Goal: Task Accomplishment & Management: Manage account settings

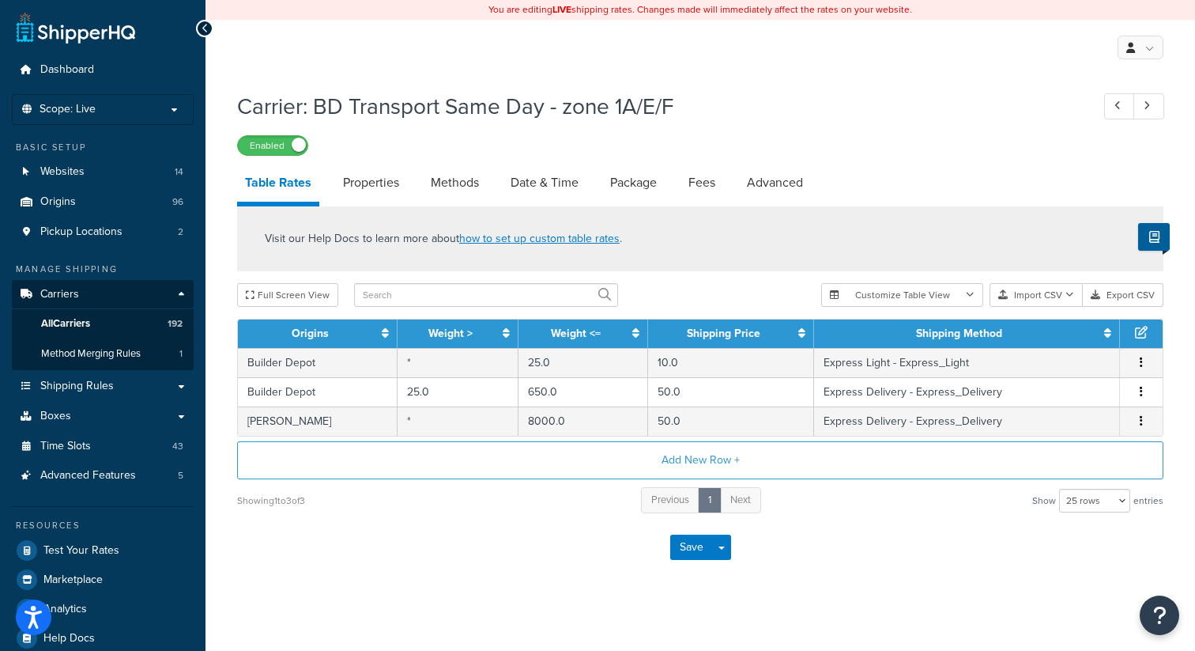
select select "25"
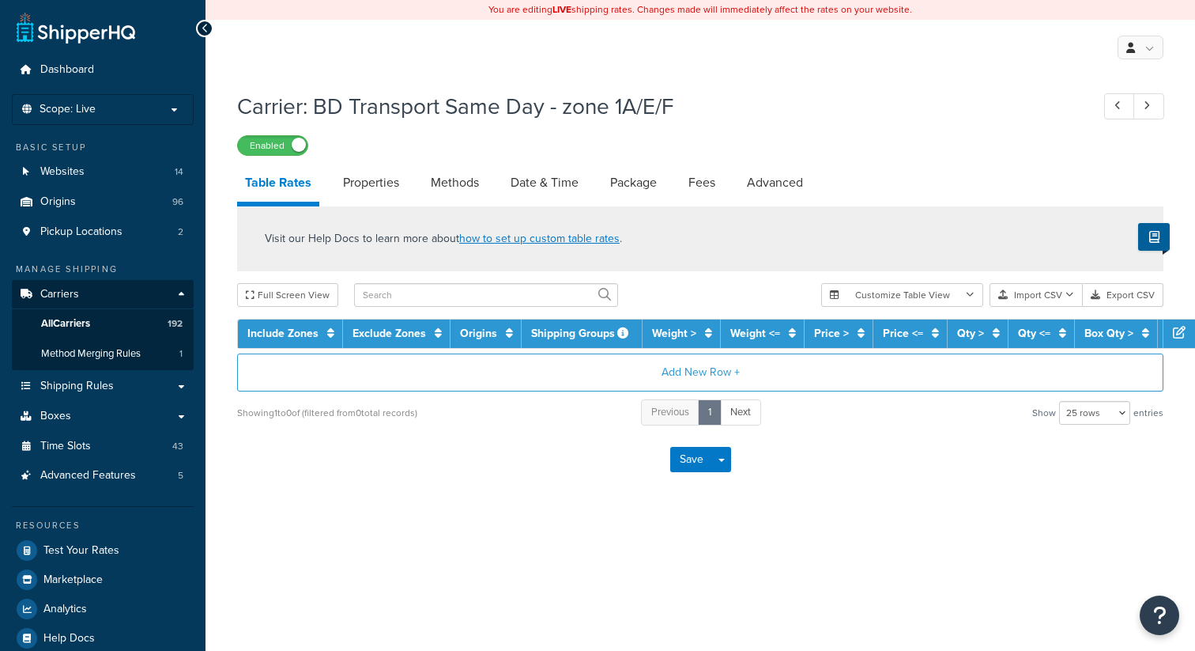
select select "25"
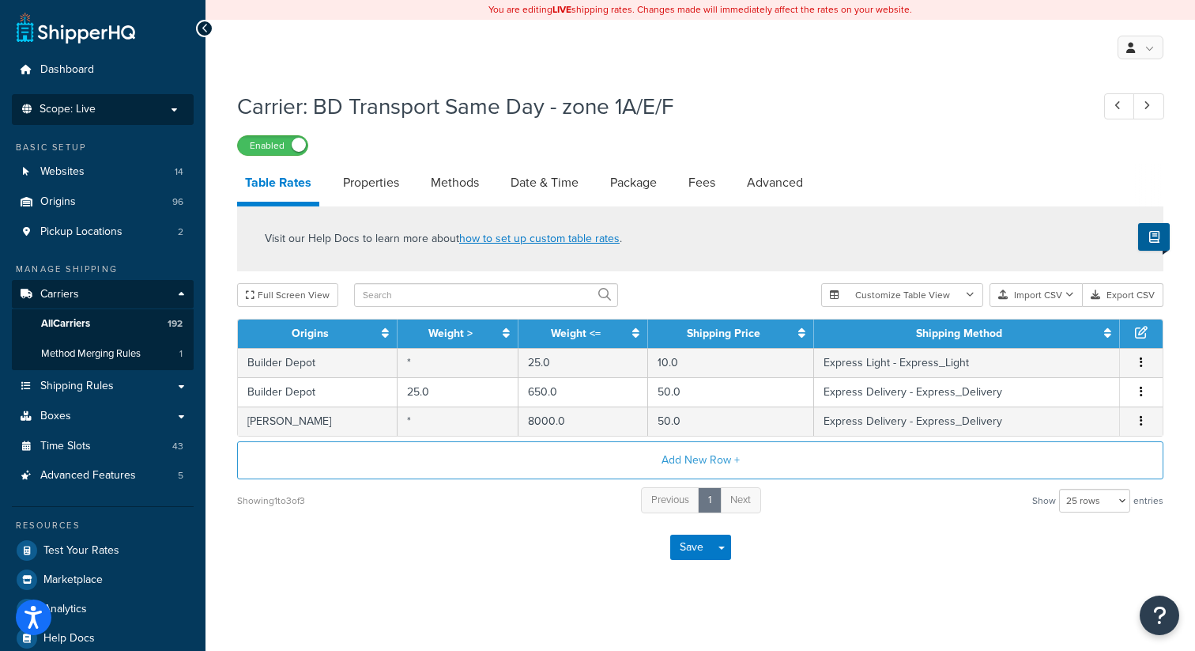
click at [137, 115] on p "Scope: Live" at bounding box center [103, 109] width 168 height 13
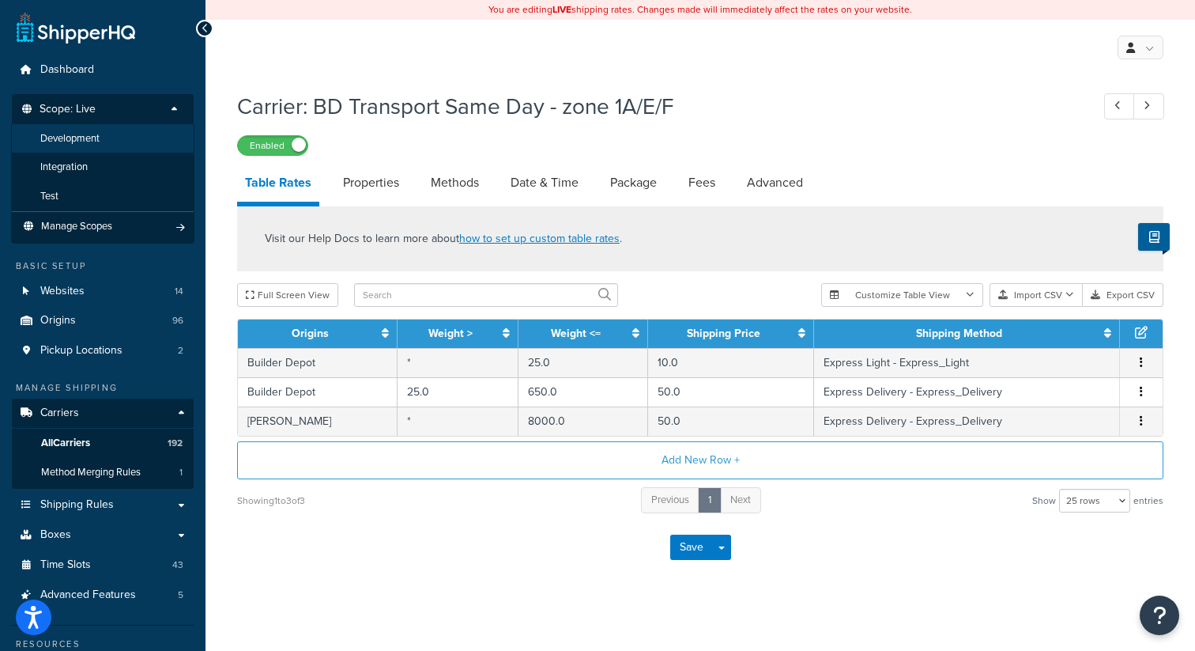
click at [123, 144] on li "Development" at bounding box center [102, 138] width 183 height 29
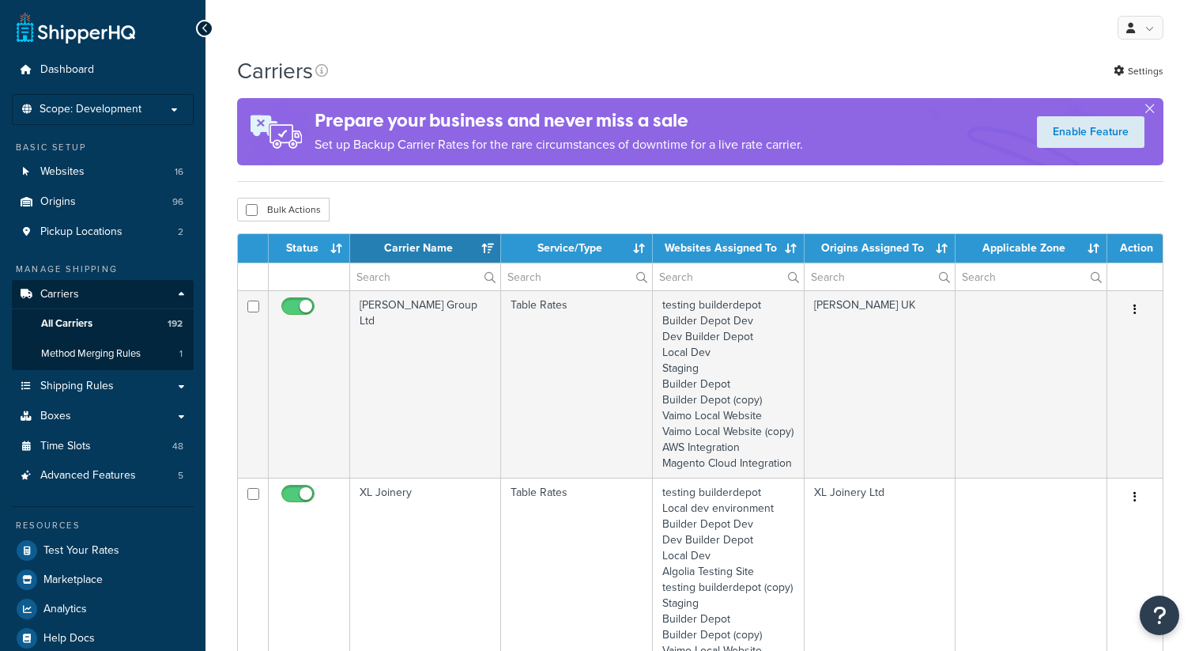
select select "15"
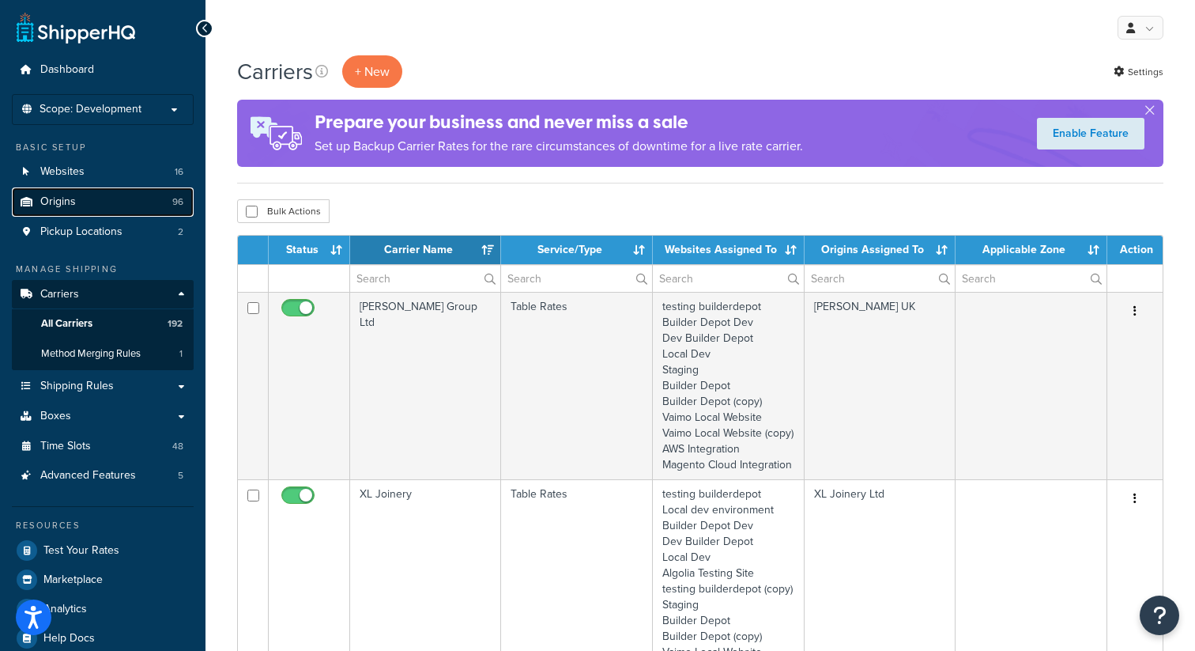
click at [117, 202] on link "Origins 96" at bounding box center [103, 201] width 182 height 29
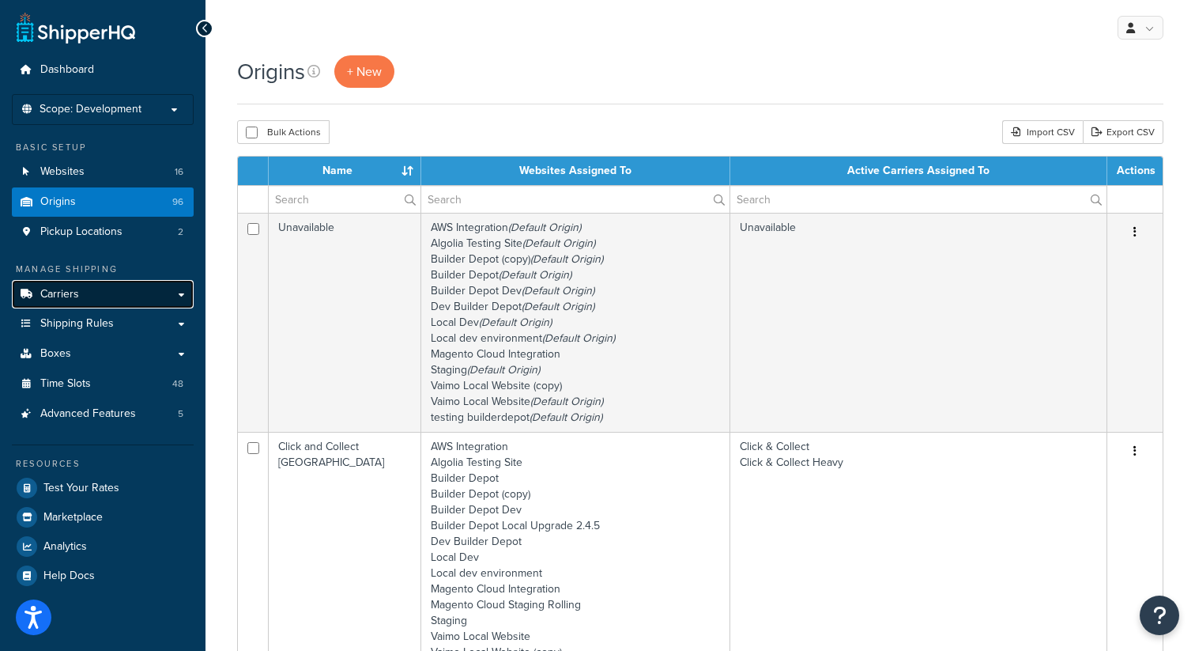
click at [123, 291] on link "Carriers" at bounding box center [103, 294] width 182 height 29
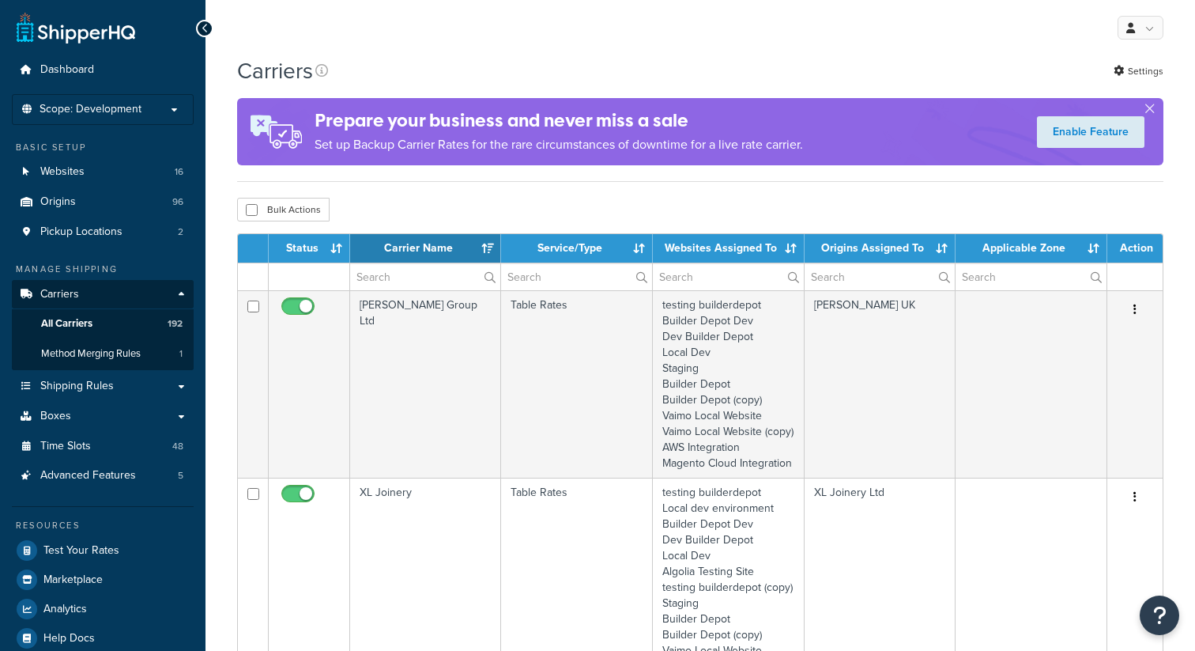
select select "15"
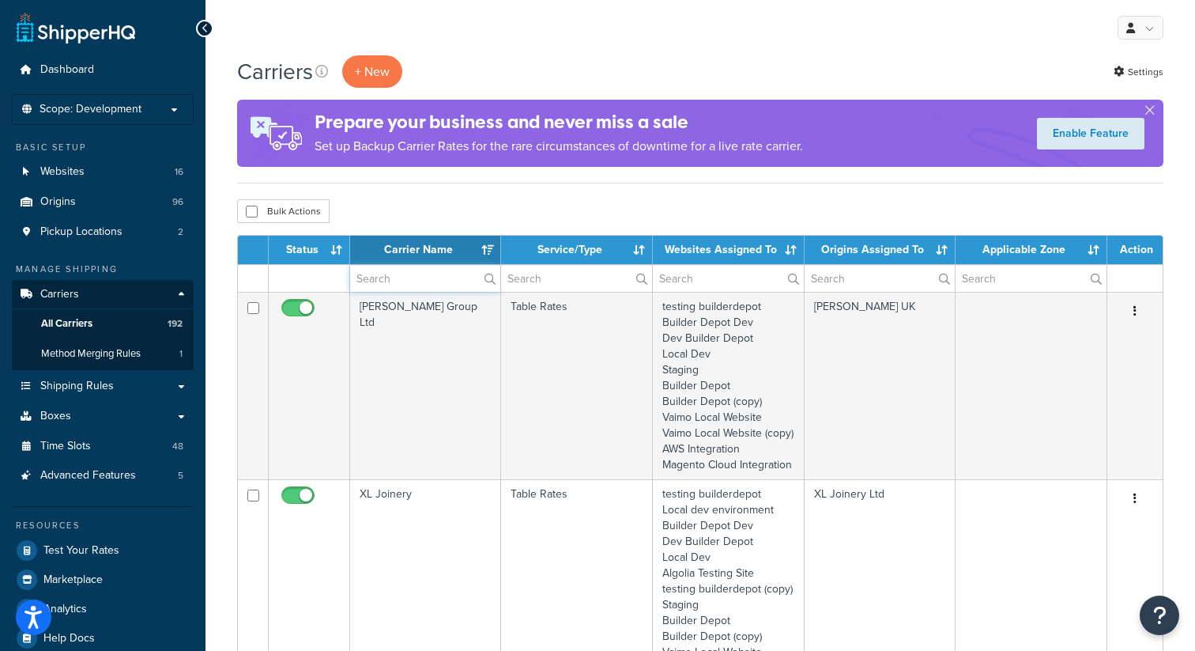
click at [379, 282] on input "text" at bounding box center [425, 278] width 150 height 27
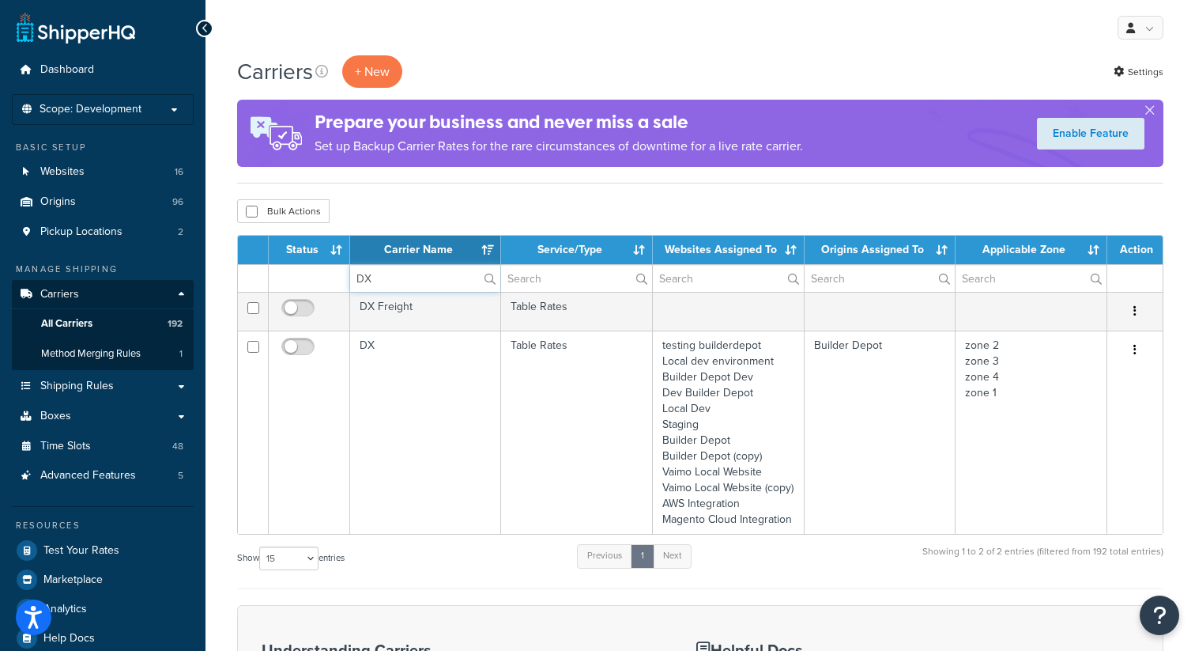
type input "DX"
click at [435, 201] on div "Bulk Actions Duplicate Delete" at bounding box center [700, 211] width 927 height 24
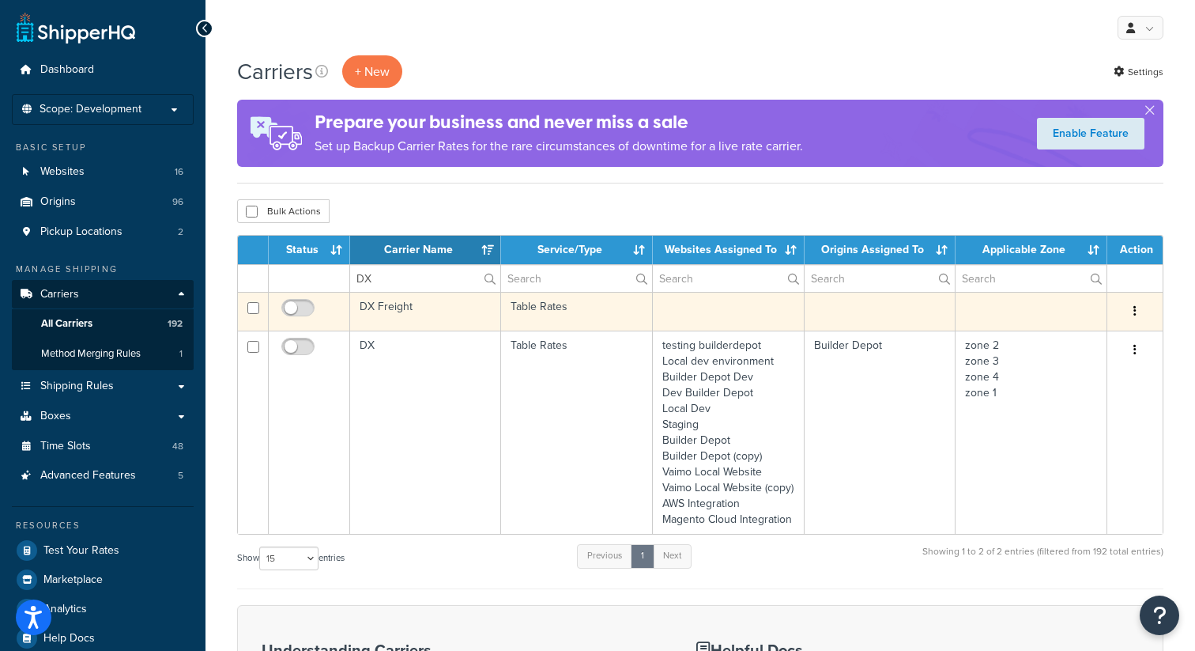
click at [1137, 311] on button "button" at bounding box center [1135, 311] width 22 height 25
click at [1052, 348] on link "Edit" at bounding box center [1071, 343] width 125 height 32
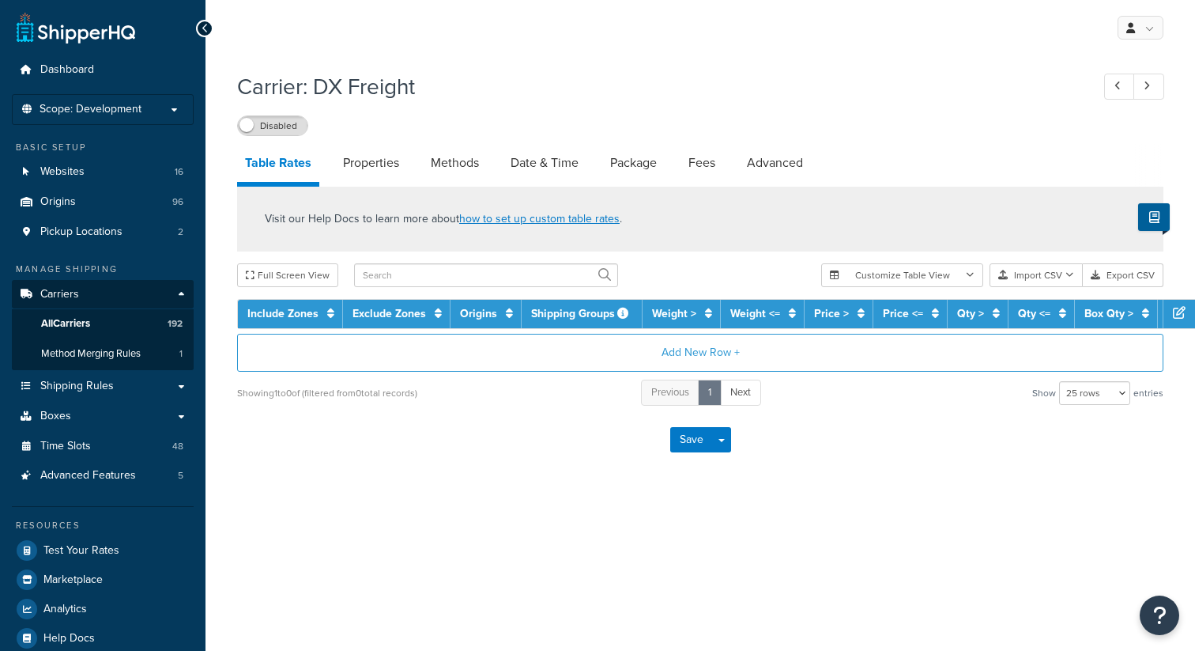
select select "25"
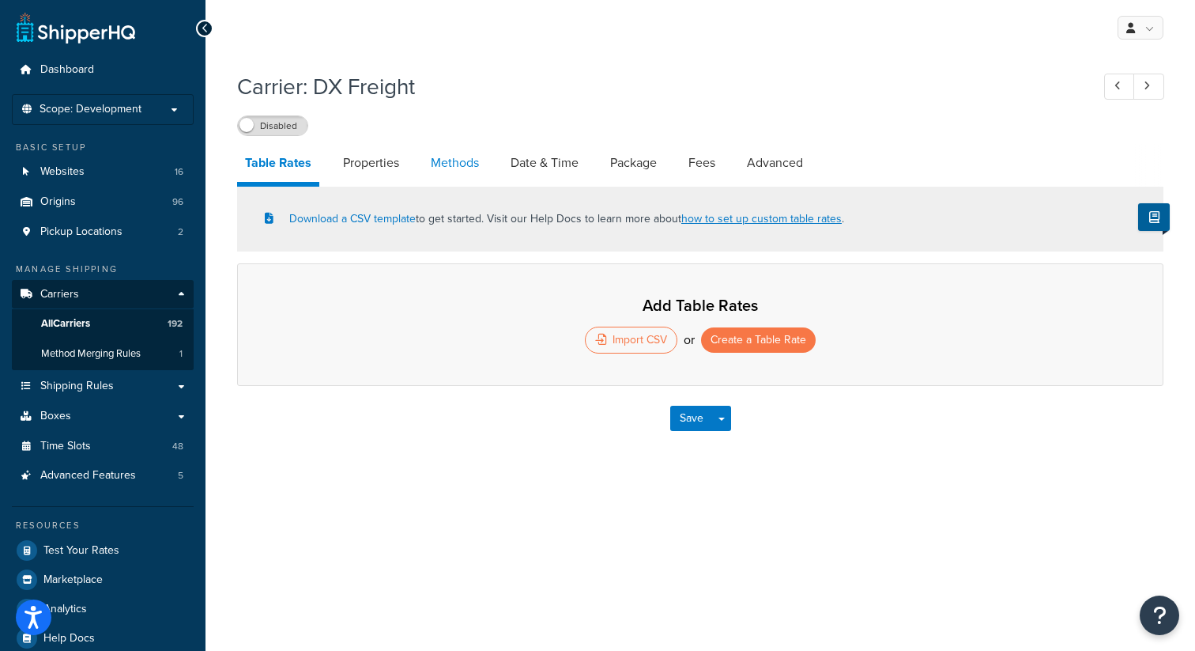
click at [442, 164] on link "Methods" at bounding box center [455, 163] width 64 height 38
select select "25"
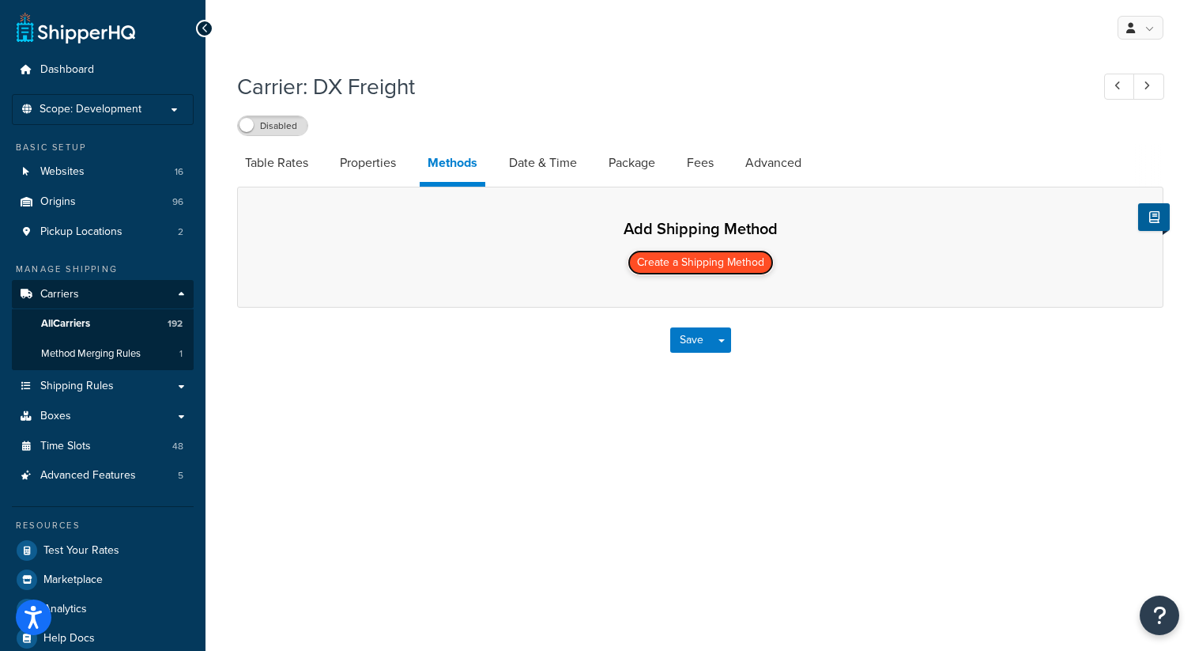
click at [688, 262] on button "Create a Shipping Method" at bounding box center [701, 262] width 146 height 25
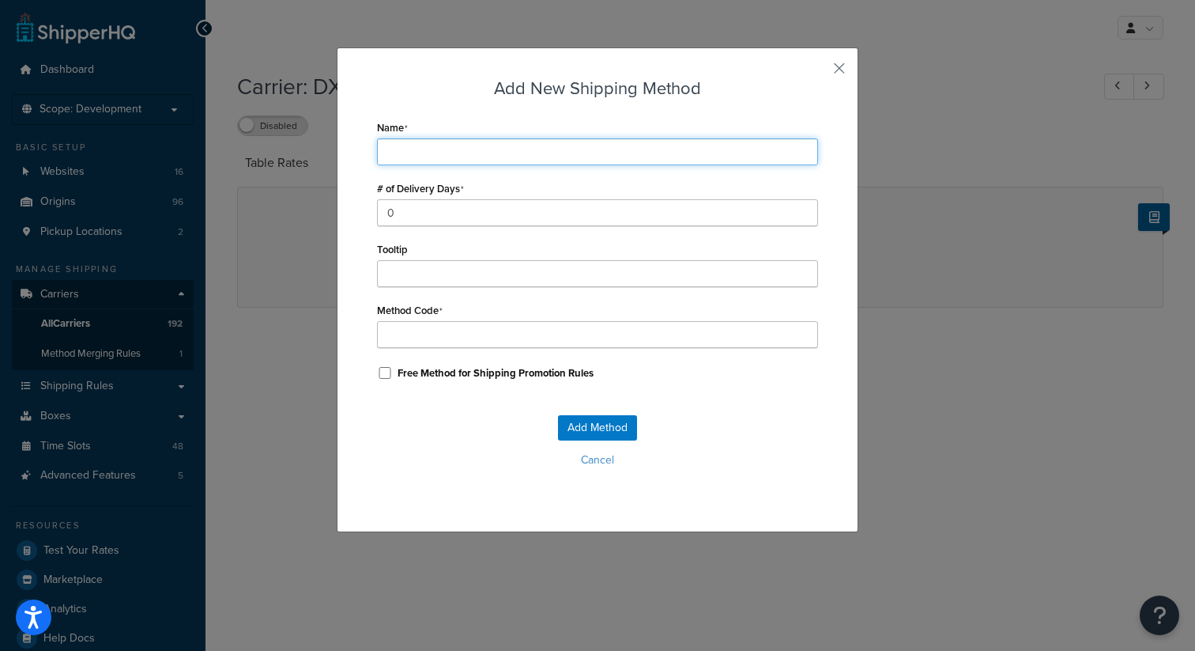
click at [497, 149] on input "Name" at bounding box center [597, 151] width 441 height 27
type input "S"
type input "St"
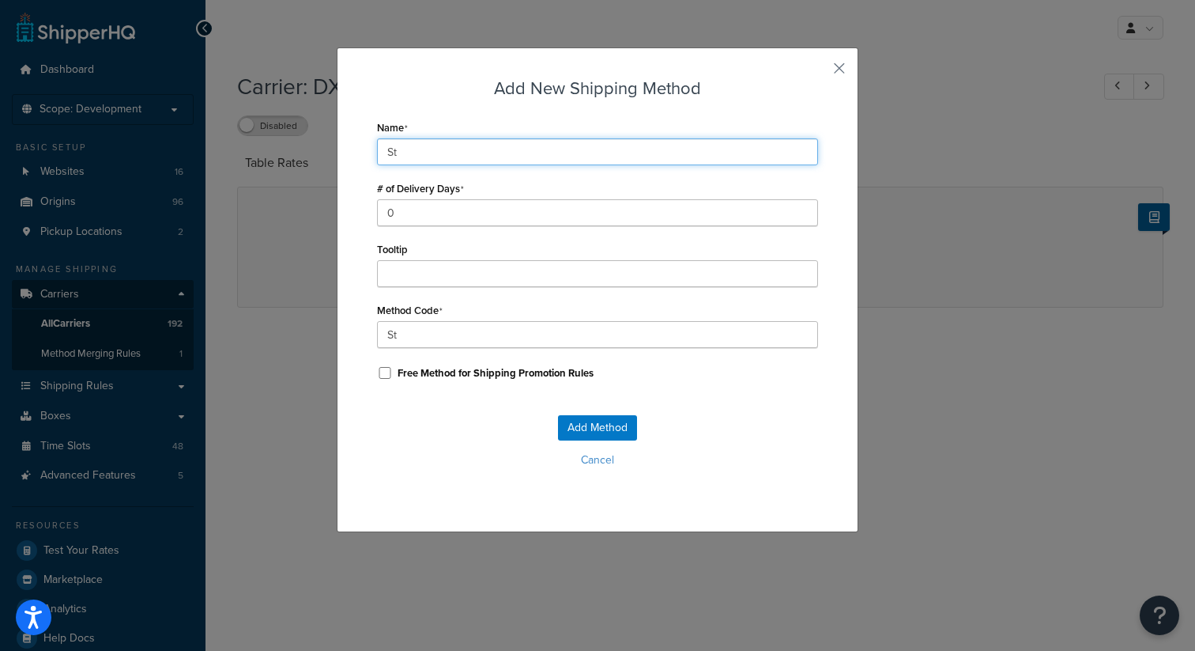
type input "Sta"
type input "Stan"
type input "Stand"
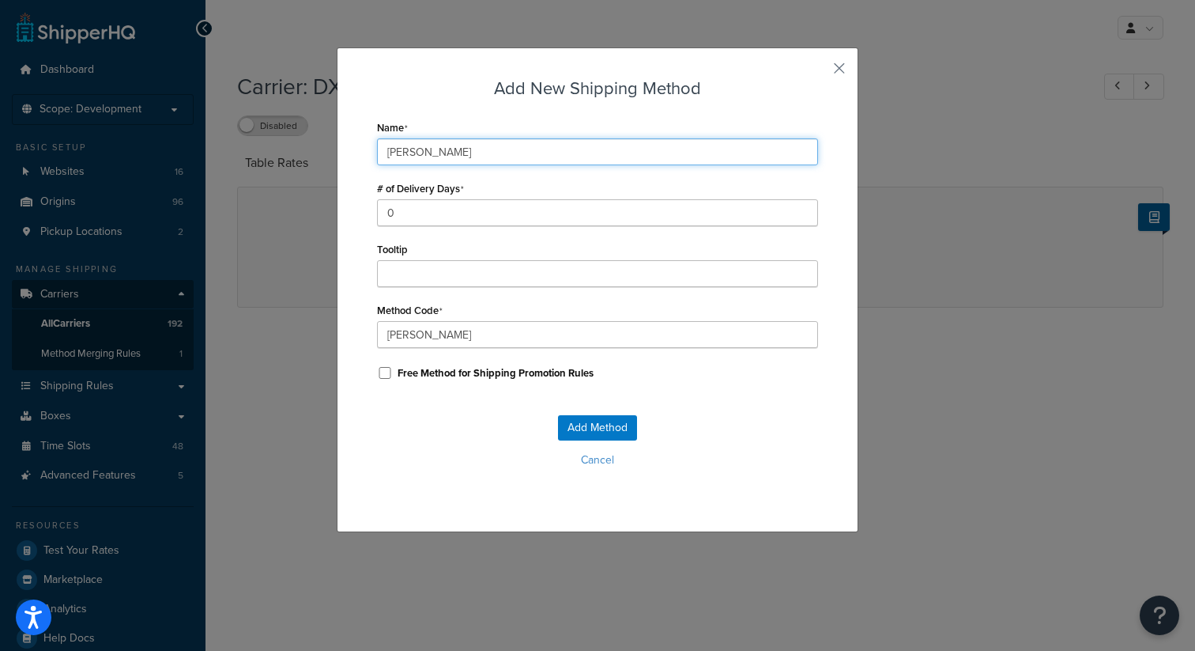
type input "Stand"
type input "Standa"
type input "Standar"
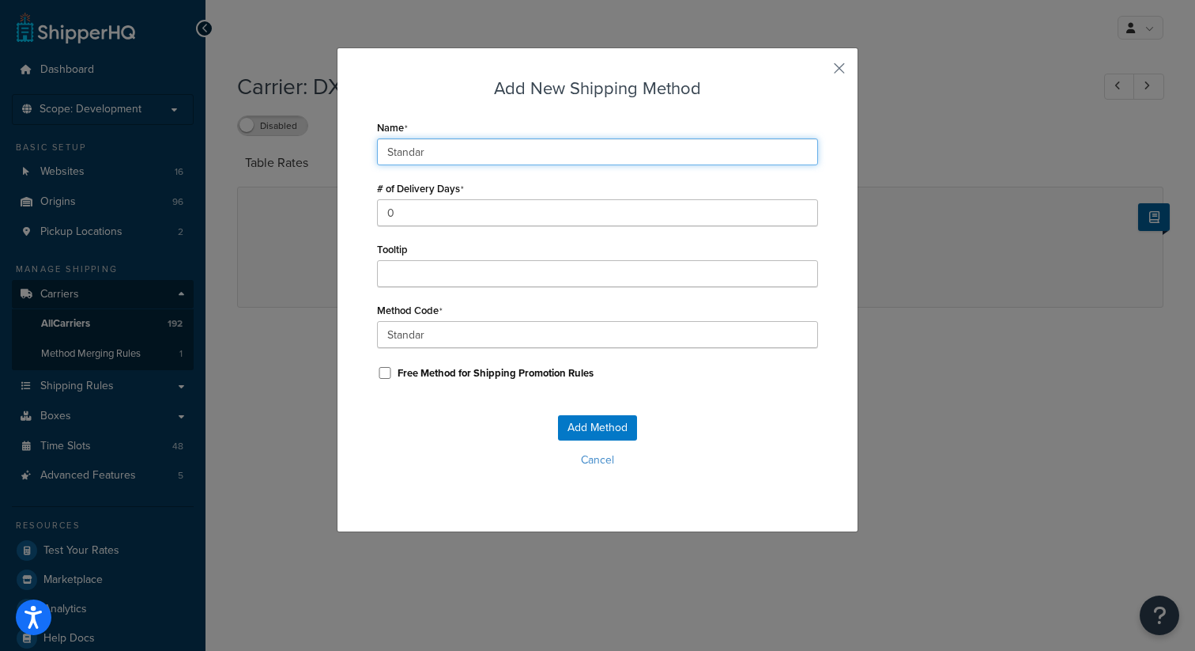
type input "Standard"
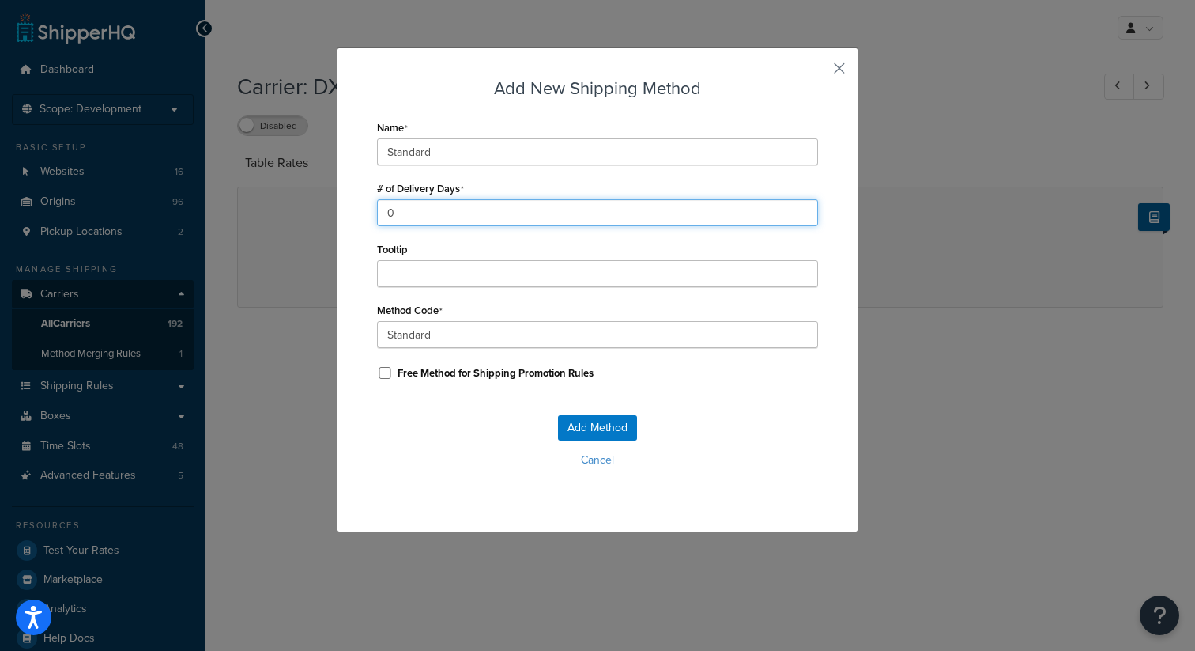
click at [411, 214] on input "0" at bounding box center [597, 212] width 441 height 27
type input "3"
click at [604, 428] on button "Add Method" at bounding box center [597, 427] width 79 height 25
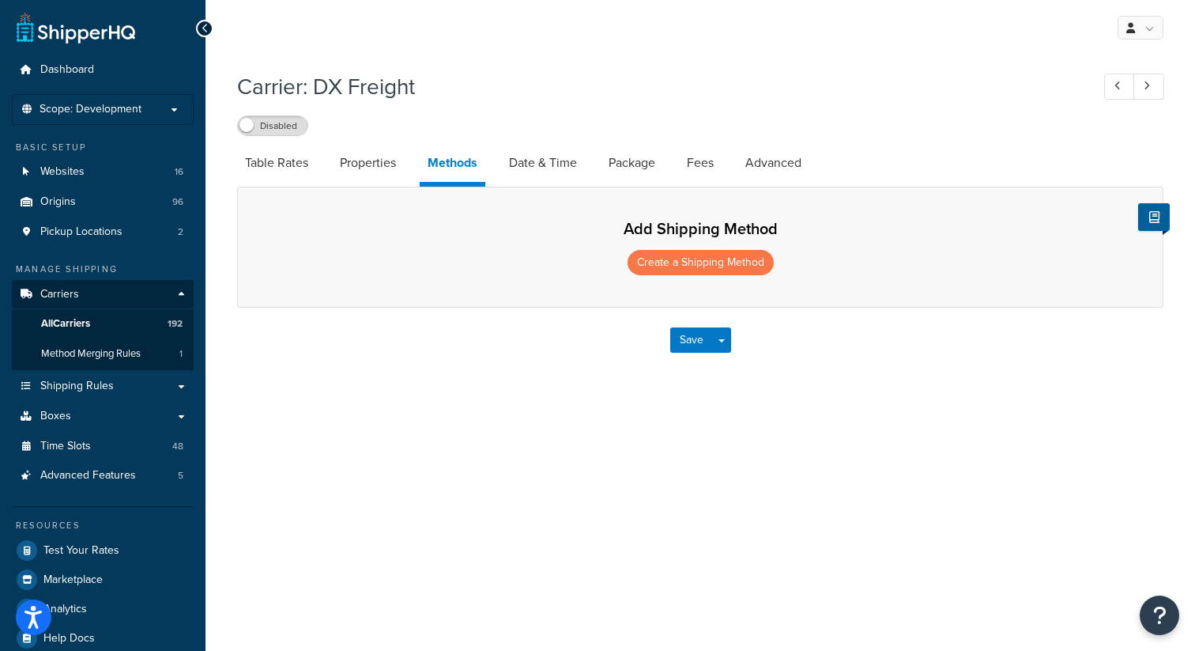
select select "25"
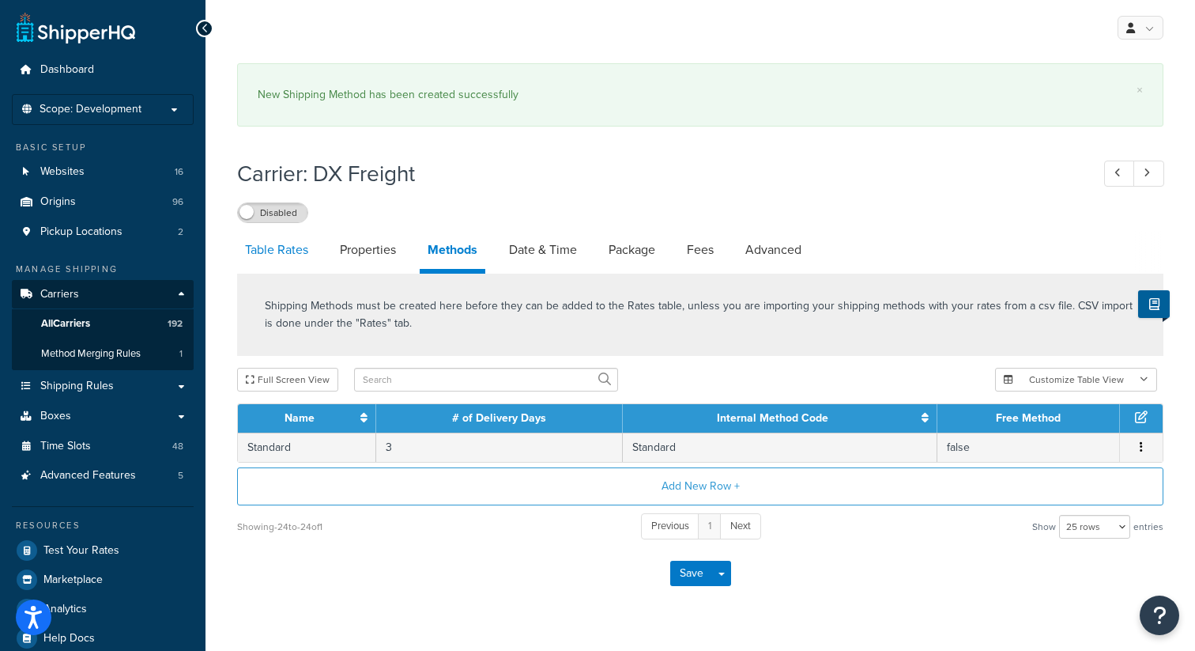
click at [290, 246] on link "Table Rates" at bounding box center [276, 250] width 79 height 38
select select "25"
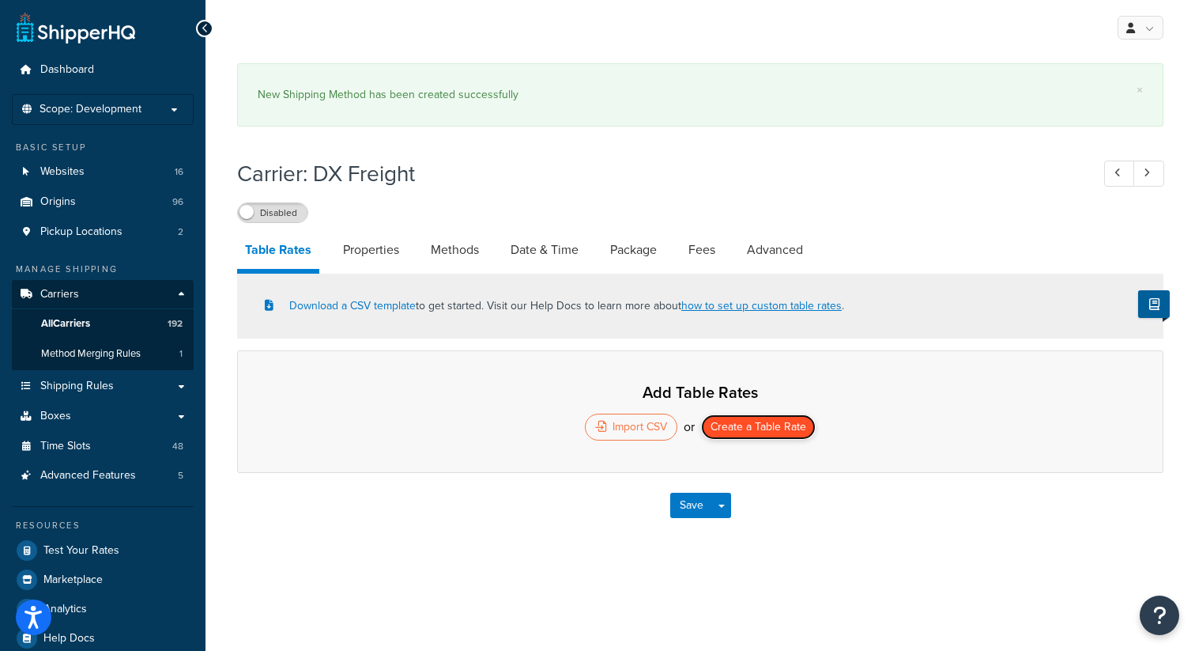
click at [752, 432] on button "Create a Table Rate" at bounding box center [758, 426] width 115 height 25
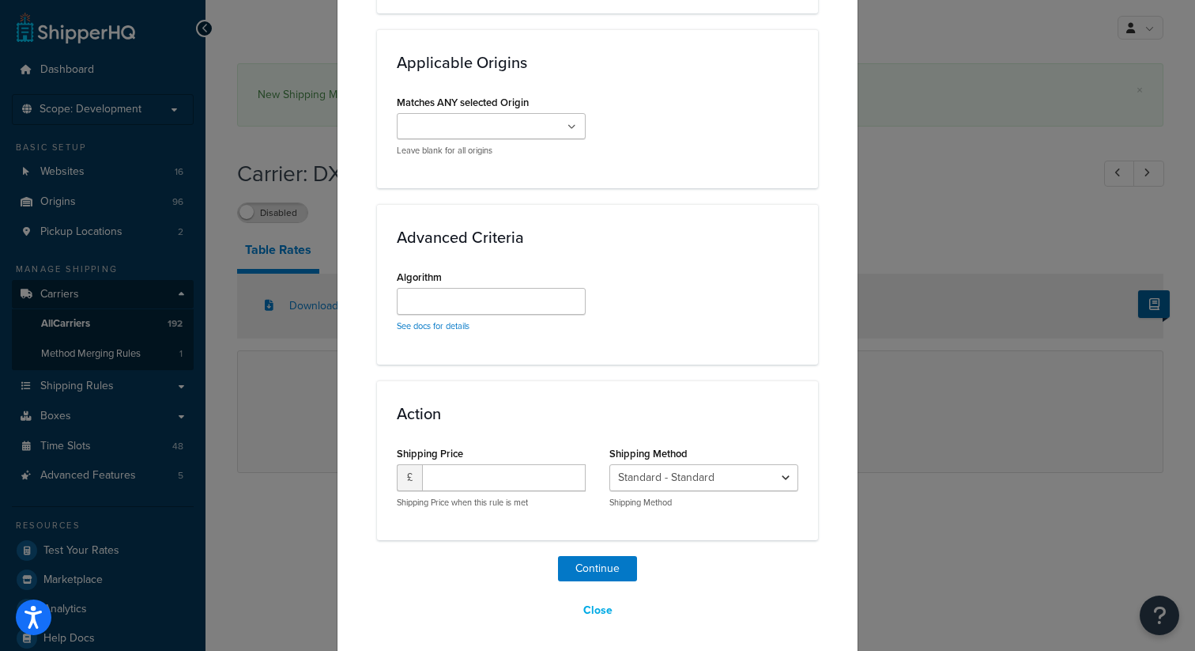
scroll to position [1235, 0]
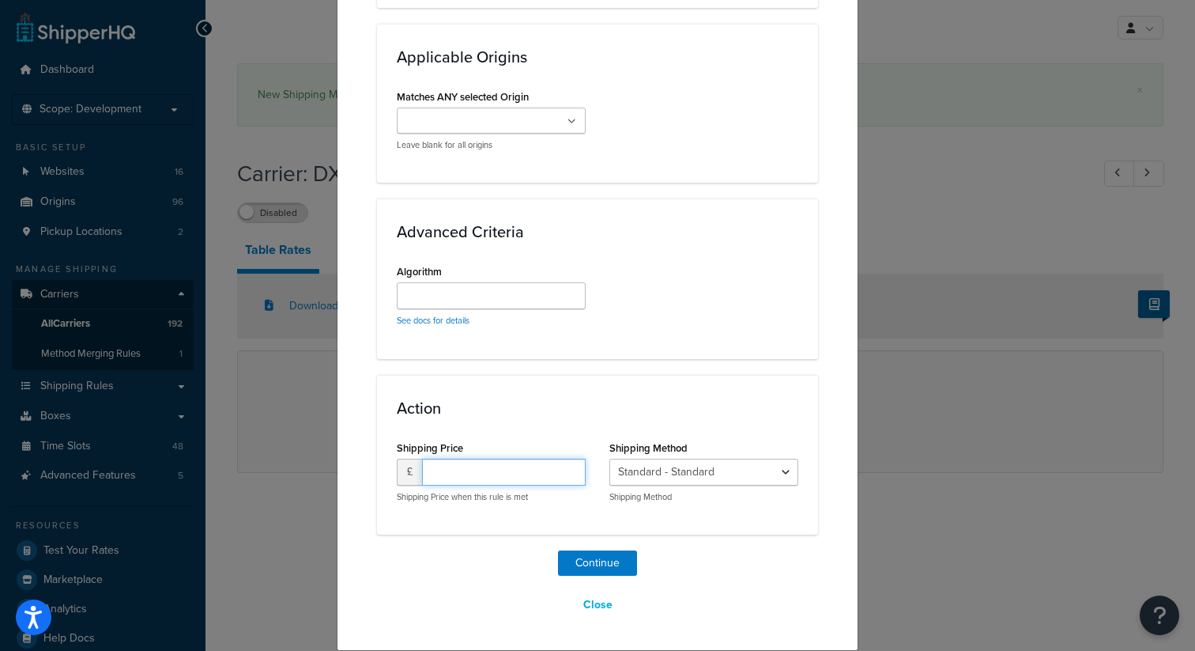
click at [462, 465] on input "number" at bounding box center [504, 472] width 164 height 27
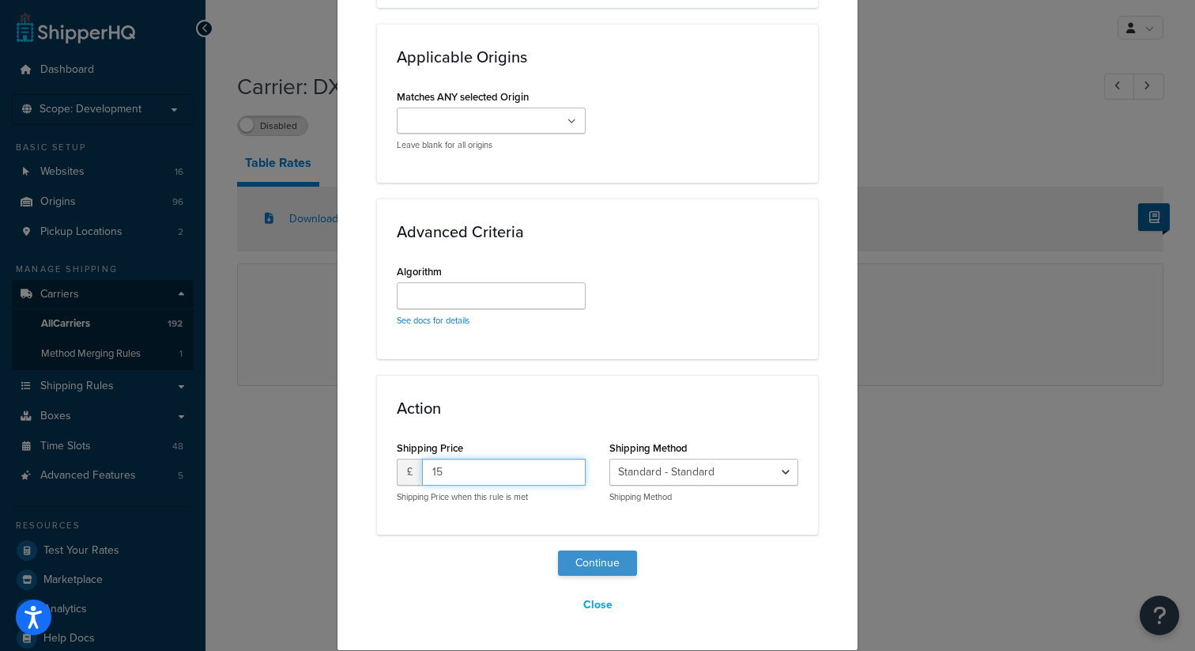
type input "15"
click at [592, 557] on button "Continue" at bounding box center [597, 562] width 79 height 25
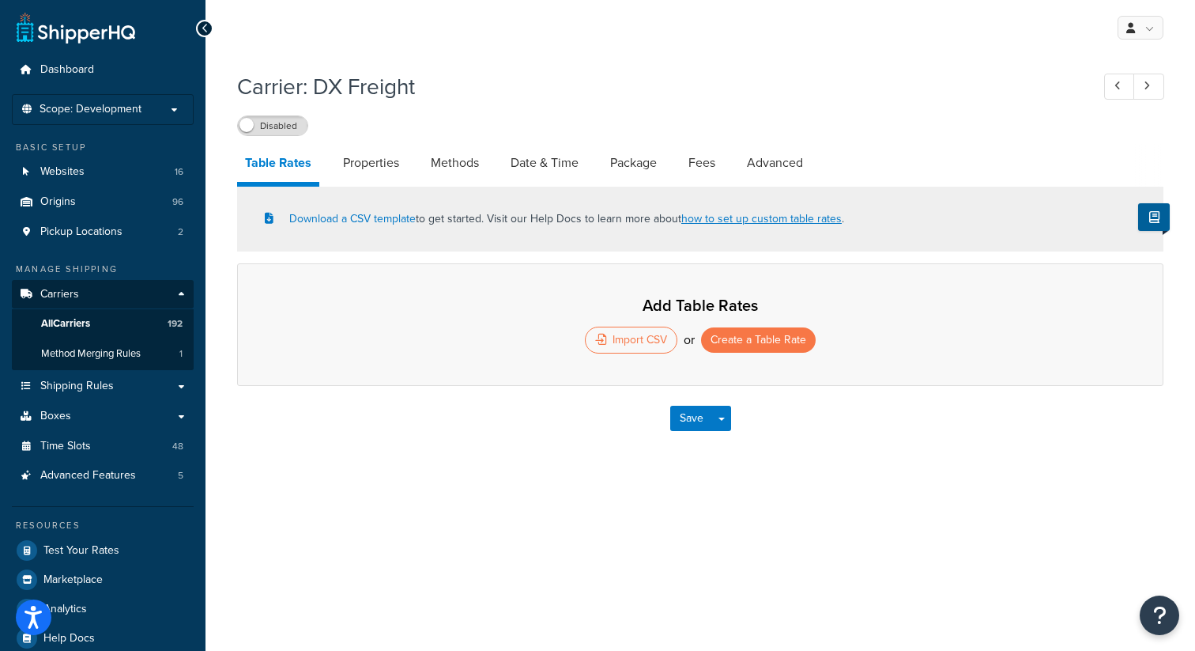
select select "25"
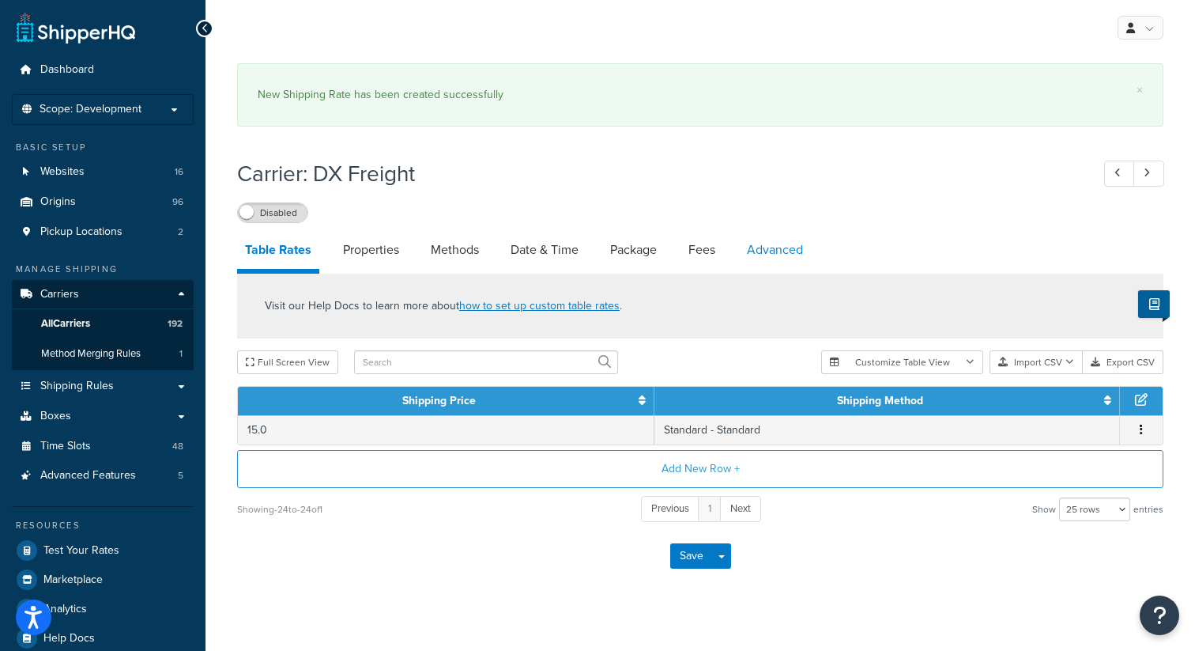
click at [787, 248] on link "Advanced" at bounding box center [775, 250] width 72 height 38
select select "false"
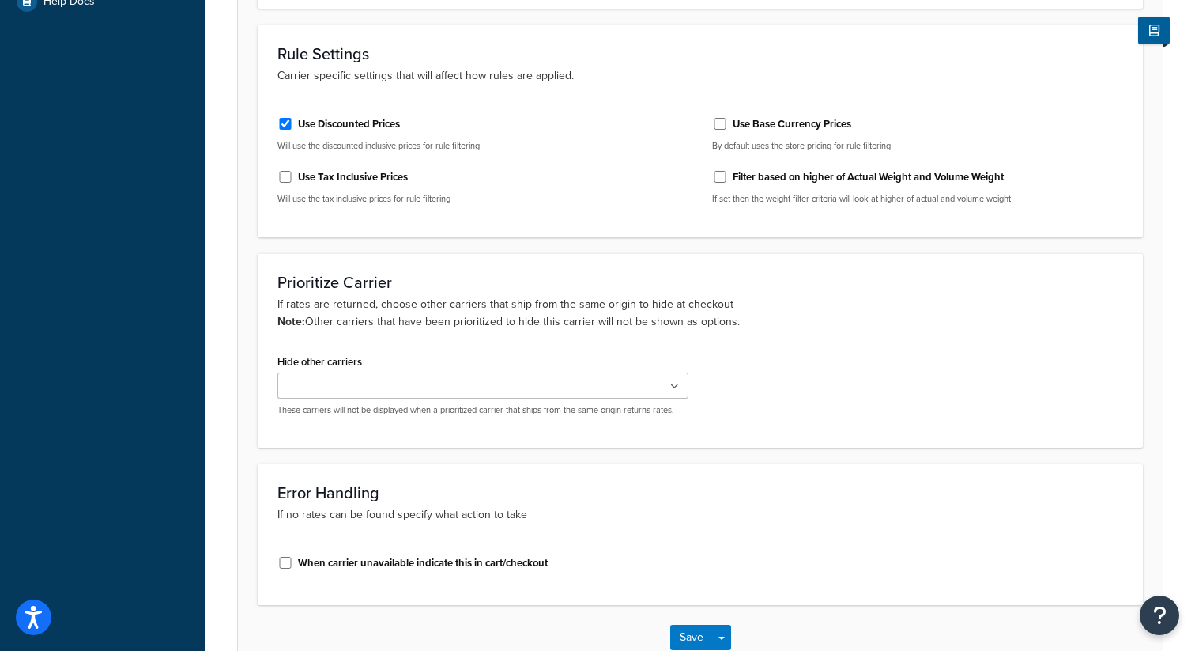
scroll to position [648, 0]
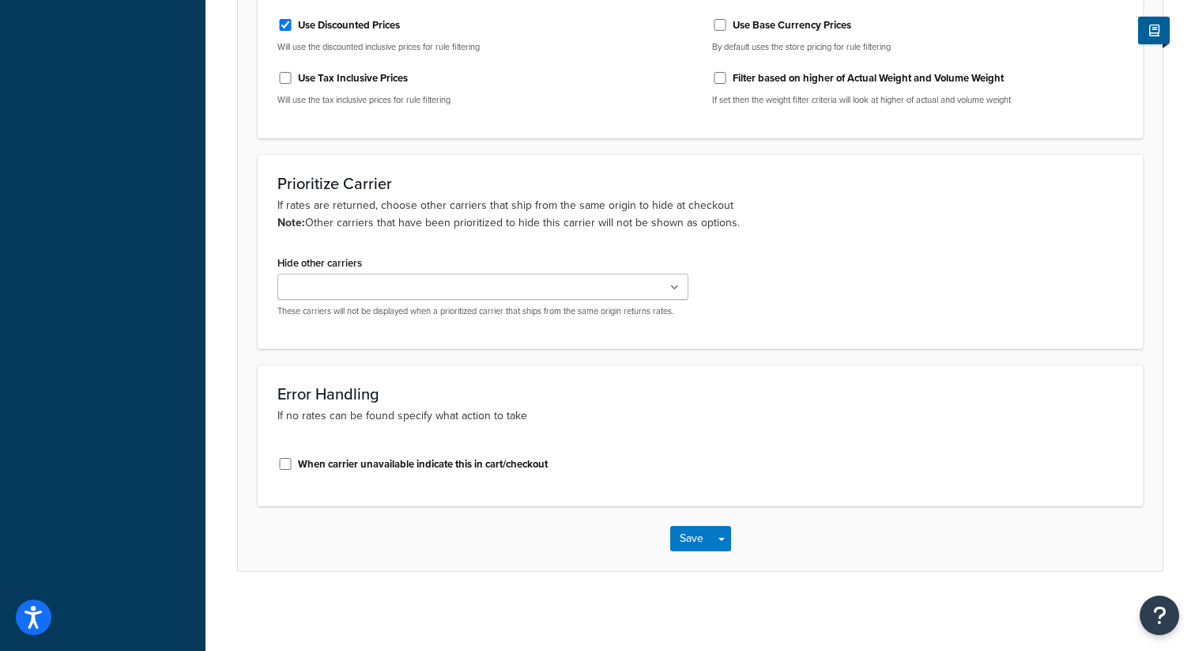
click at [676, 289] on icon at bounding box center [674, 287] width 9 height 9
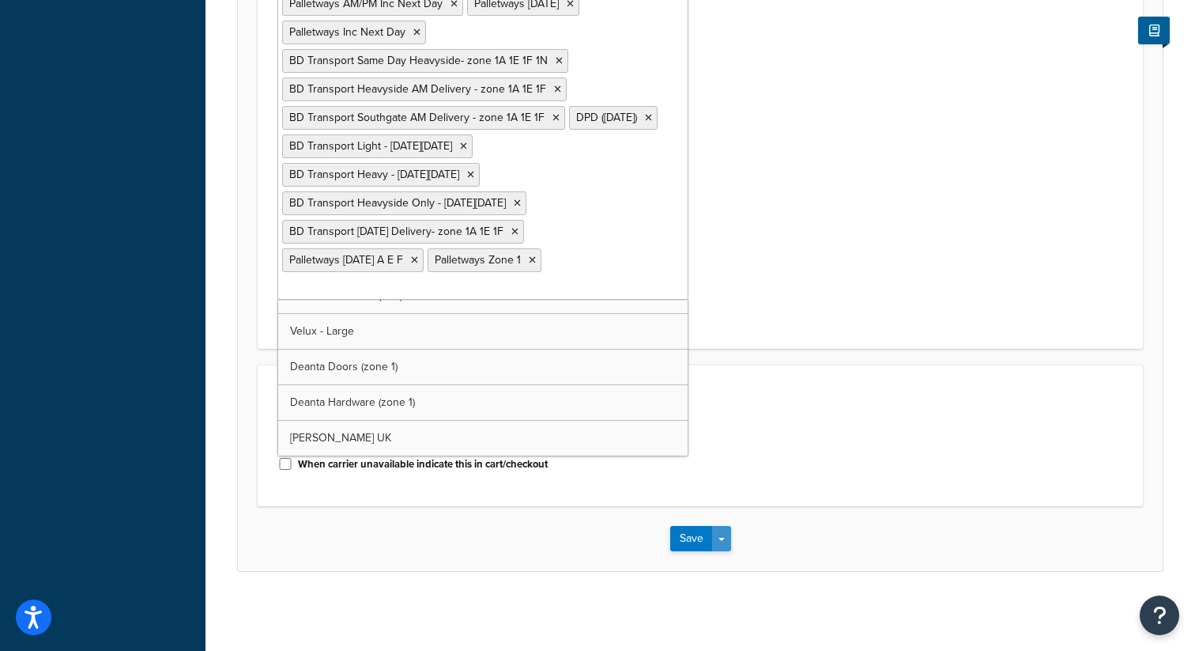
scroll to position [1109, 0]
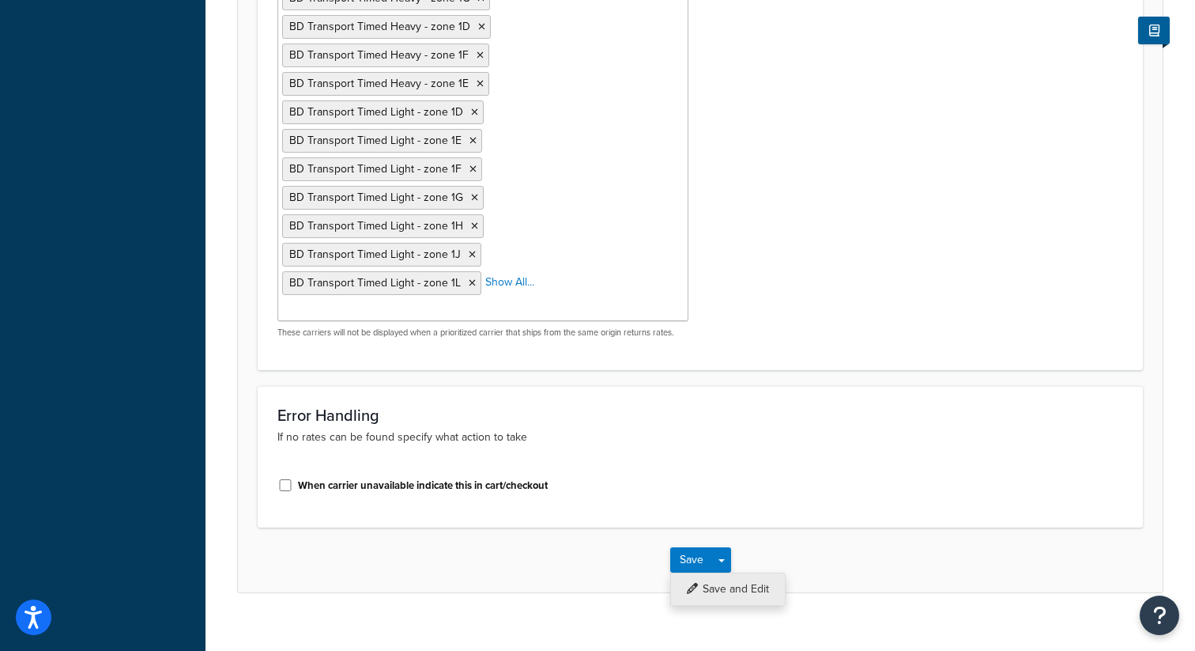
click at [732, 572] on button "Save and Edit" at bounding box center [727, 588] width 115 height 33
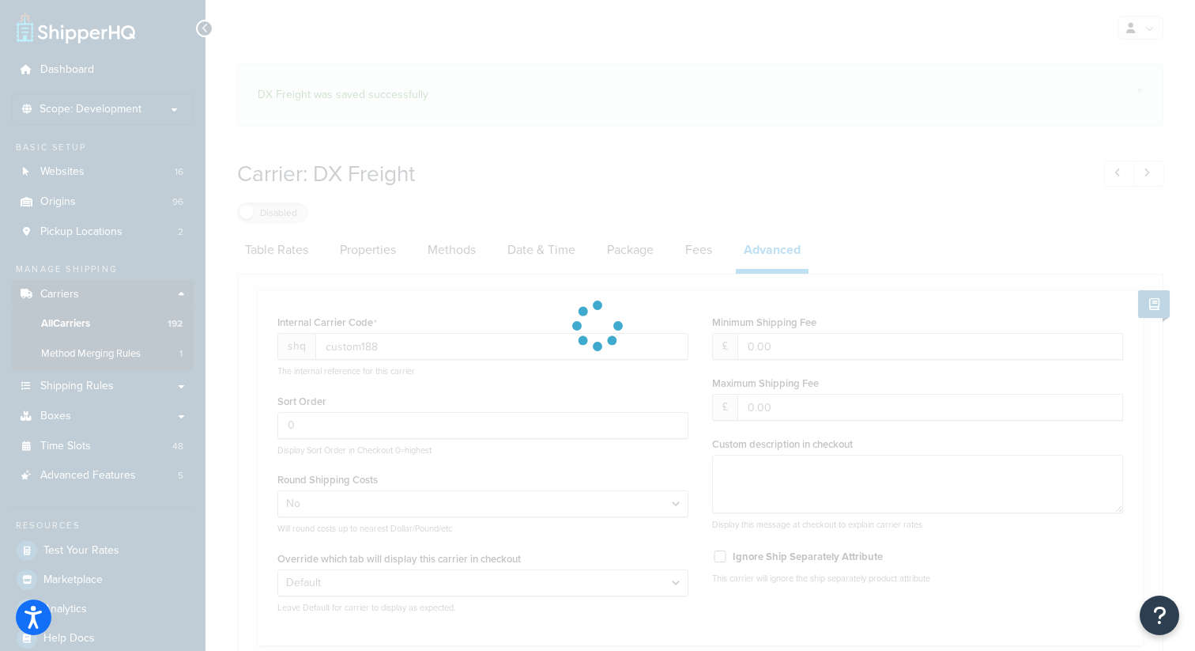
select select "false"
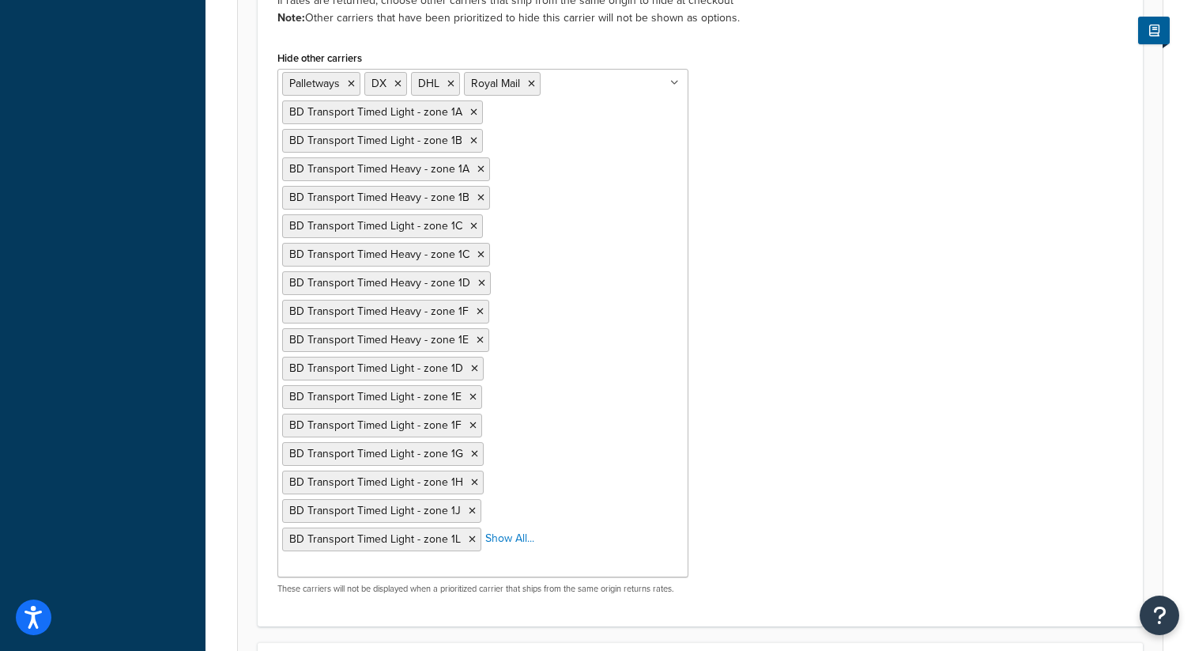
scroll to position [835, 0]
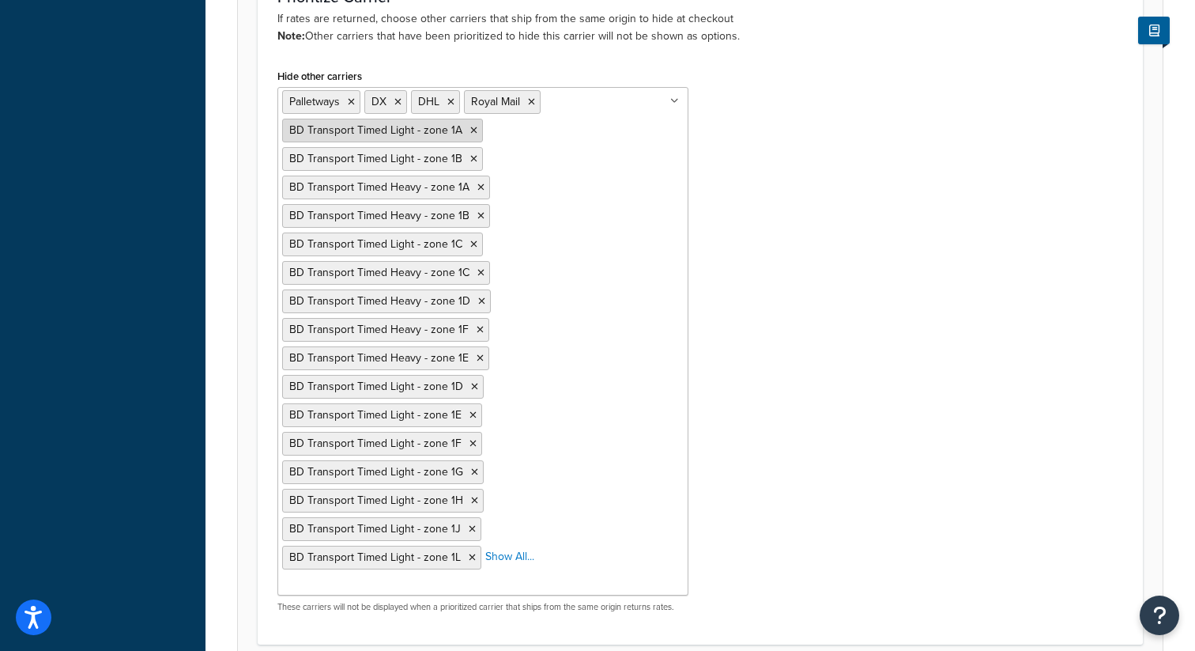
click at [472, 133] on icon at bounding box center [473, 130] width 7 height 9
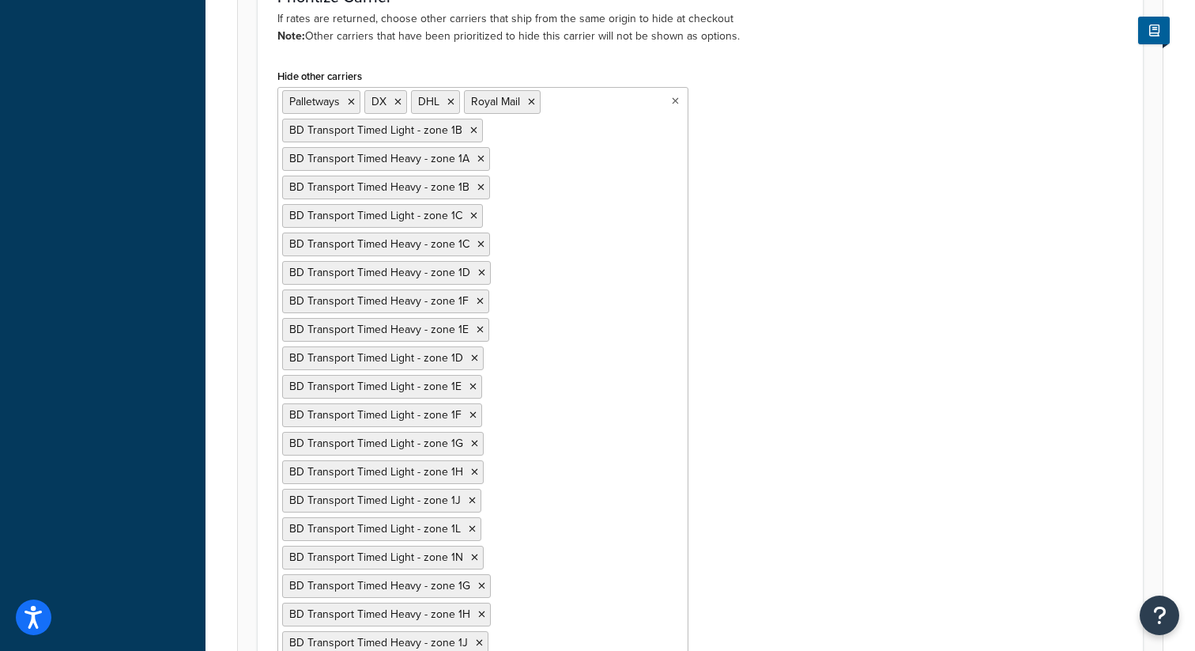
click at [472, 133] on icon at bounding box center [473, 130] width 7 height 9
click at [472, 133] on li "BD Transport Timed Heavy - zone 1A" at bounding box center [386, 131] width 208 height 24
click at [478, 133] on icon at bounding box center [481, 130] width 7 height 9
click at [476, 133] on li "BD Transport Timed Light - zone 1C" at bounding box center [382, 131] width 201 height 24
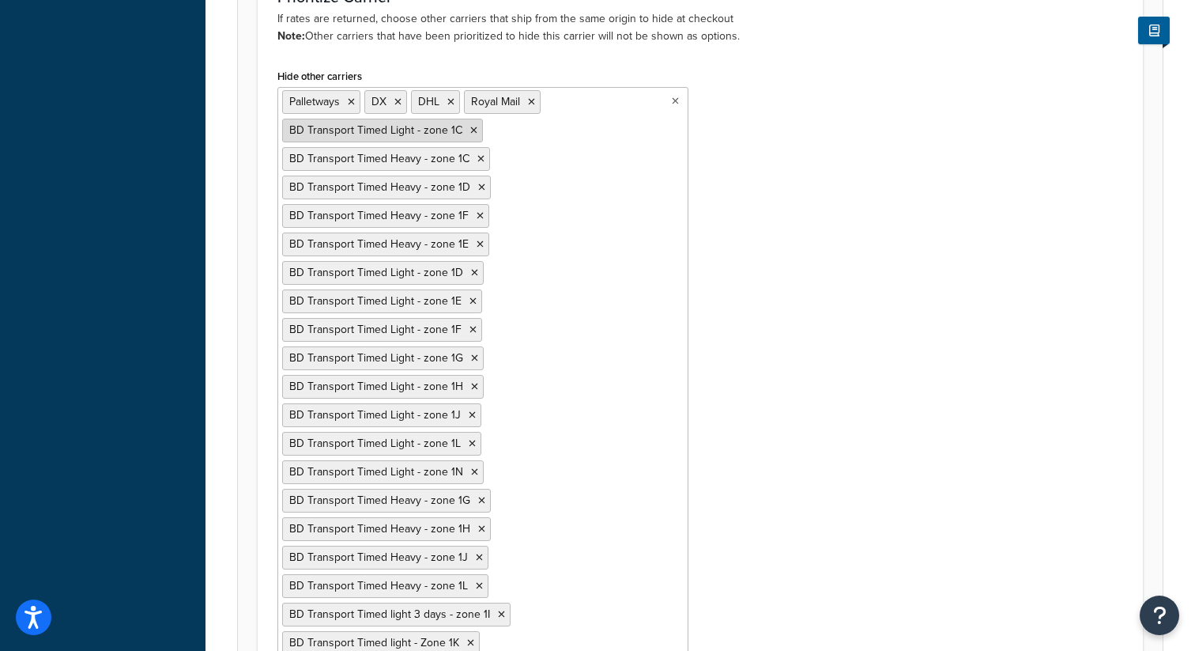
click at [475, 133] on li "BD Transport Timed Light - zone 1C" at bounding box center [382, 131] width 201 height 24
click at [474, 133] on icon at bounding box center [473, 130] width 7 height 9
click at [479, 133] on icon at bounding box center [481, 130] width 7 height 9
click at [479, 133] on icon at bounding box center [480, 130] width 7 height 9
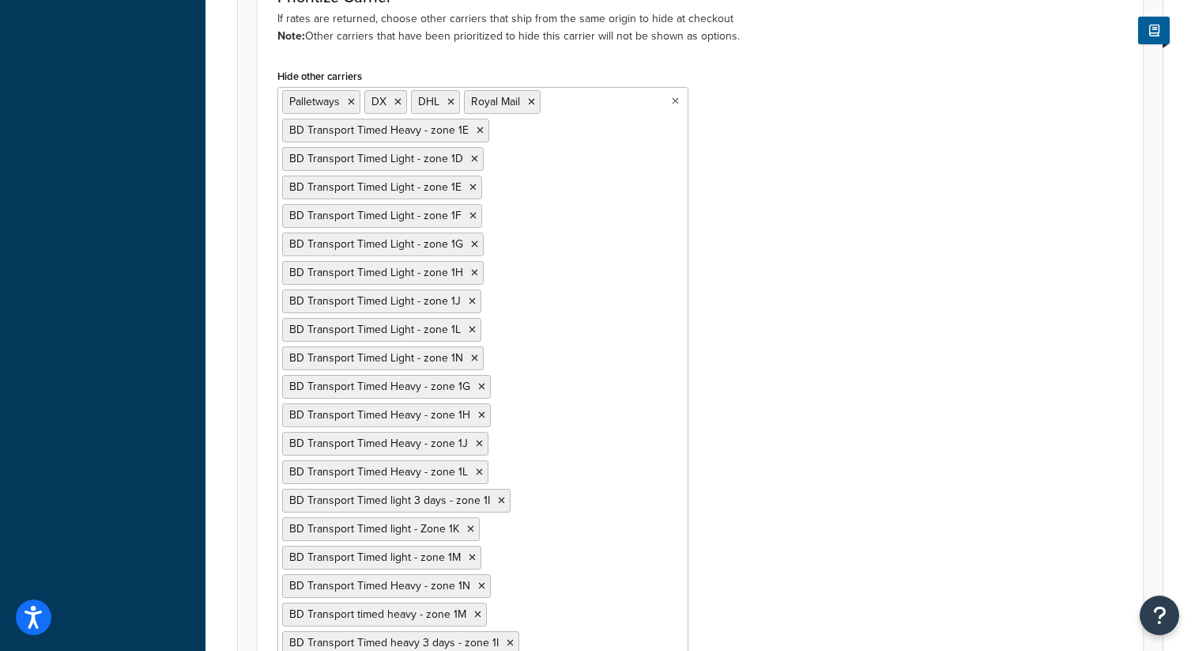
click at [479, 133] on icon at bounding box center [480, 130] width 7 height 9
click at [479, 133] on li "BD Transport Timed Light - zone 1D" at bounding box center [383, 131] width 202 height 24
click at [474, 132] on icon at bounding box center [474, 130] width 7 height 9
click at [474, 132] on li "BD Transport Timed Light - zone 1E" at bounding box center [382, 131] width 200 height 24
click at [473, 132] on icon at bounding box center [473, 130] width 7 height 9
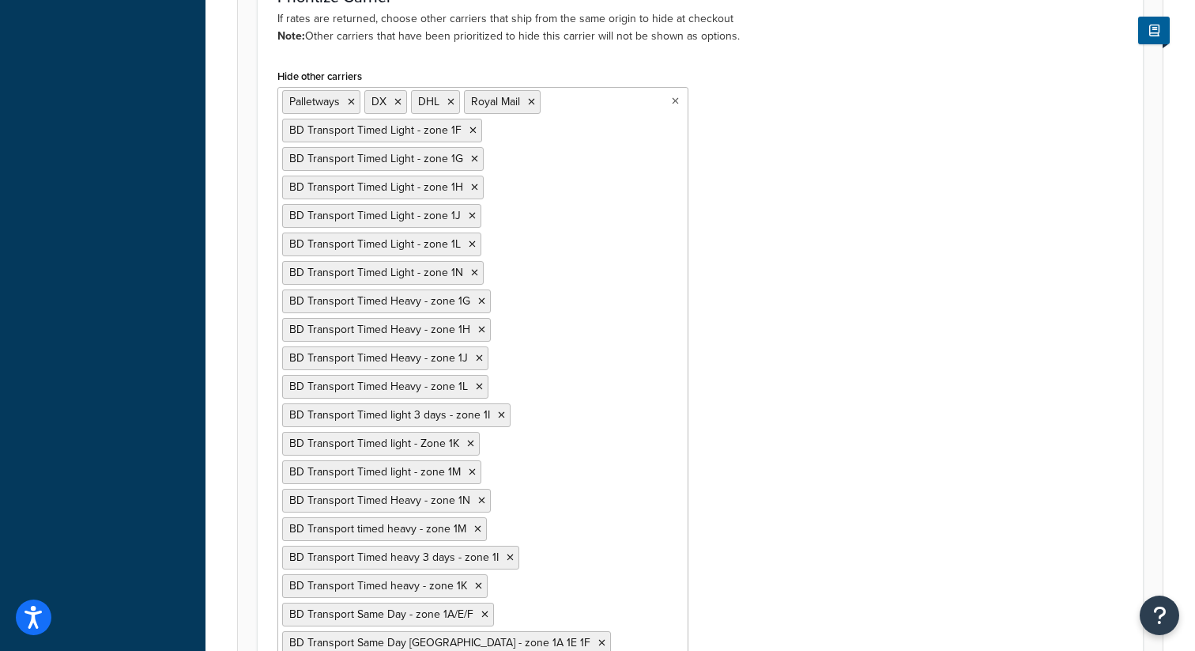
click at [473, 132] on icon at bounding box center [473, 130] width 7 height 9
click at [473, 132] on icon at bounding box center [474, 130] width 7 height 9
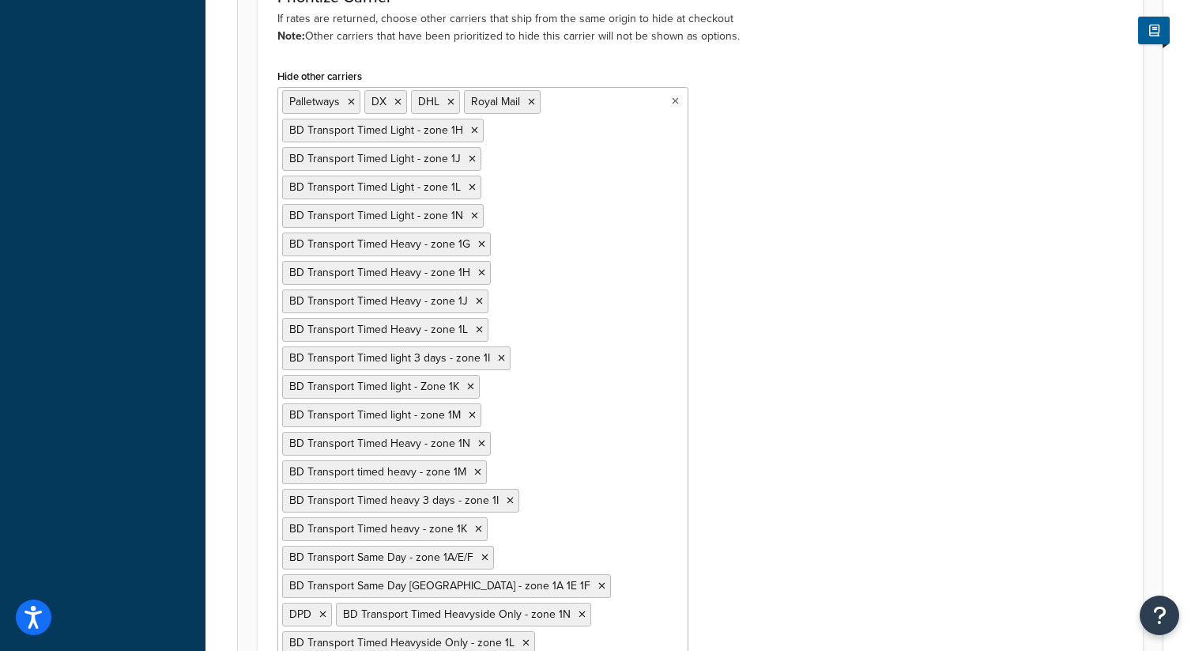
click at [473, 132] on icon at bounding box center [474, 130] width 7 height 9
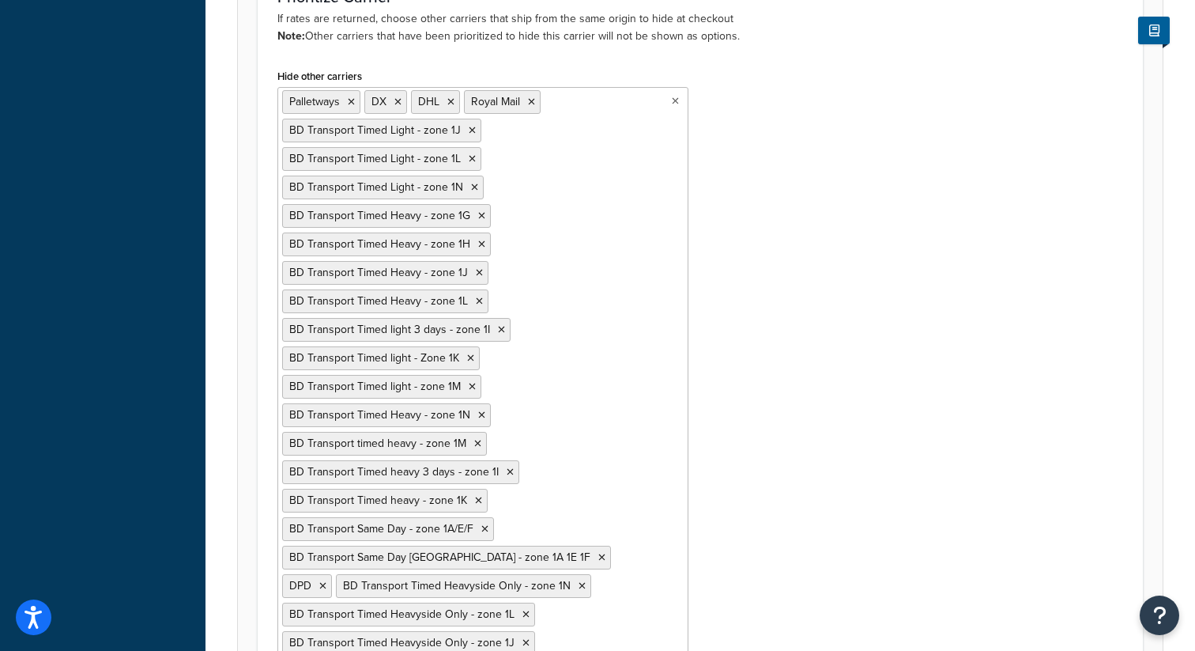
click at [473, 132] on li "BD Transport Timed Light - zone 1J" at bounding box center [381, 131] width 199 height 24
click at [470, 131] on icon at bounding box center [472, 130] width 7 height 9
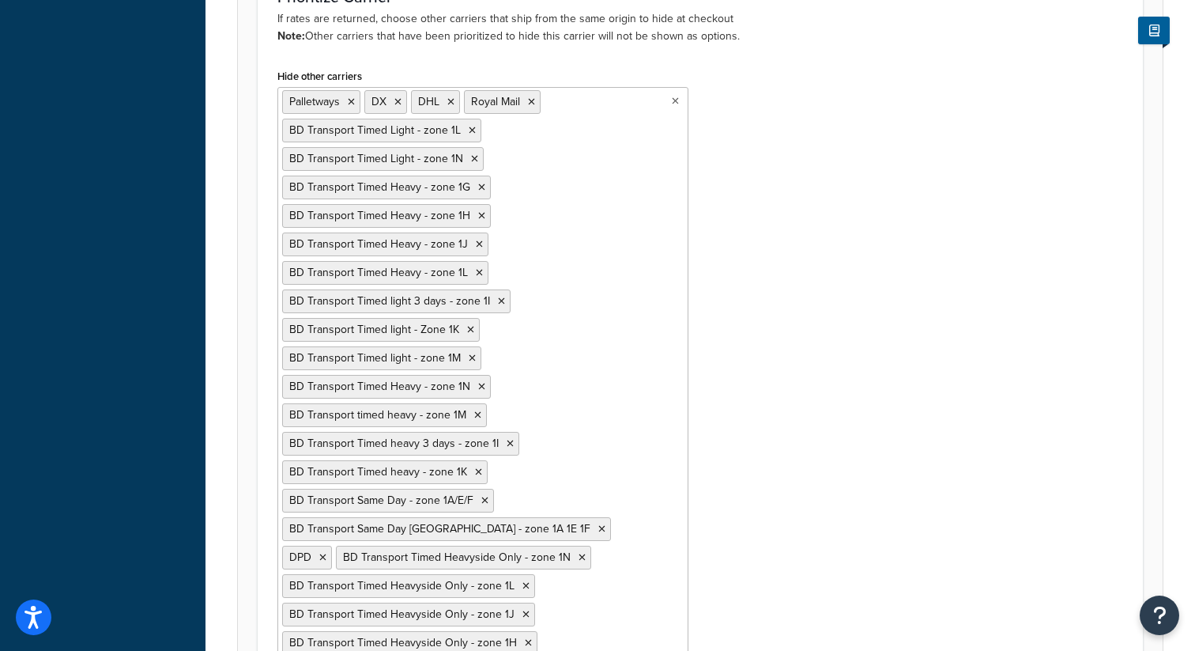
click at [470, 131] on icon at bounding box center [472, 130] width 7 height 9
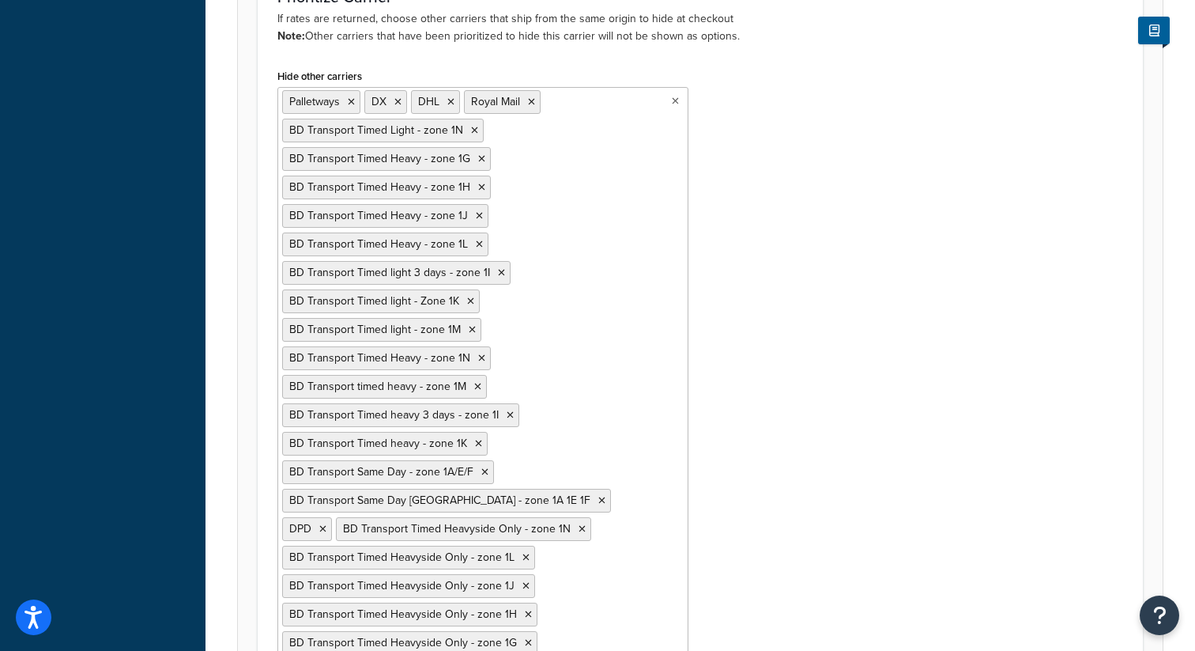
click at [471, 131] on icon at bounding box center [474, 130] width 7 height 9
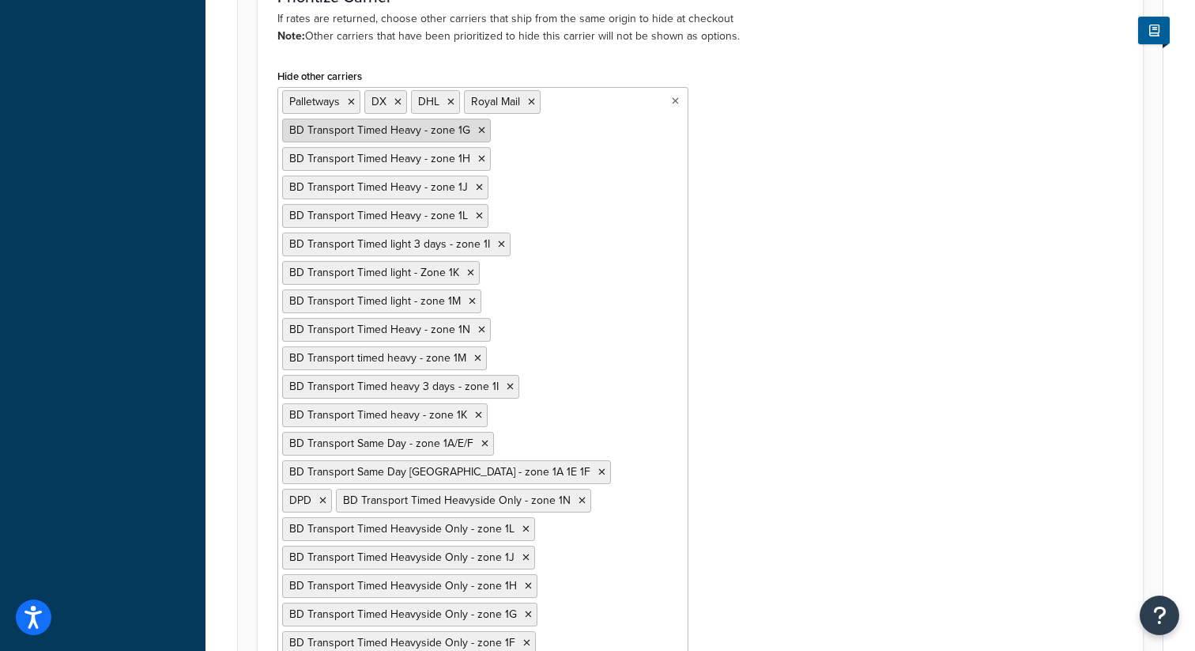
click at [479, 133] on icon at bounding box center [481, 130] width 7 height 9
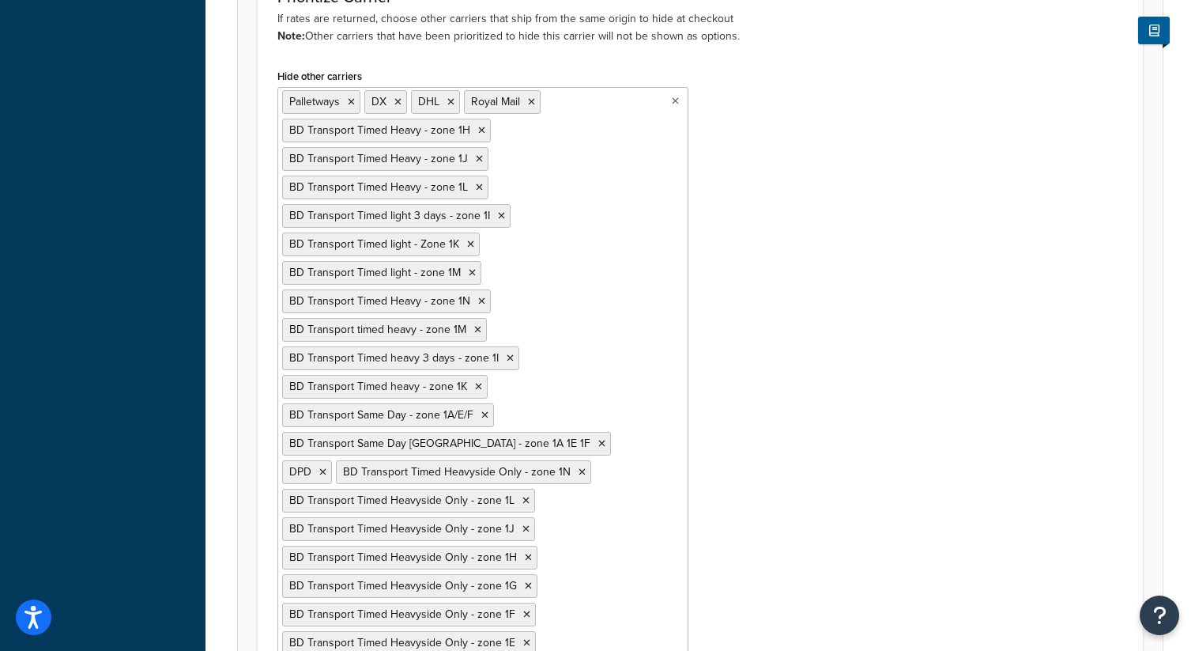
click at [479, 133] on icon at bounding box center [481, 130] width 7 height 9
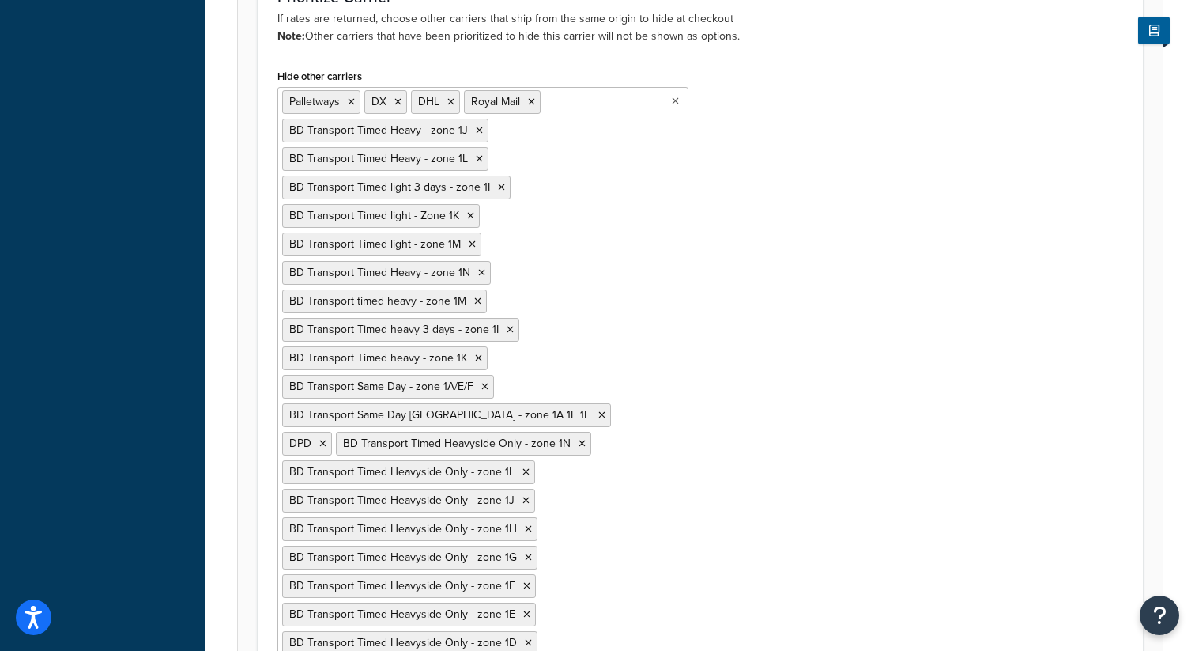
click at [479, 133] on icon at bounding box center [479, 130] width 7 height 9
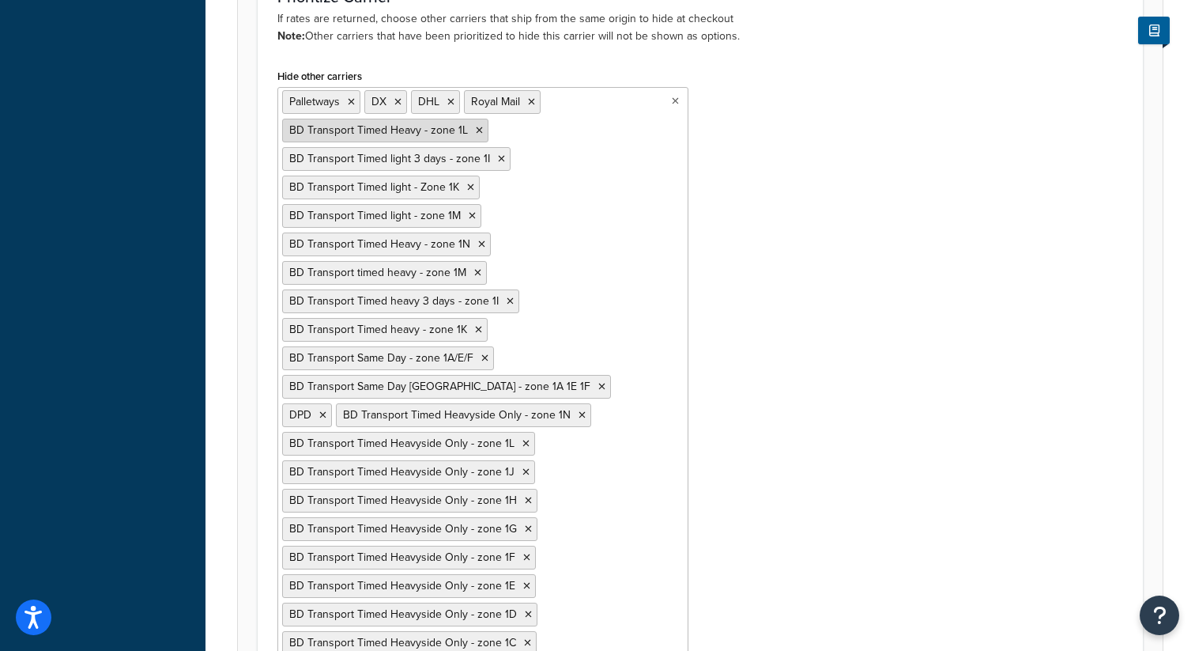
click at [478, 133] on icon at bounding box center [479, 130] width 7 height 9
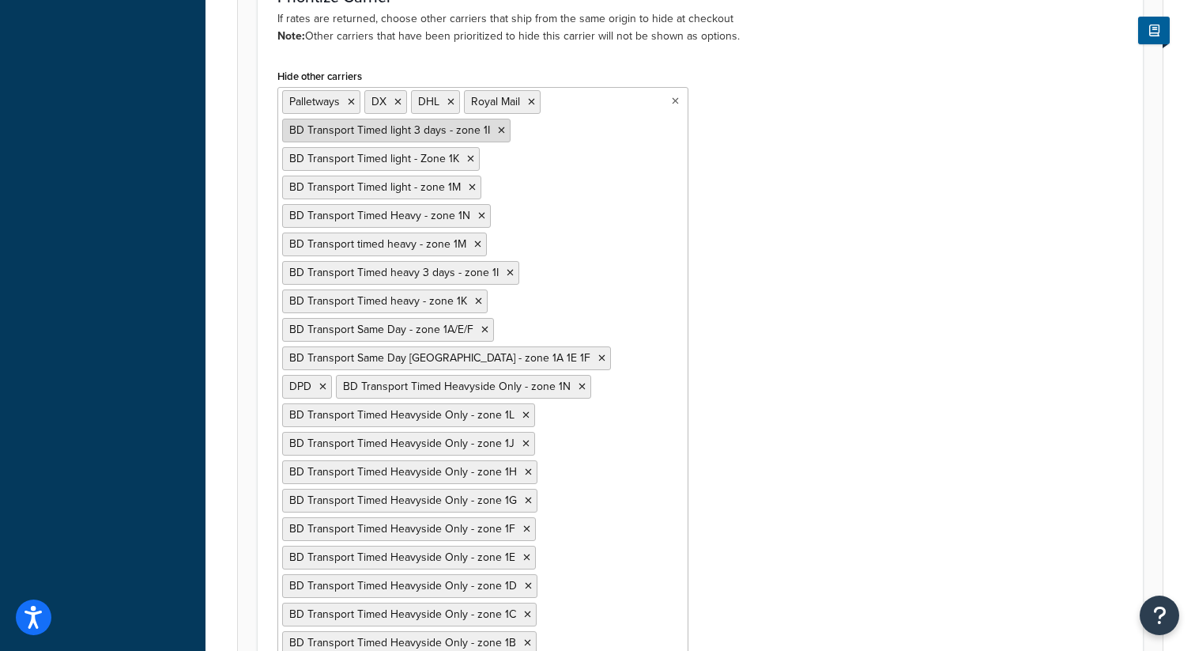
click at [500, 130] on li "BD Transport Timed light 3 days - zone 1I" at bounding box center [396, 131] width 228 height 24
click at [499, 133] on icon at bounding box center [501, 130] width 7 height 9
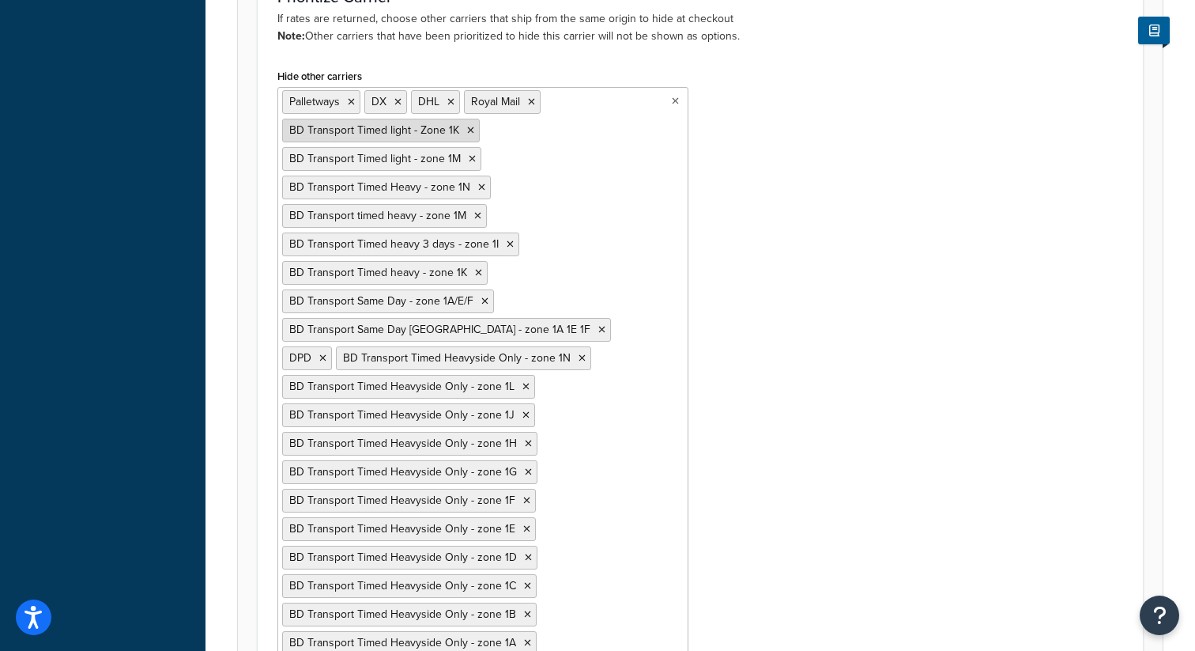
click at [468, 133] on icon at bounding box center [470, 130] width 7 height 9
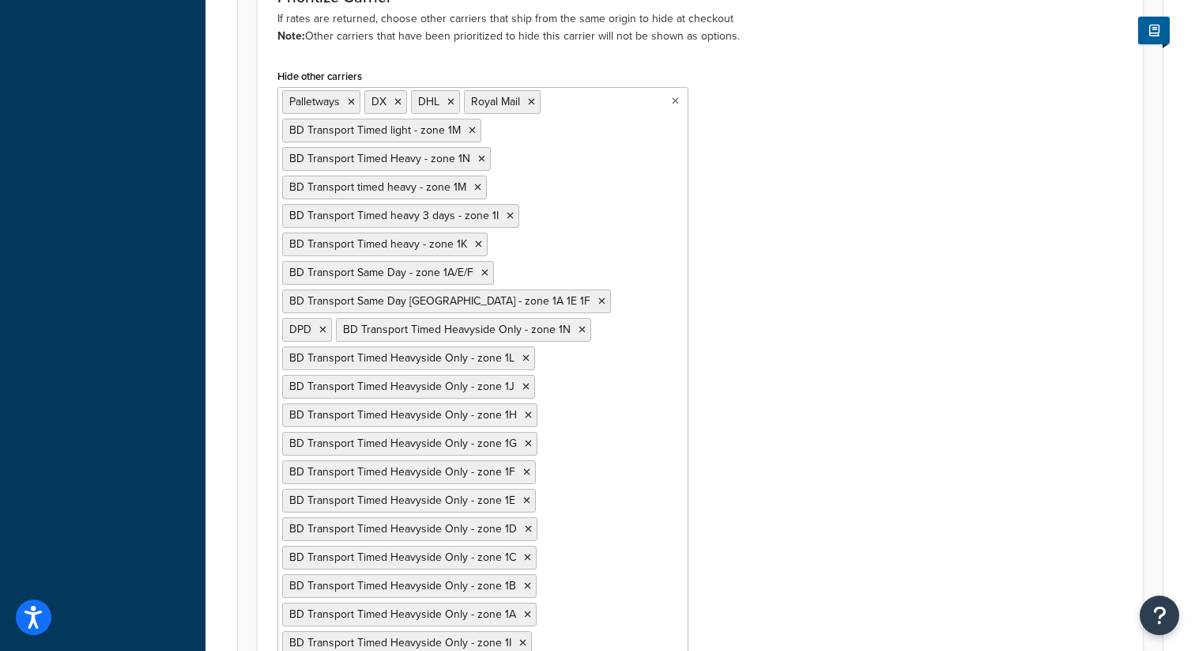
click at [469, 133] on icon at bounding box center [472, 130] width 7 height 9
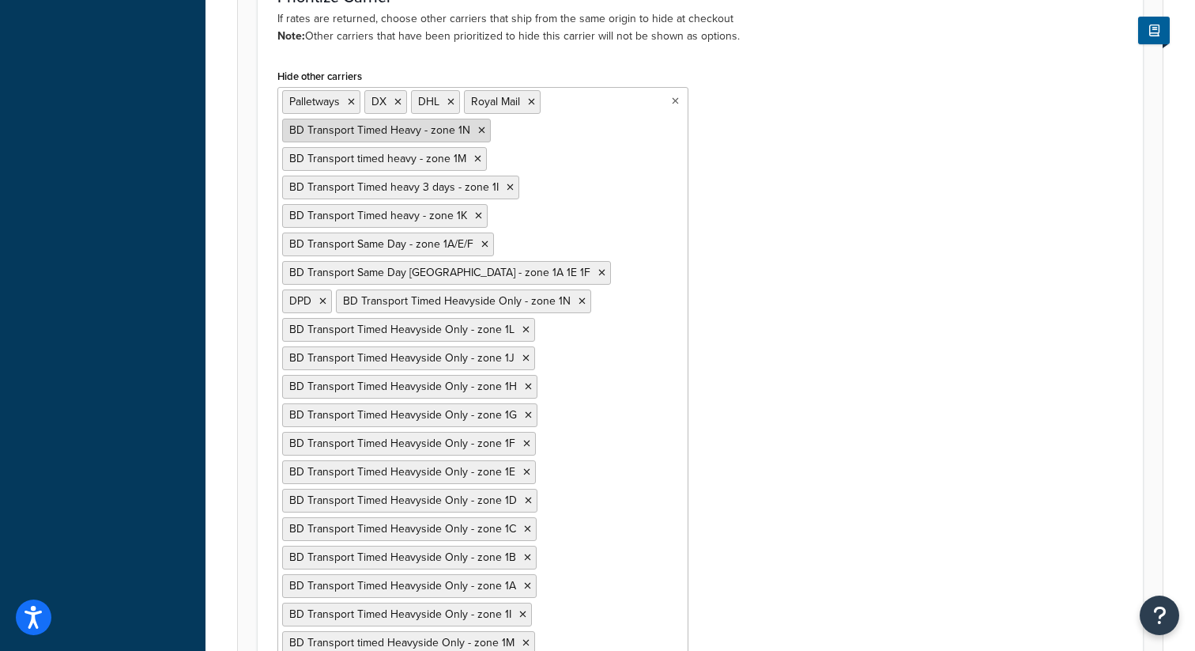
click at [478, 132] on icon at bounding box center [481, 130] width 7 height 9
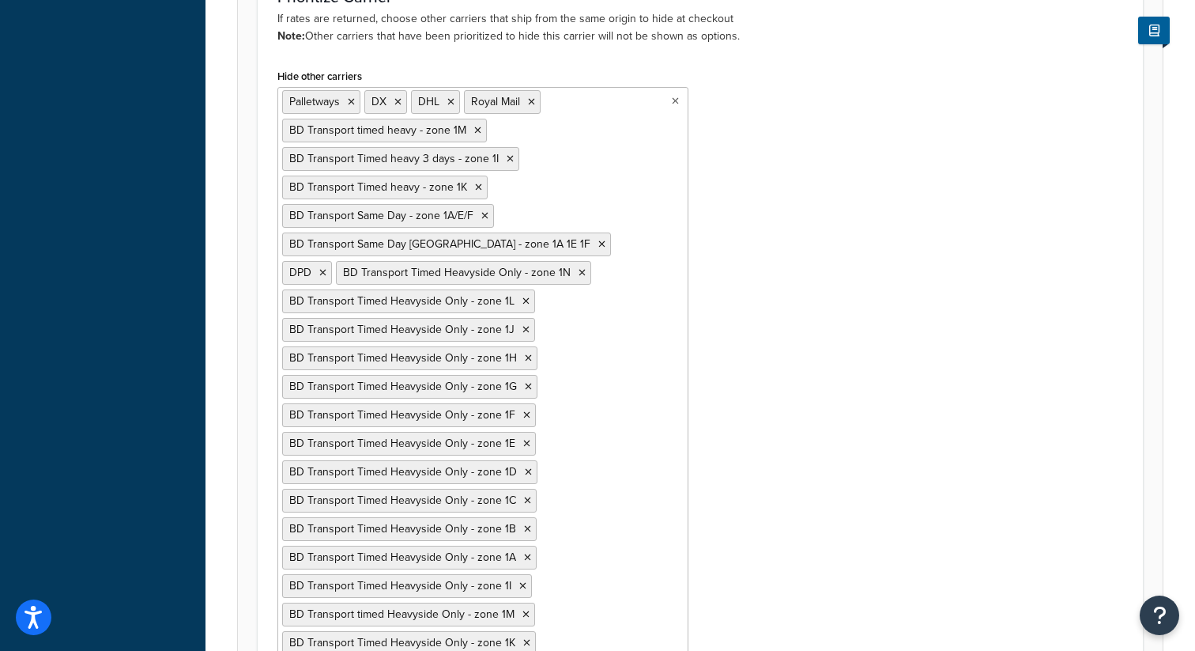
click at [476, 132] on icon at bounding box center [477, 130] width 7 height 9
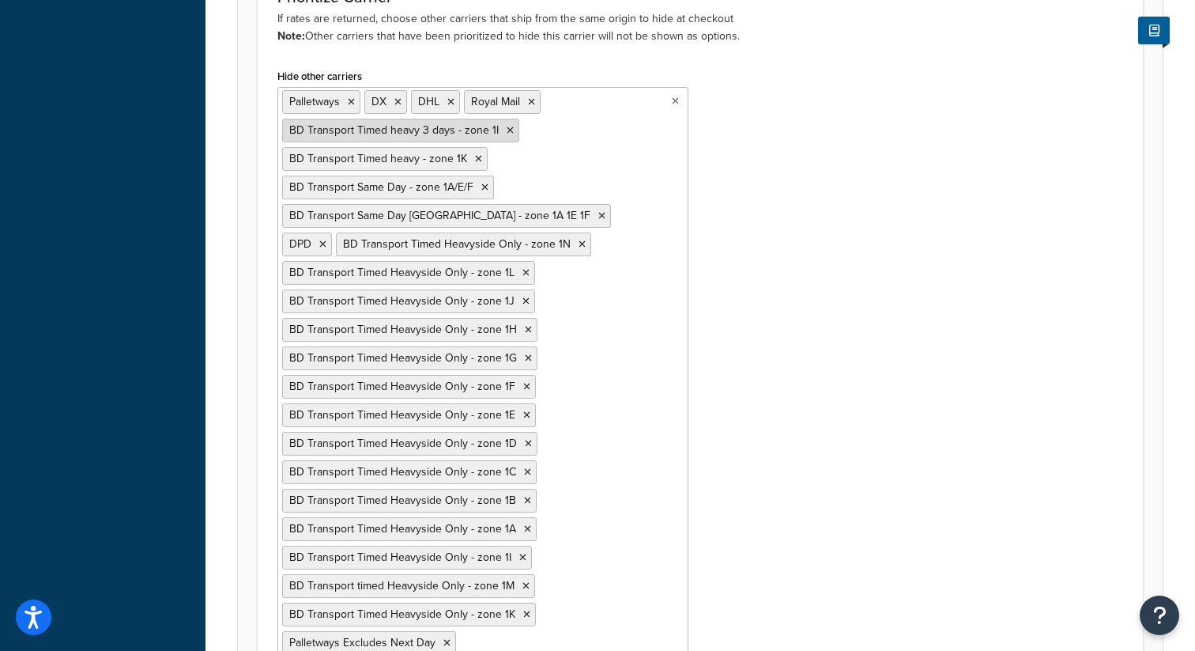
click at [507, 130] on icon at bounding box center [510, 130] width 7 height 9
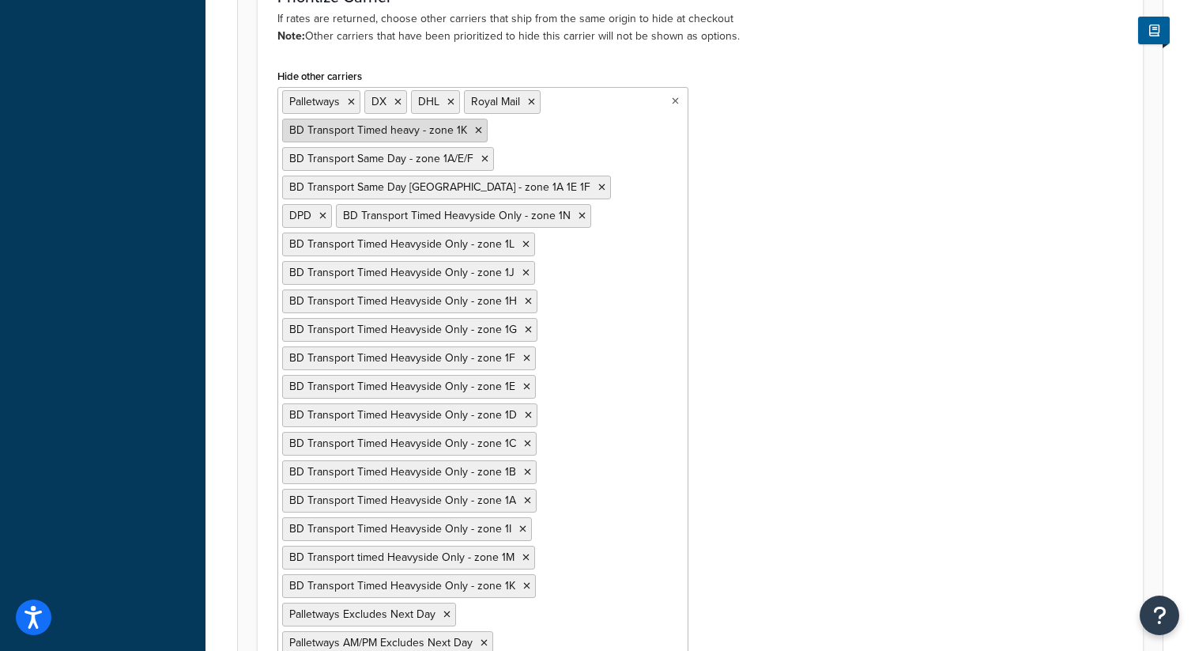
click at [475, 132] on icon at bounding box center [478, 130] width 7 height 9
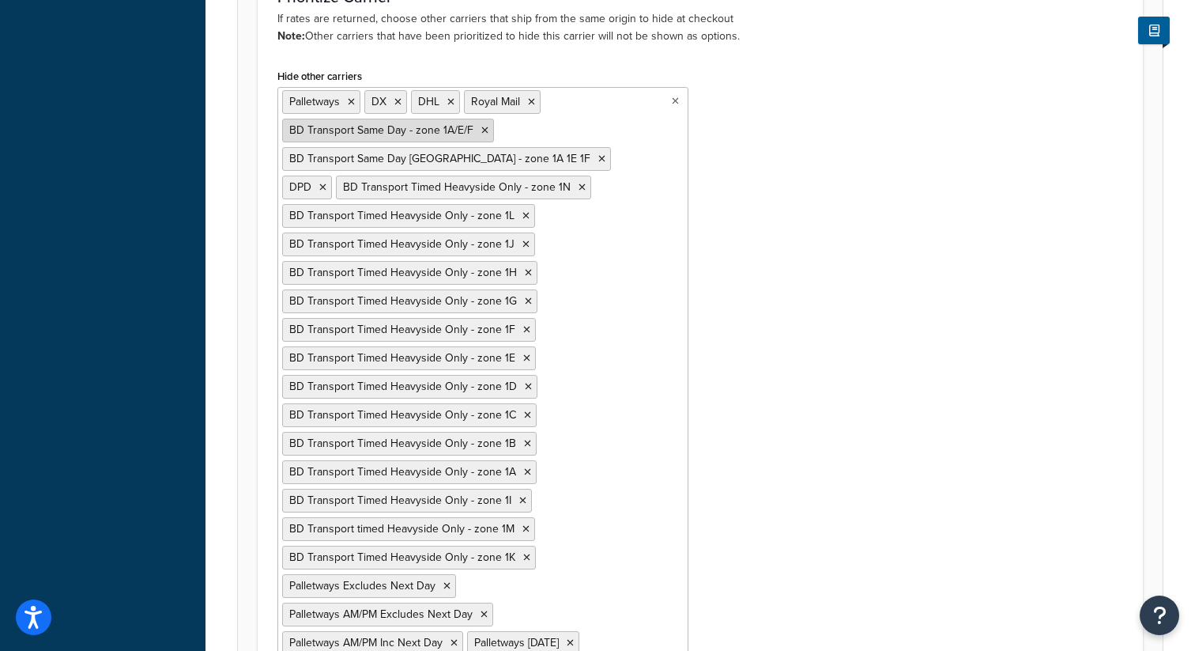
click at [481, 131] on icon at bounding box center [484, 130] width 7 height 9
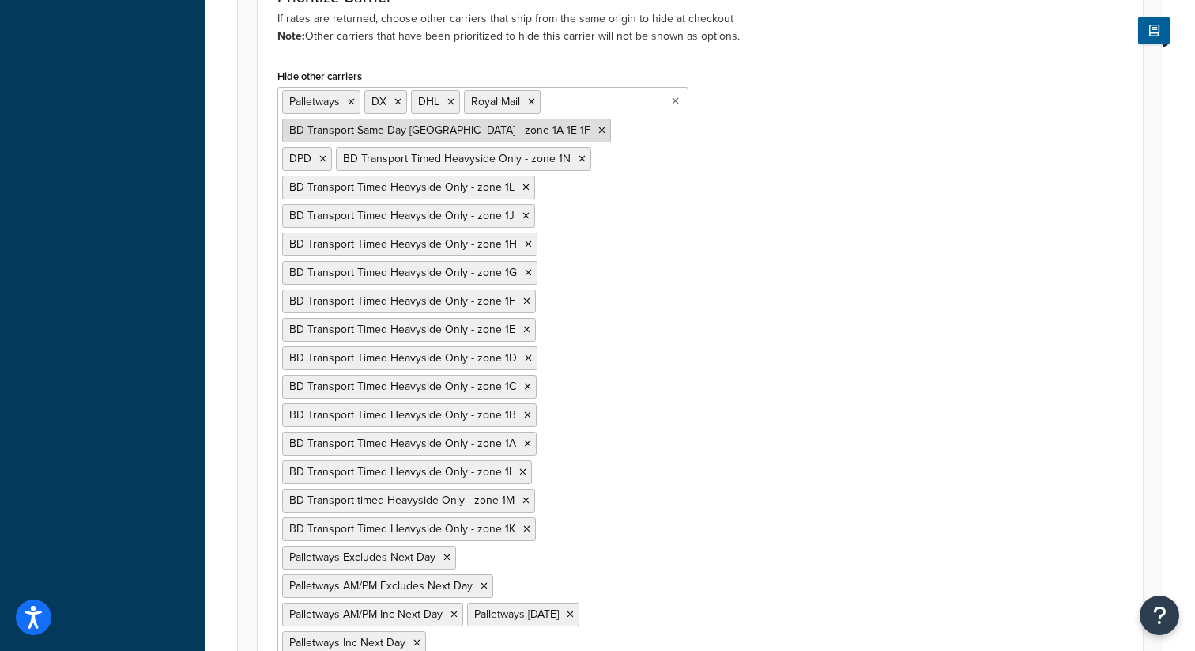
click at [598, 132] on icon at bounding box center [601, 130] width 7 height 9
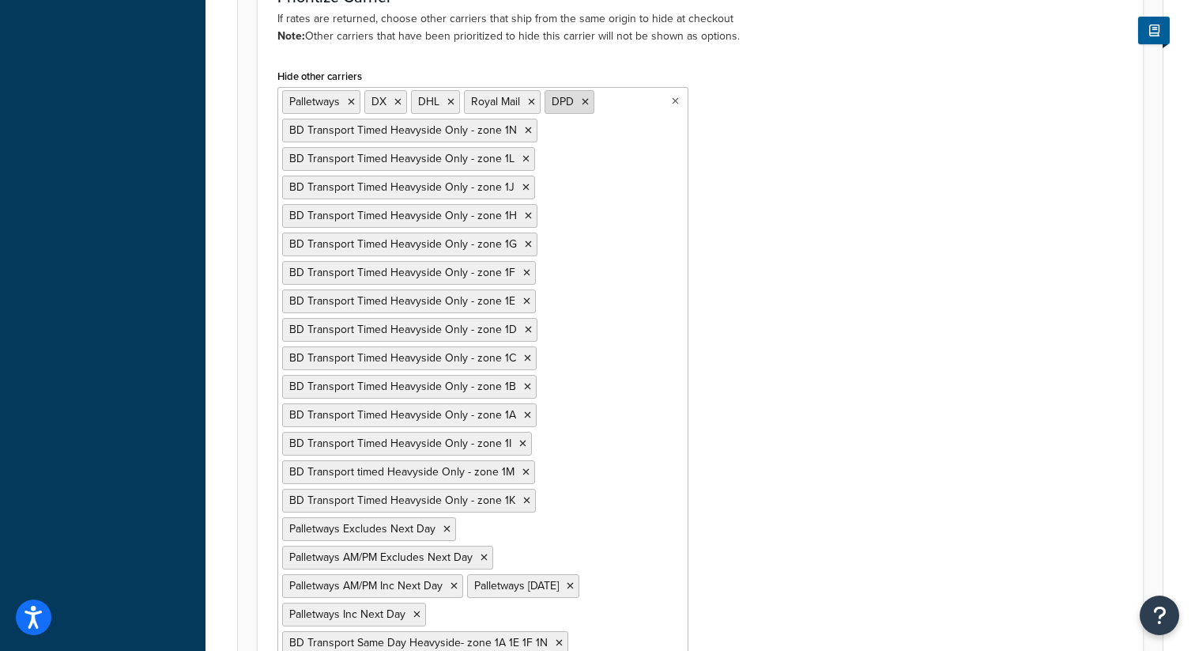
click at [589, 104] on li "DPD" at bounding box center [570, 102] width 50 height 24
click at [525, 130] on icon at bounding box center [528, 130] width 7 height 9
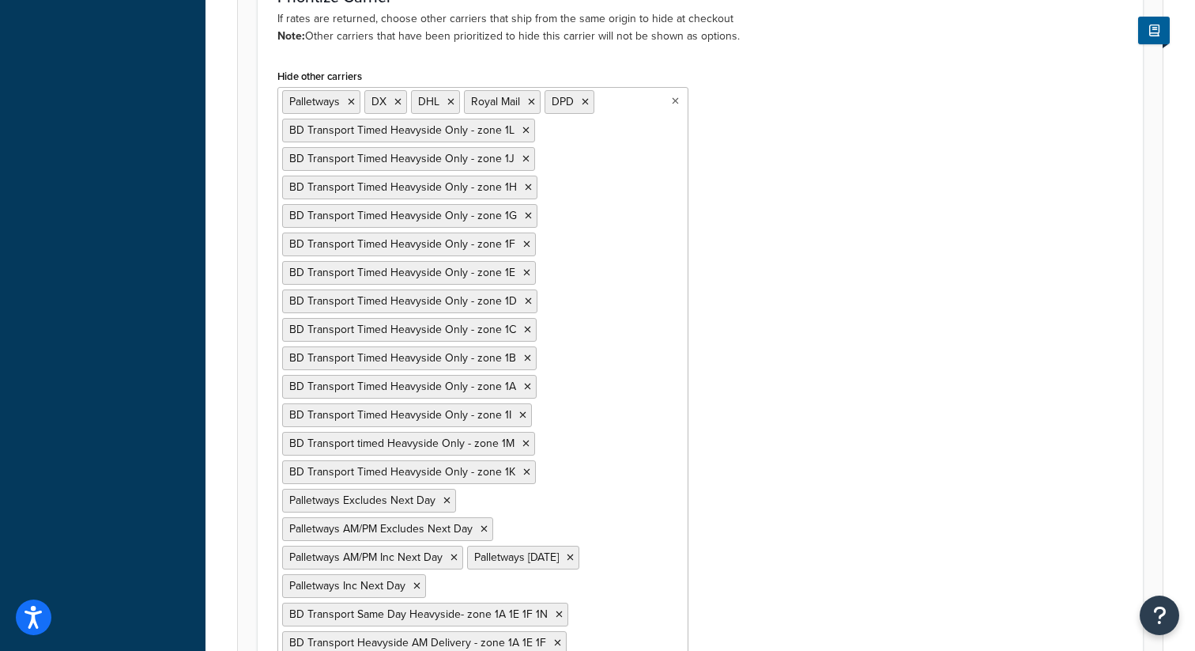
click at [525, 130] on icon at bounding box center [526, 130] width 7 height 9
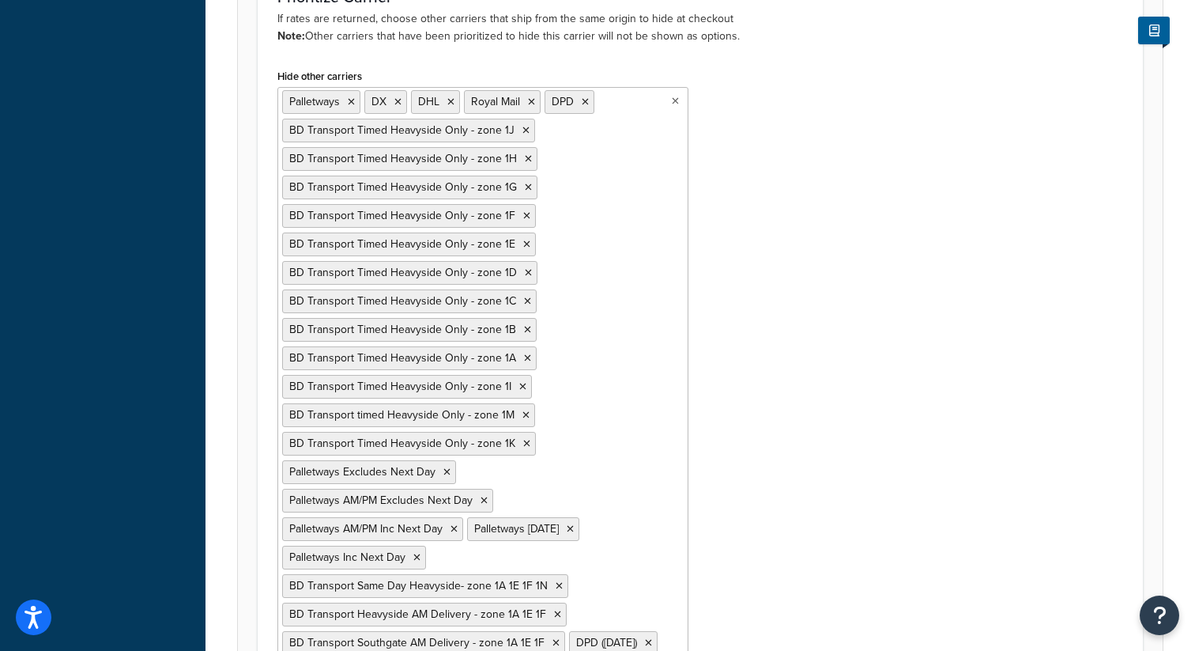
click at [525, 130] on li "BD Transport Timed Heavyside Only - zone 1J" at bounding box center [408, 131] width 253 height 24
click at [523, 130] on icon at bounding box center [526, 130] width 7 height 9
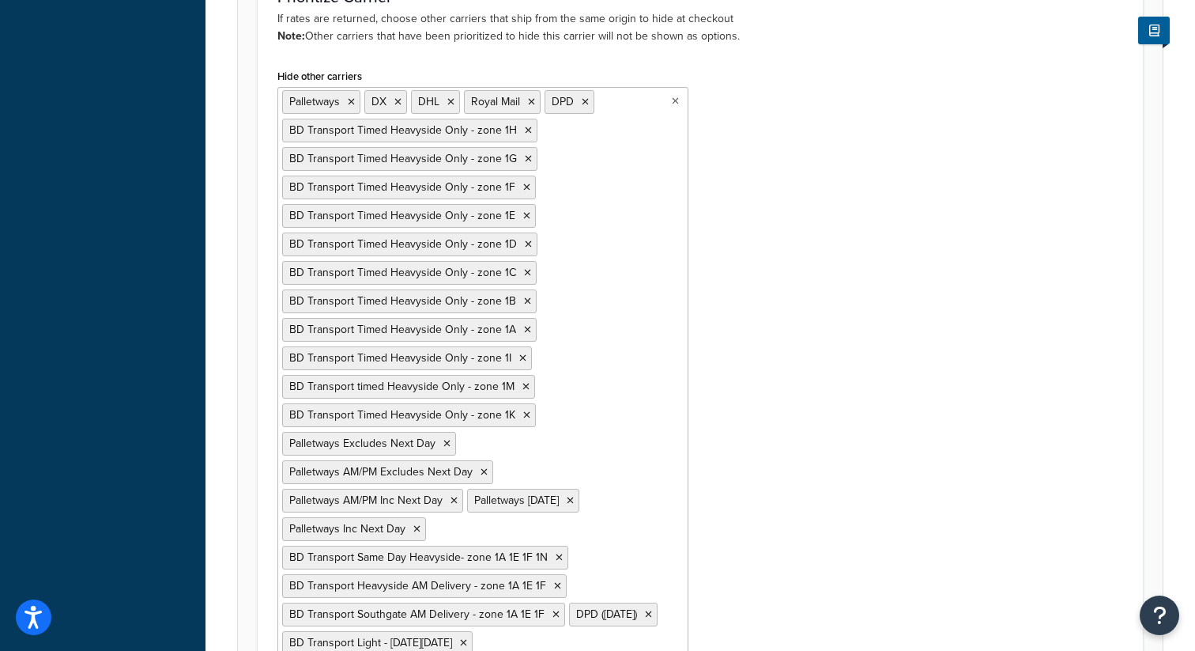
click at [525, 130] on icon at bounding box center [528, 130] width 7 height 9
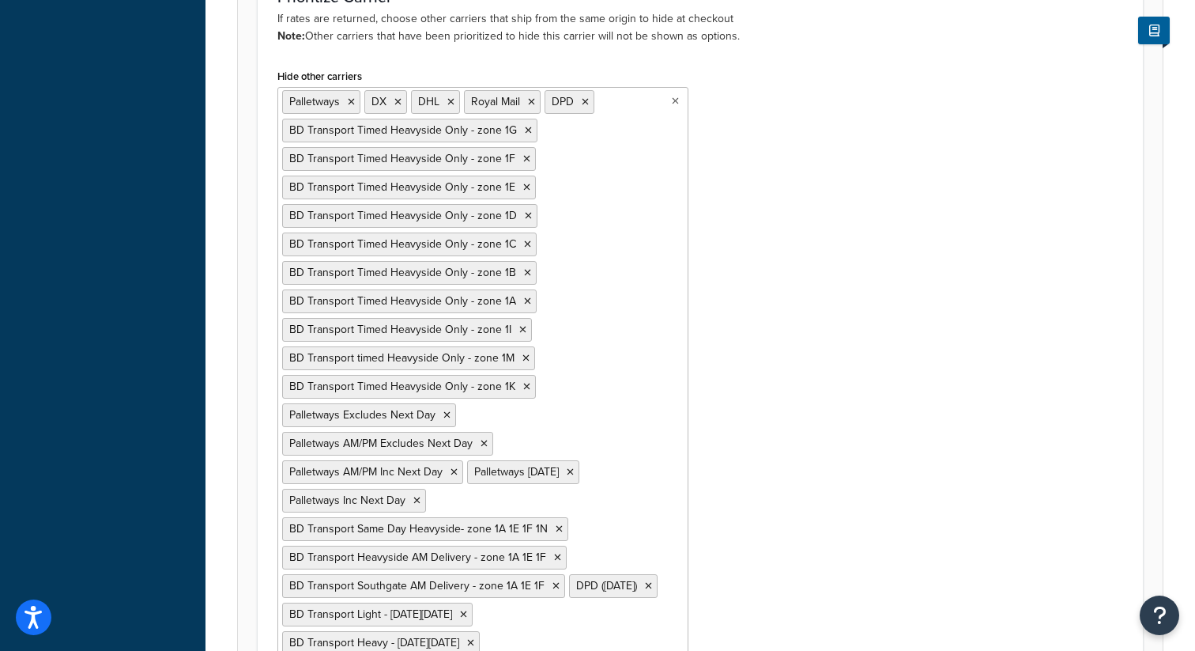
click at [525, 130] on icon at bounding box center [528, 130] width 7 height 9
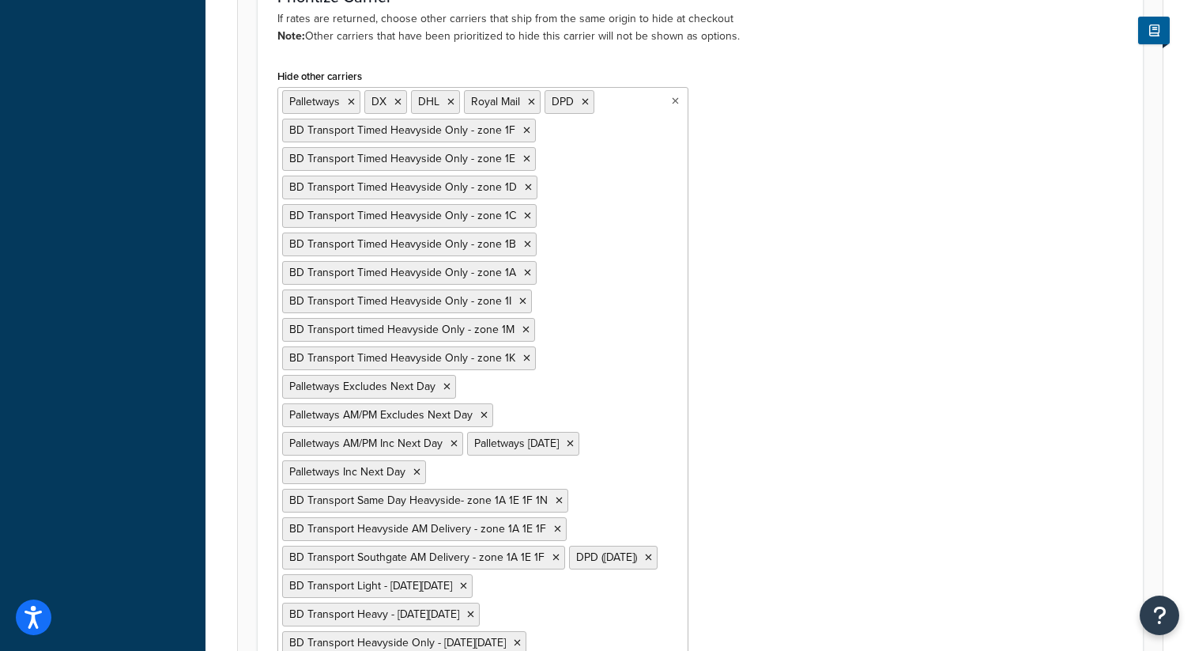
click at [523, 130] on icon at bounding box center [526, 130] width 7 height 9
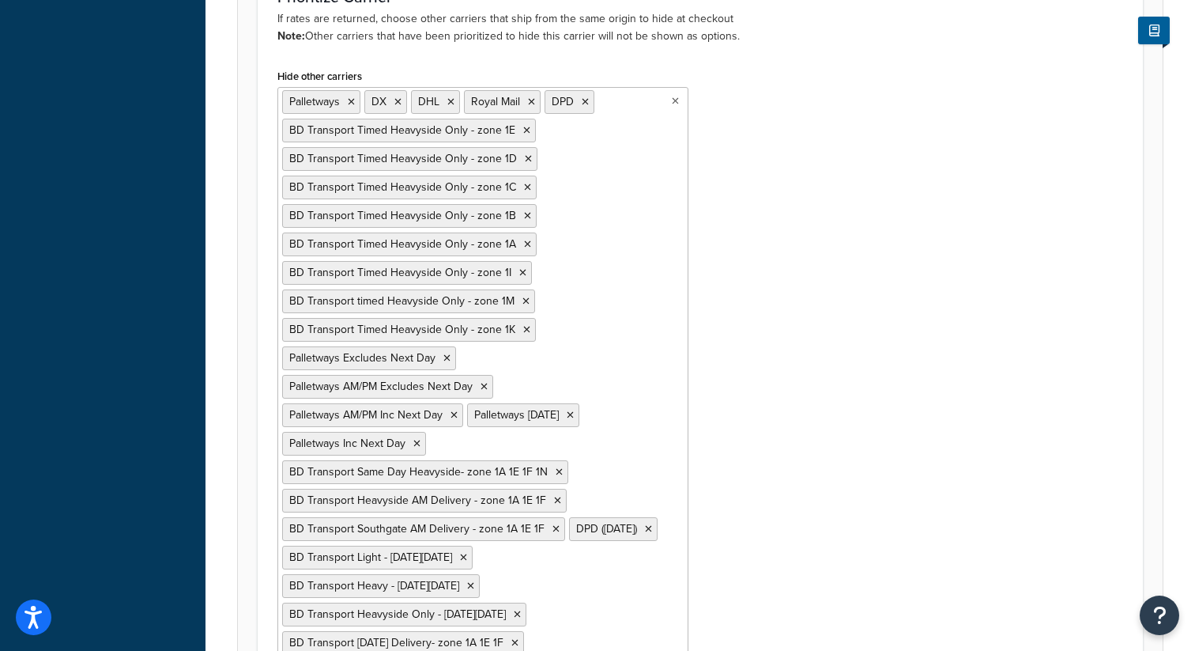
click at [523, 130] on icon at bounding box center [526, 130] width 7 height 9
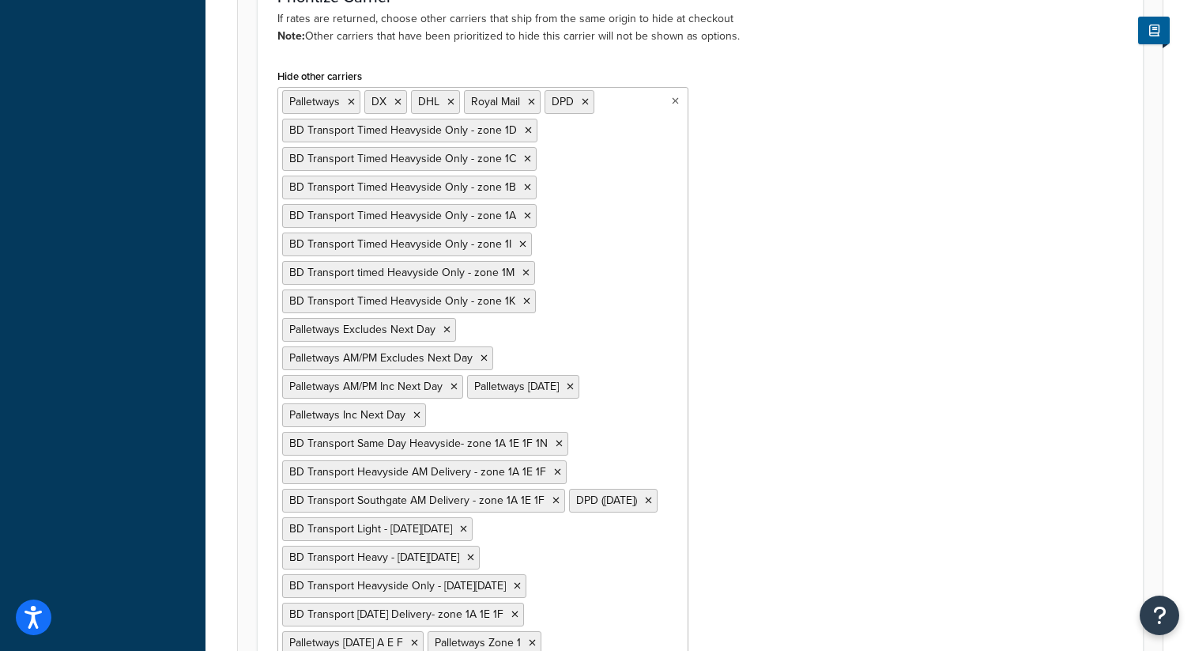
click at [525, 130] on icon at bounding box center [528, 130] width 7 height 9
click at [524, 154] on icon at bounding box center [527, 158] width 7 height 9
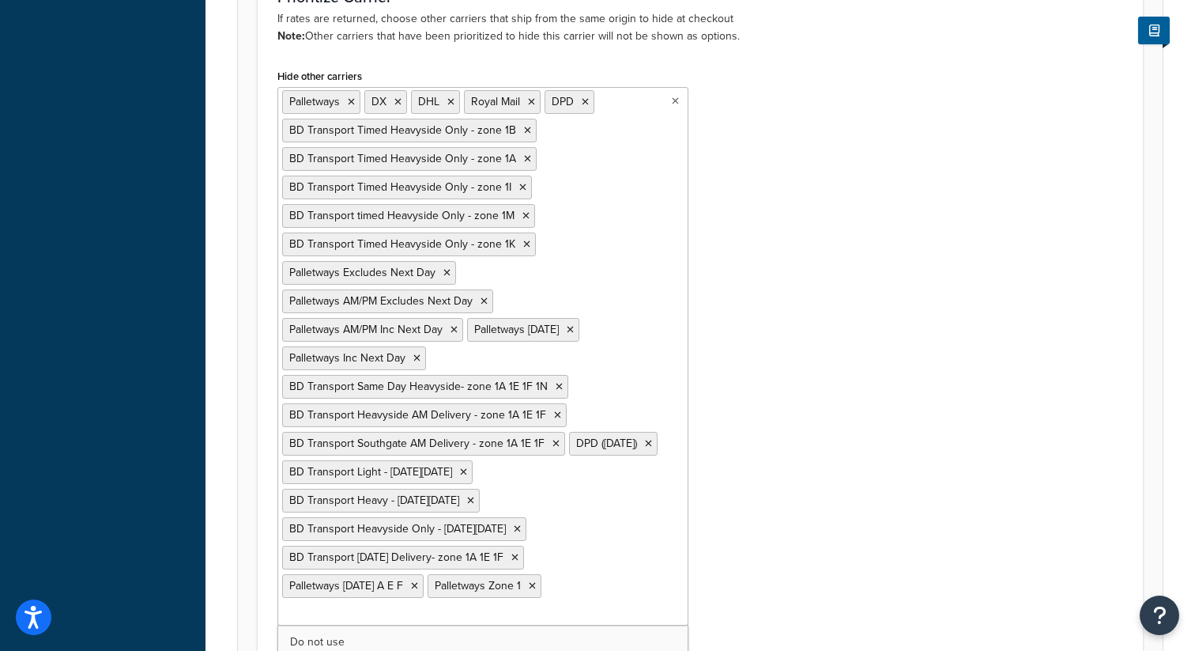
click at [524, 130] on icon at bounding box center [527, 130] width 7 height 9
click at [524, 154] on icon at bounding box center [527, 158] width 7 height 9
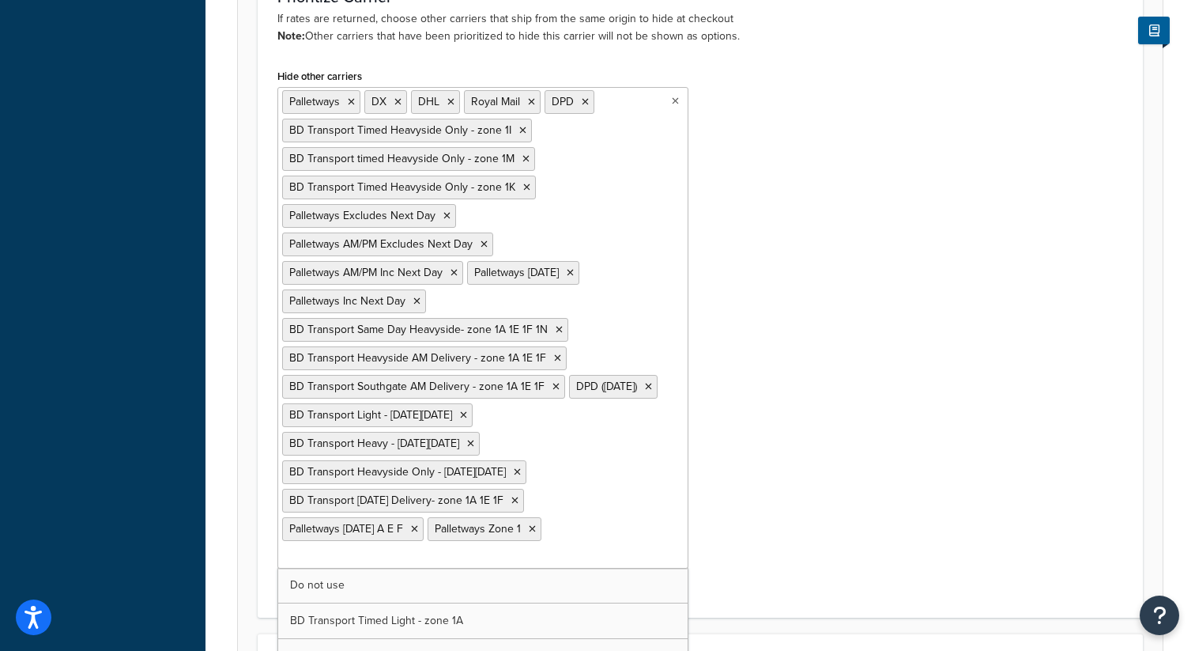
click at [523, 130] on li "BD Transport Timed Heavyside Only - zone 1I" at bounding box center [407, 131] width 250 height 24
click at [519, 130] on icon at bounding box center [522, 130] width 7 height 9
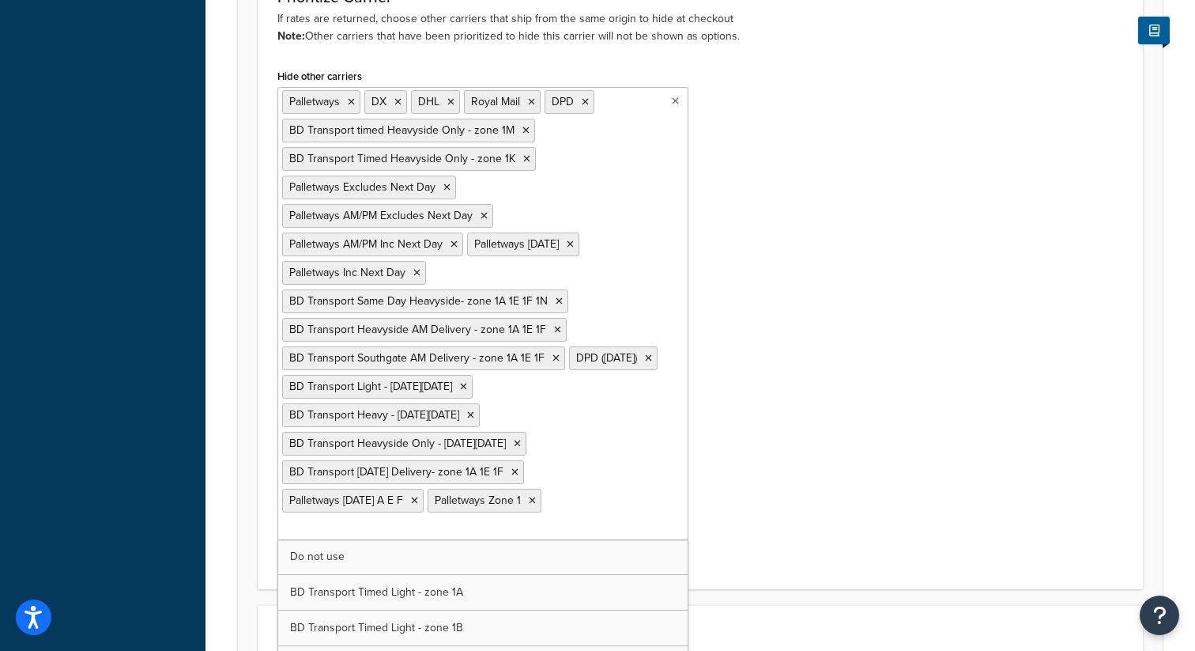
click at [523, 130] on icon at bounding box center [526, 130] width 7 height 9
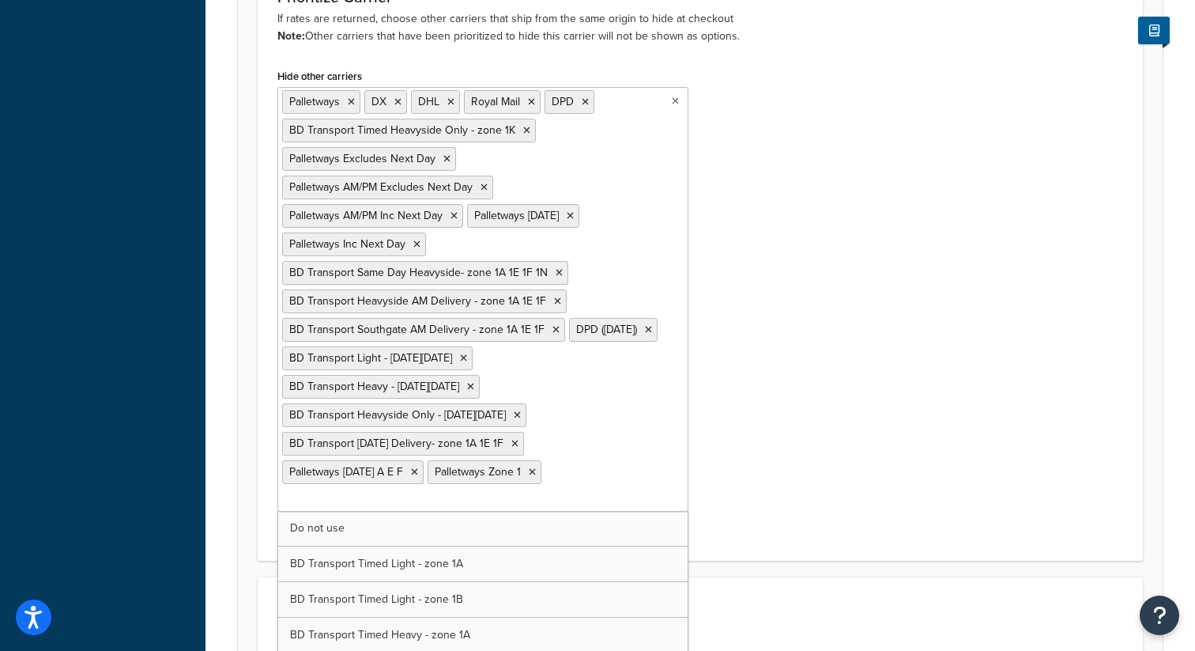
click at [523, 130] on icon at bounding box center [526, 130] width 7 height 9
click at [519, 130] on ul "Palletways DX DHL Royal Mail DPD BD Transport Timed Heavyside Only - zone 1K Pa…" at bounding box center [482, 299] width 411 height 425
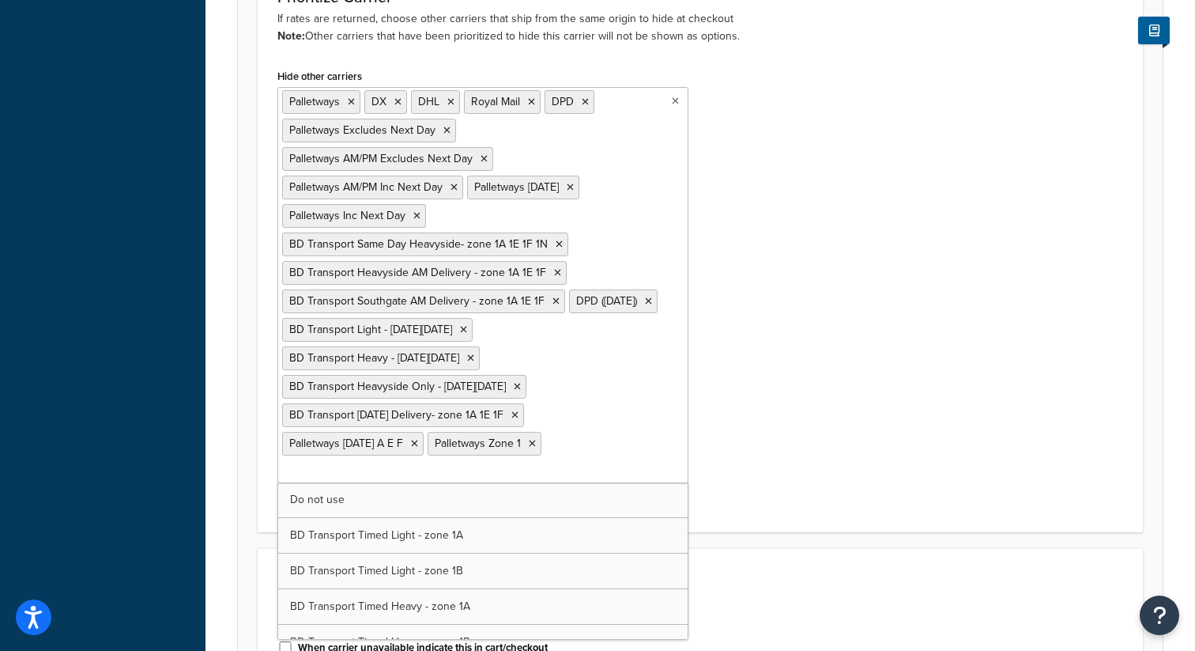
click at [519, 130] on ul "Palletways DX DHL Royal Mail DPD Palletways Excludes Next Day Palletways AM/PM …" at bounding box center [482, 285] width 411 height 396
click at [444, 133] on icon at bounding box center [447, 130] width 7 height 9
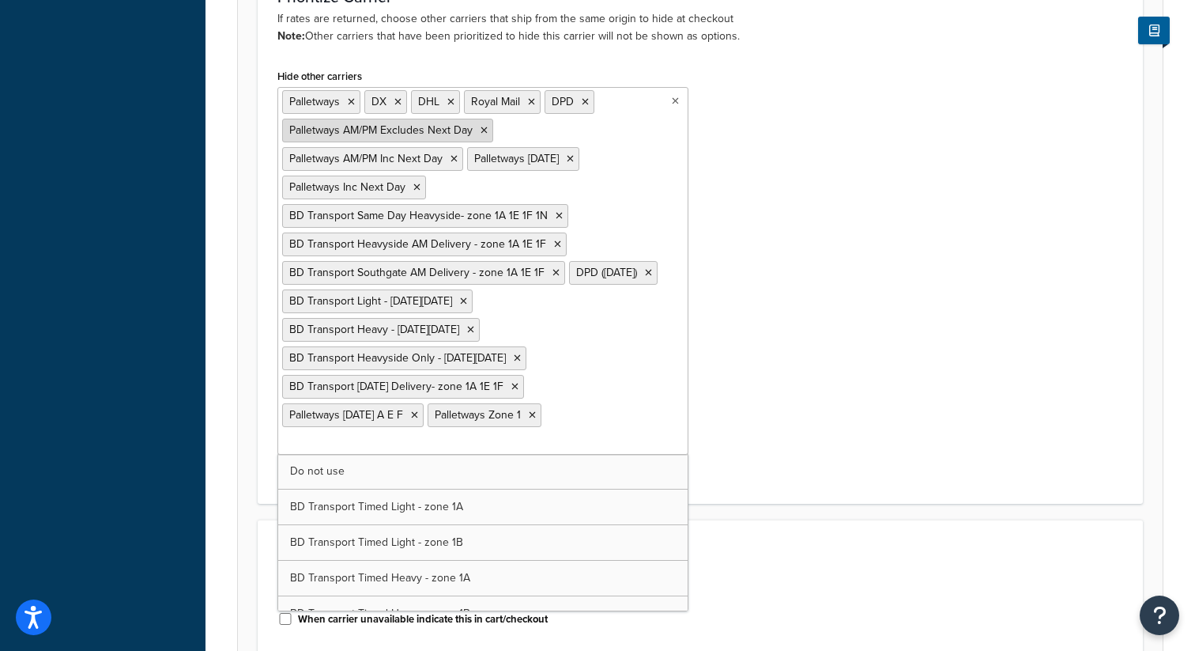
click at [481, 131] on icon at bounding box center [484, 130] width 7 height 9
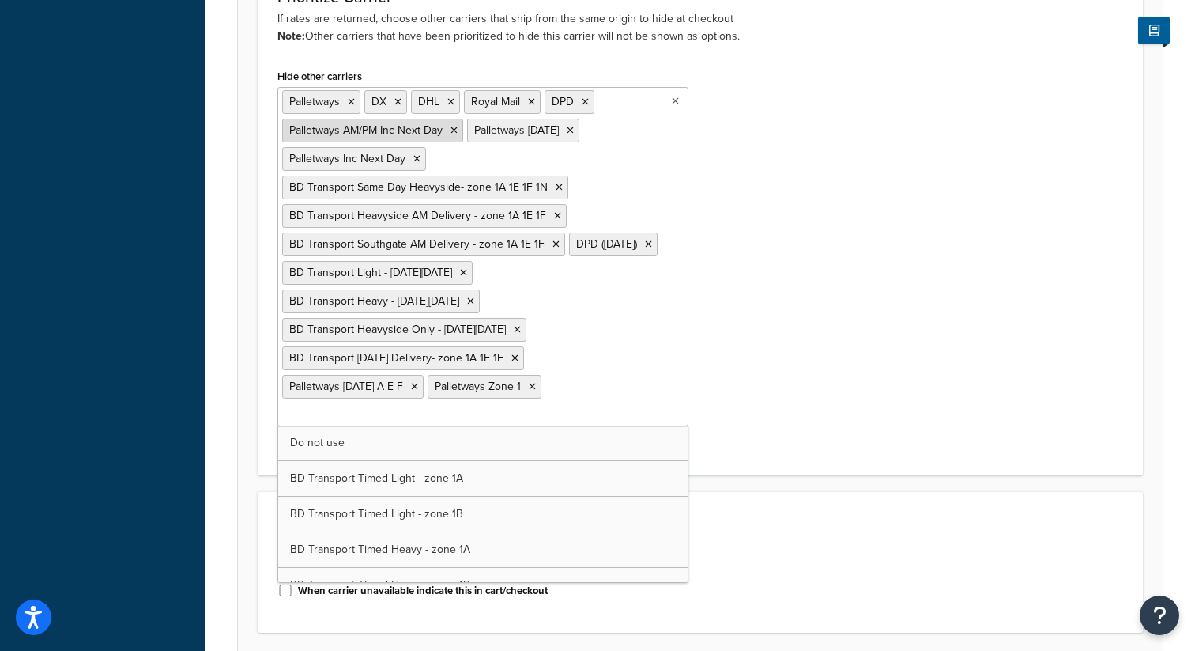
click at [456, 128] on icon at bounding box center [454, 130] width 7 height 9
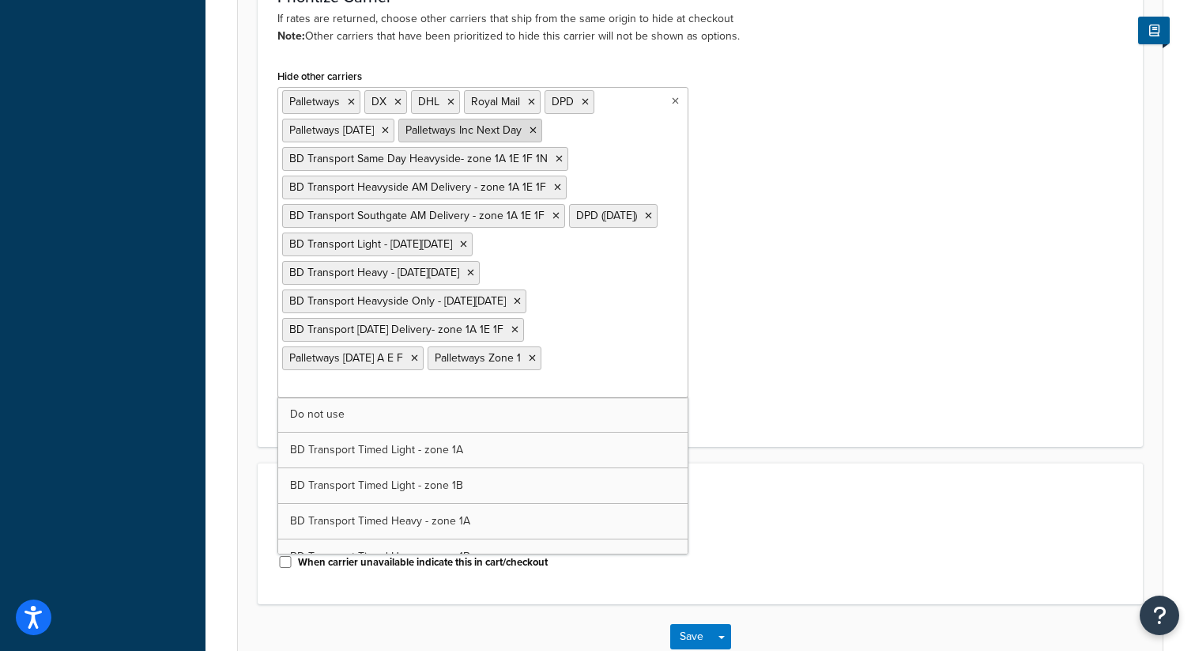
click at [537, 131] on icon at bounding box center [533, 130] width 7 height 9
click at [389, 131] on icon at bounding box center [385, 130] width 7 height 9
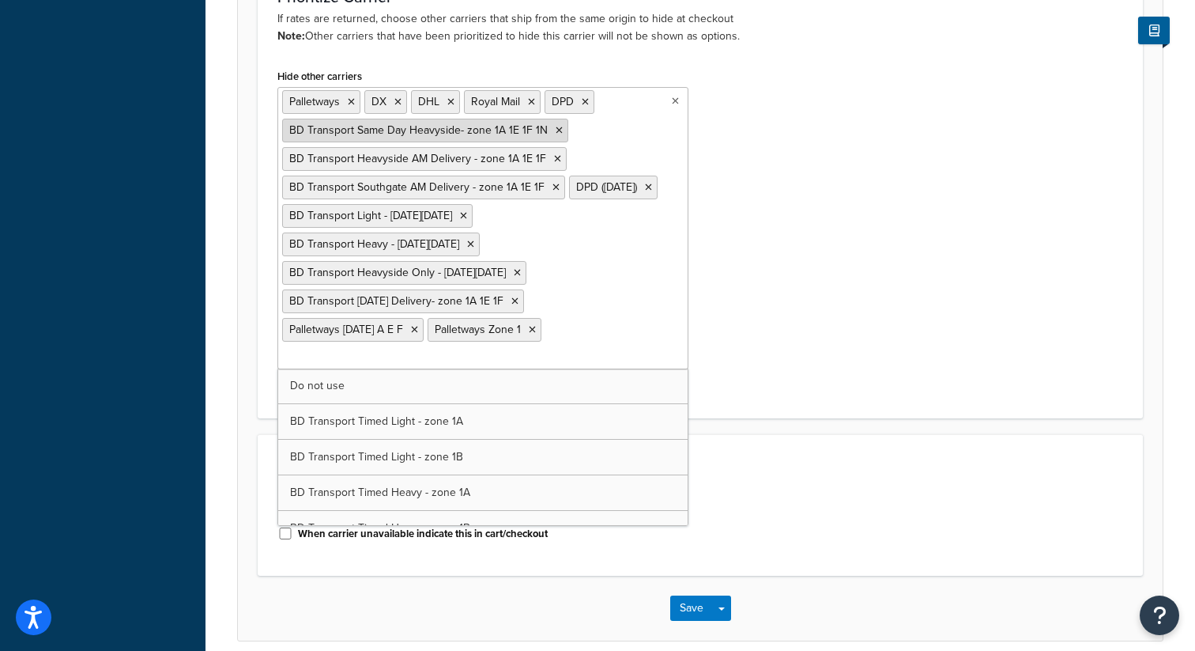
click at [556, 128] on icon at bounding box center [559, 130] width 7 height 9
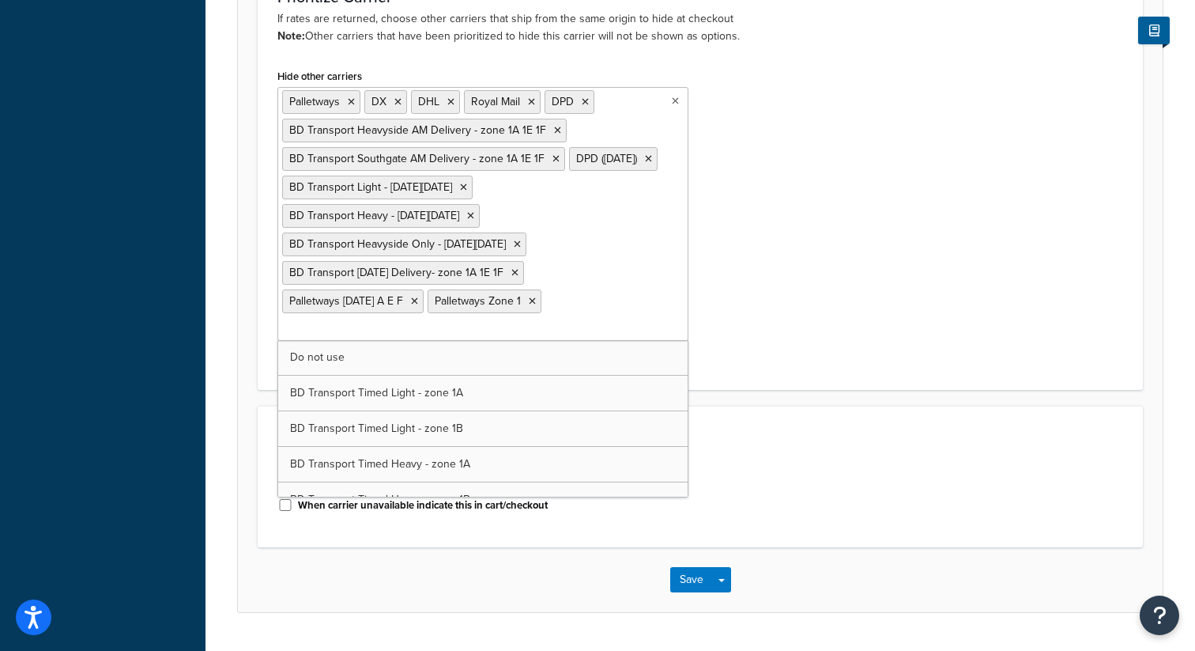
click at [554, 128] on icon at bounding box center [557, 130] width 7 height 9
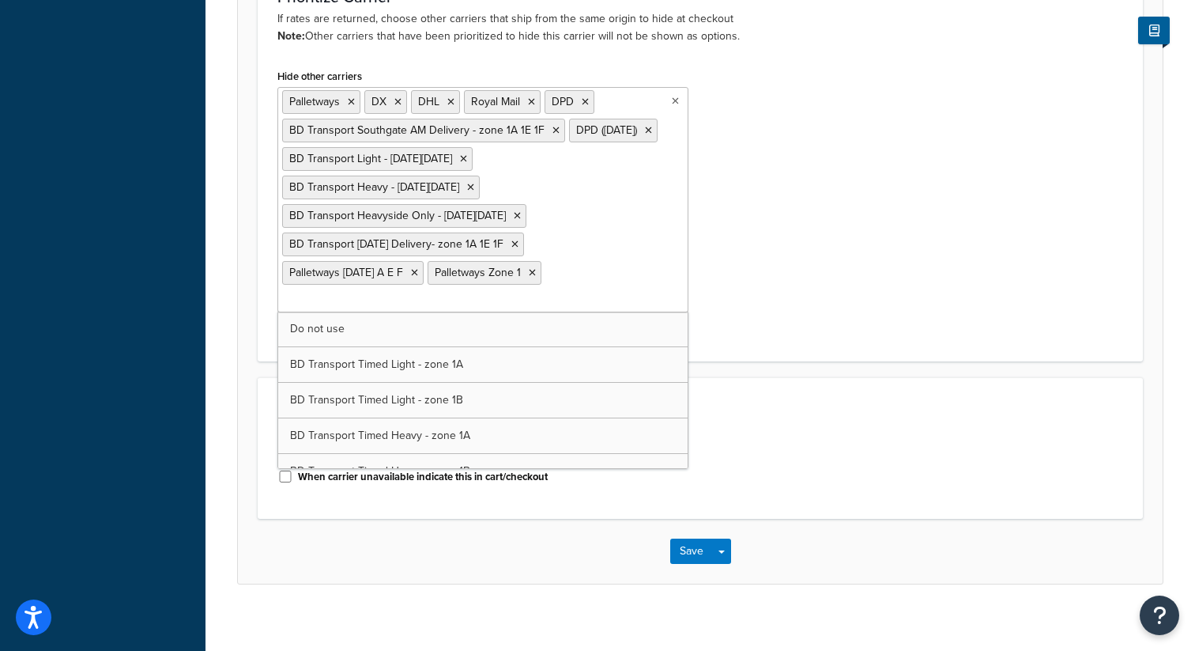
click at [553, 128] on icon at bounding box center [556, 130] width 7 height 9
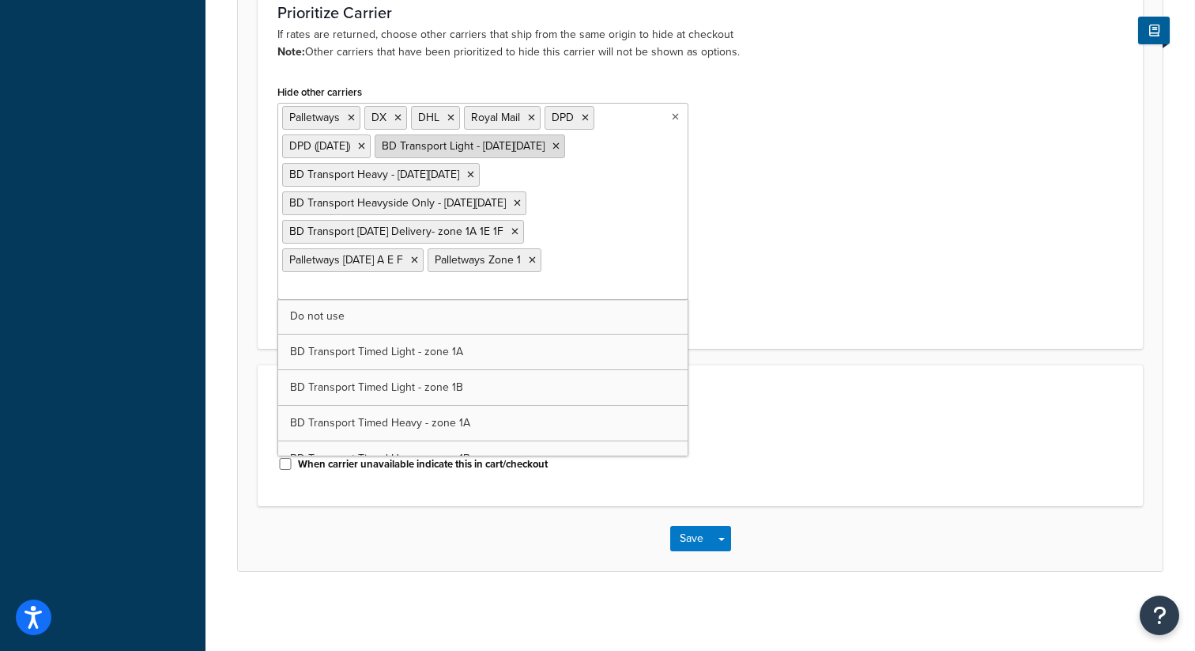
click at [560, 142] on icon at bounding box center [556, 146] width 7 height 9
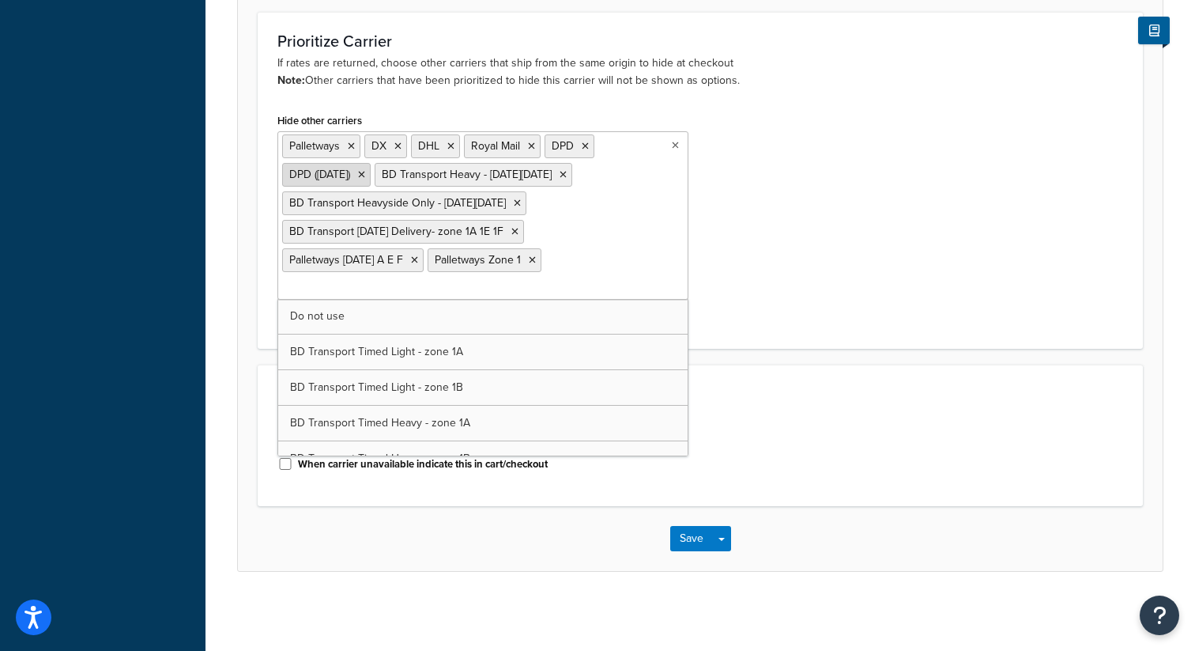
click at [365, 173] on icon at bounding box center [361, 174] width 7 height 9
click at [467, 173] on icon at bounding box center [470, 174] width 7 height 9
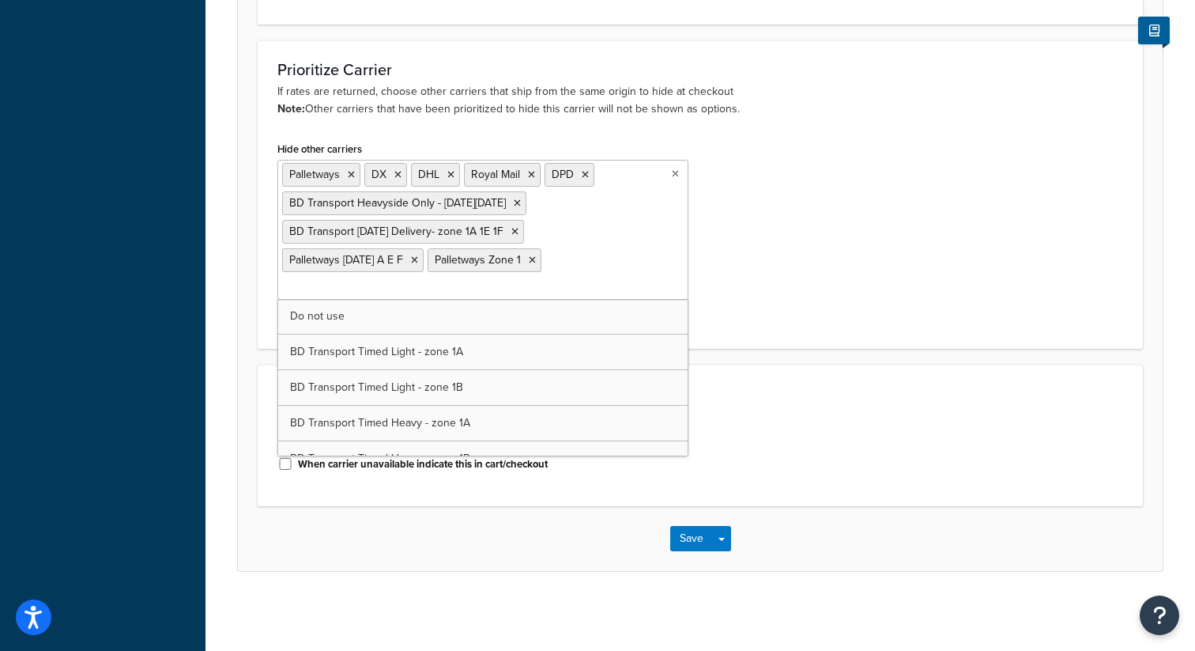
scroll to position [764, 0]
click at [514, 203] on icon at bounding box center [517, 202] width 7 height 9
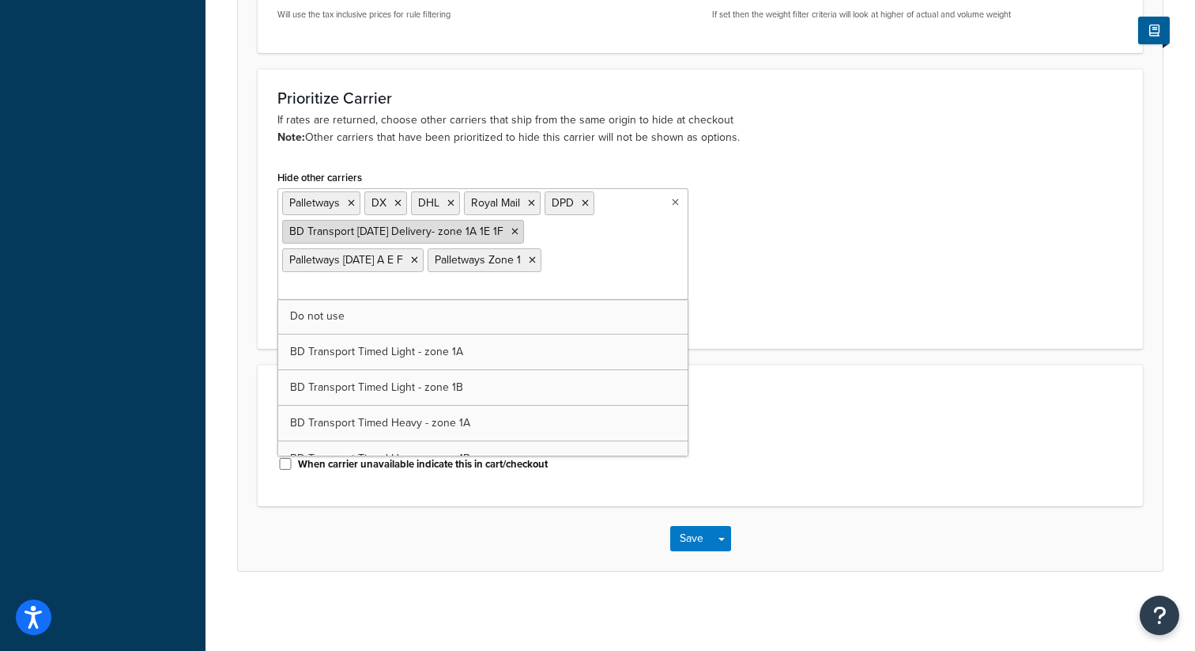
click at [519, 231] on icon at bounding box center [515, 231] width 7 height 9
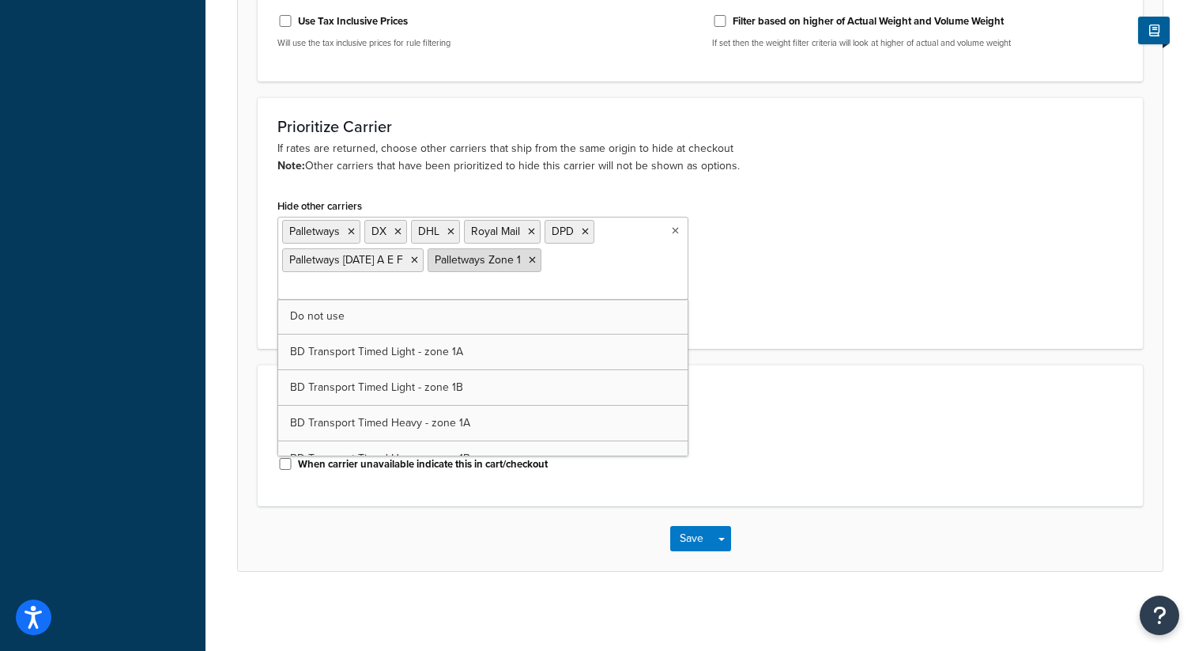
click at [536, 260] on icon at bounding box center [532, 259] width 7 height 9
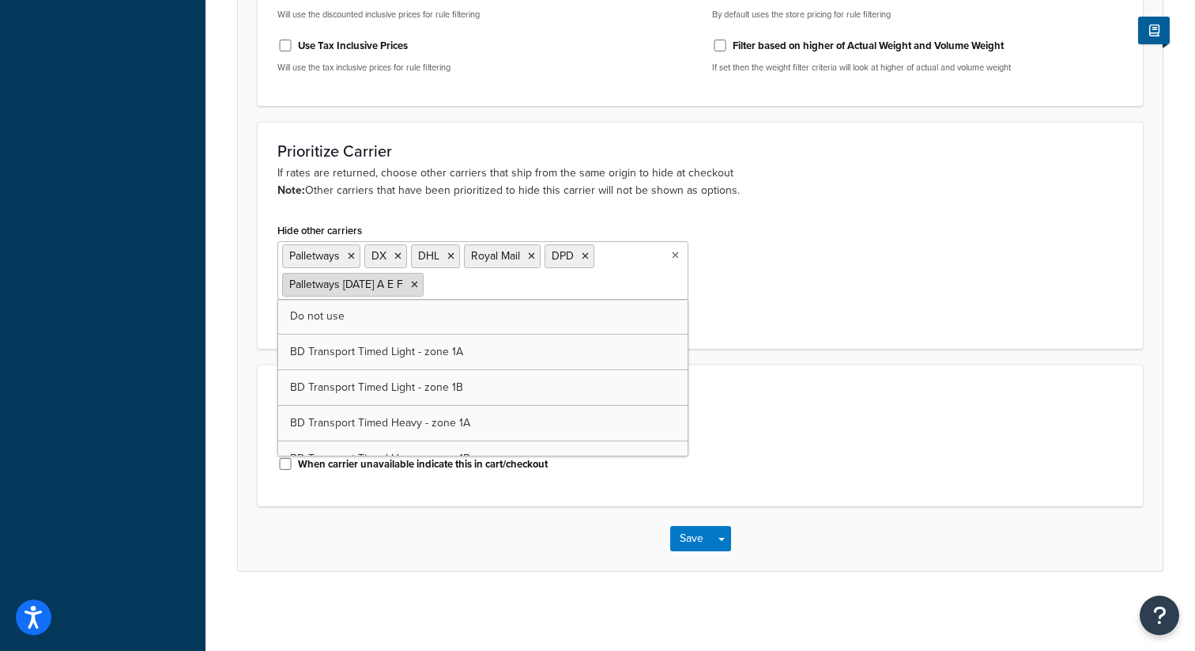
click at [418, 282] on icon at bounding box center [414, 284] width 7 height 9
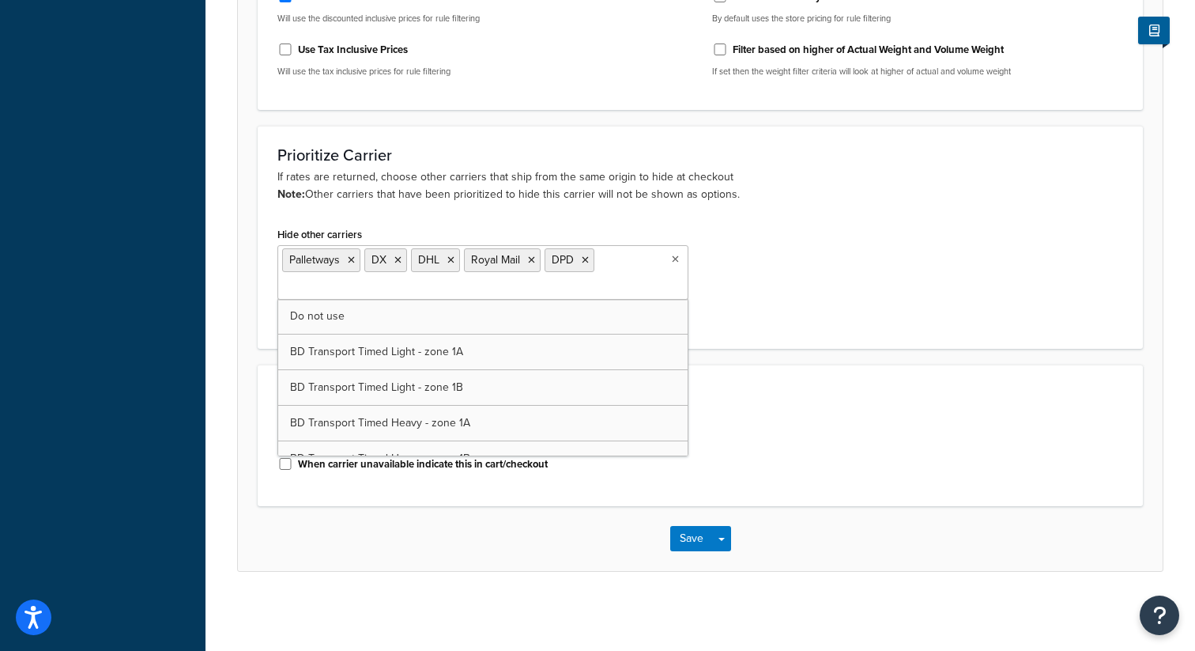
scroll to position [678, 0]
click at [353, 259] on icon at bounding box center [351, 259] width 7 height 9
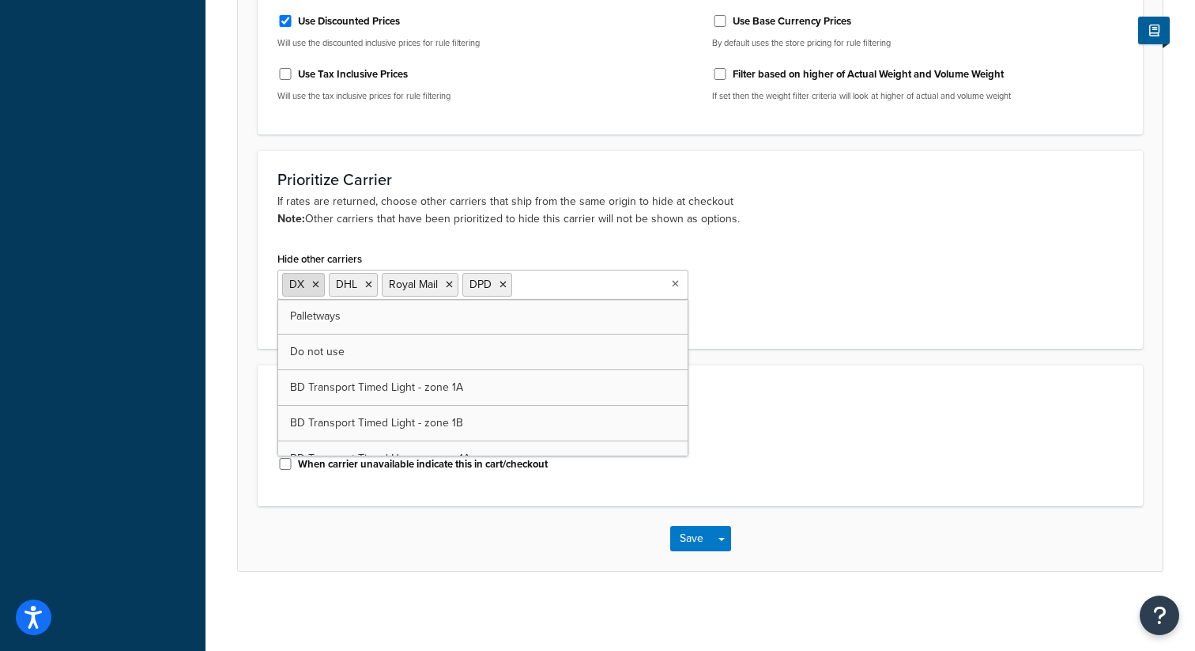
click at [318, 283] on icon at bounding box center [315, 284] width 7 height 9
click at [321, 282] on icon at bounding box center [322, 284] width 7 height 9
click at [349, 286] on icon at bounding box center [349, 284] width 7 height 9
click at [324, 283] on icon at bounding box center [322, 284] width 7 height 9
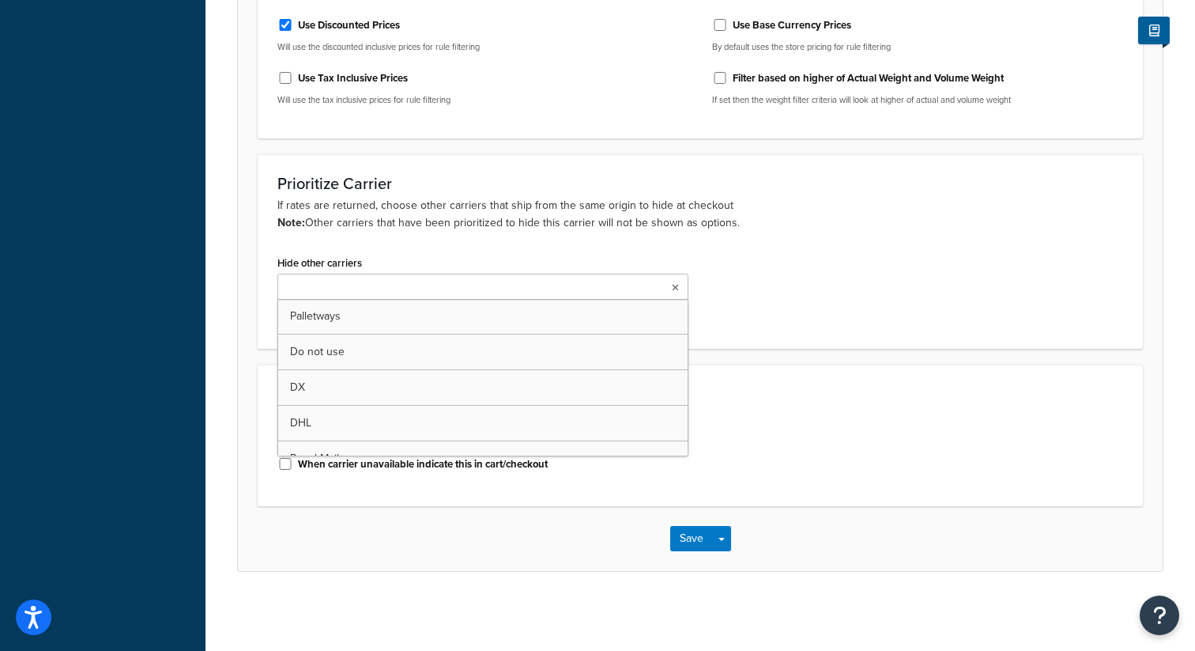
click at [667, 285] on ul at bounding box center [482, 287] width 411 height 26
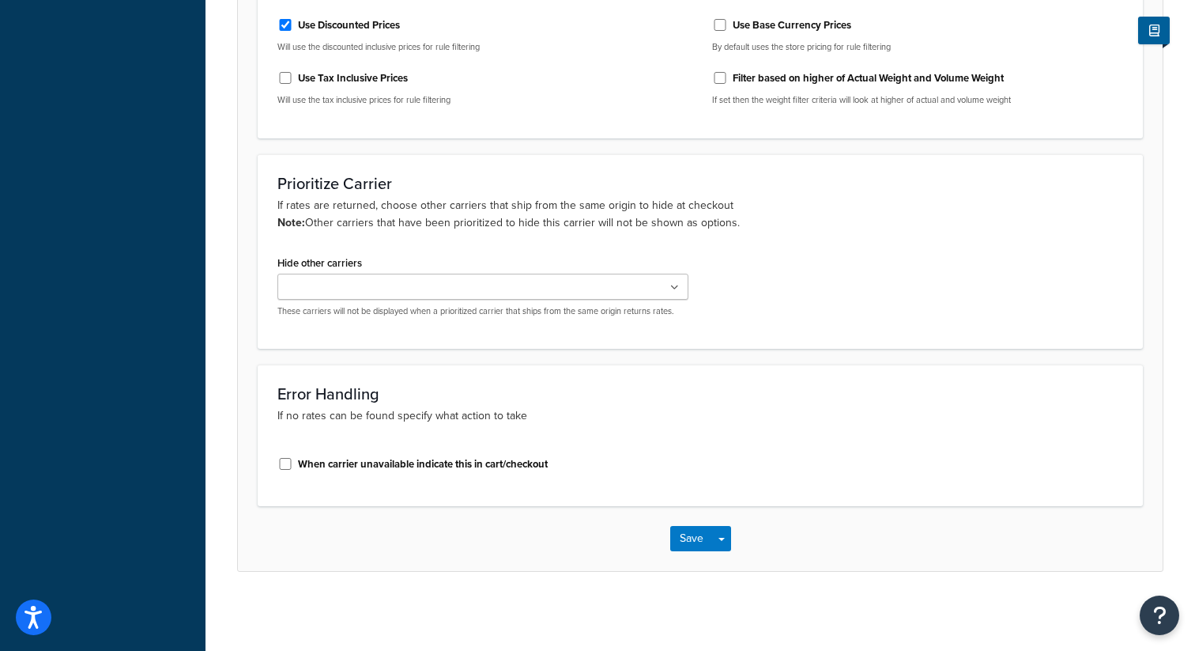
click at [700, 257] on div "Hide other carriers Palletways Do not use DX DHL Royal Mail BD Transport Timed …" at bounding box center [701, 289] width 870 height 77
click at [722, 535] on button "Save Dropdown" at bounding box center [721, 538] width 19 height 25
click at [730, 563] on button "Save and Edit" at bounding box center [727, 567] width 115 height 33
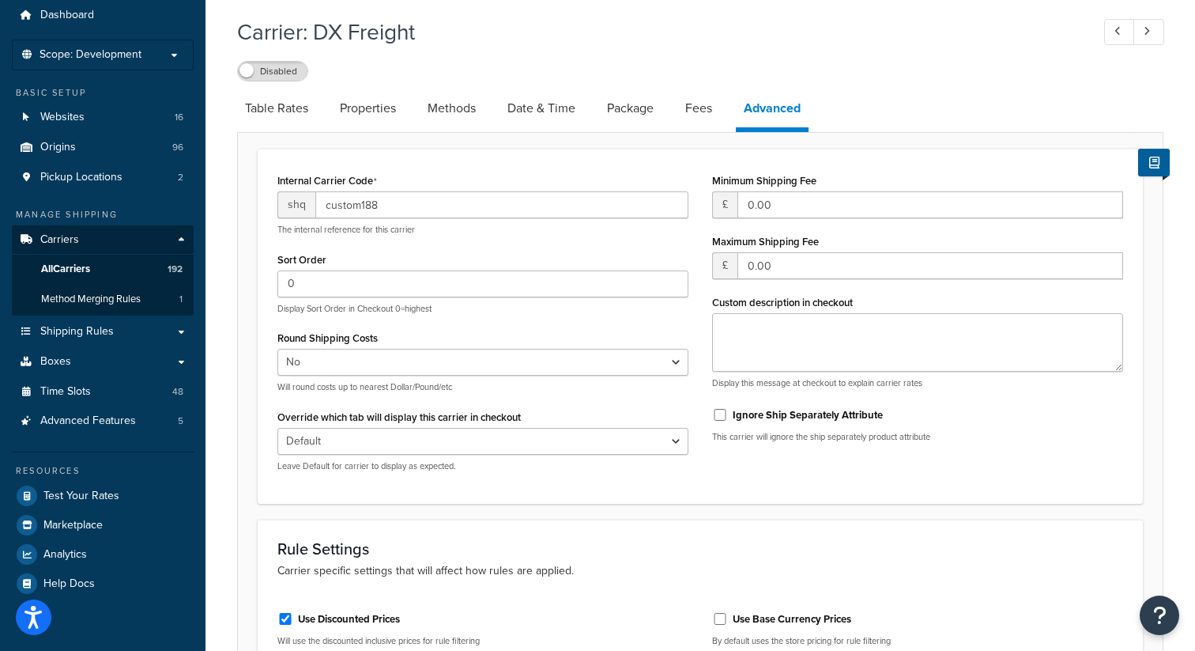
scroll to position [0, 0]
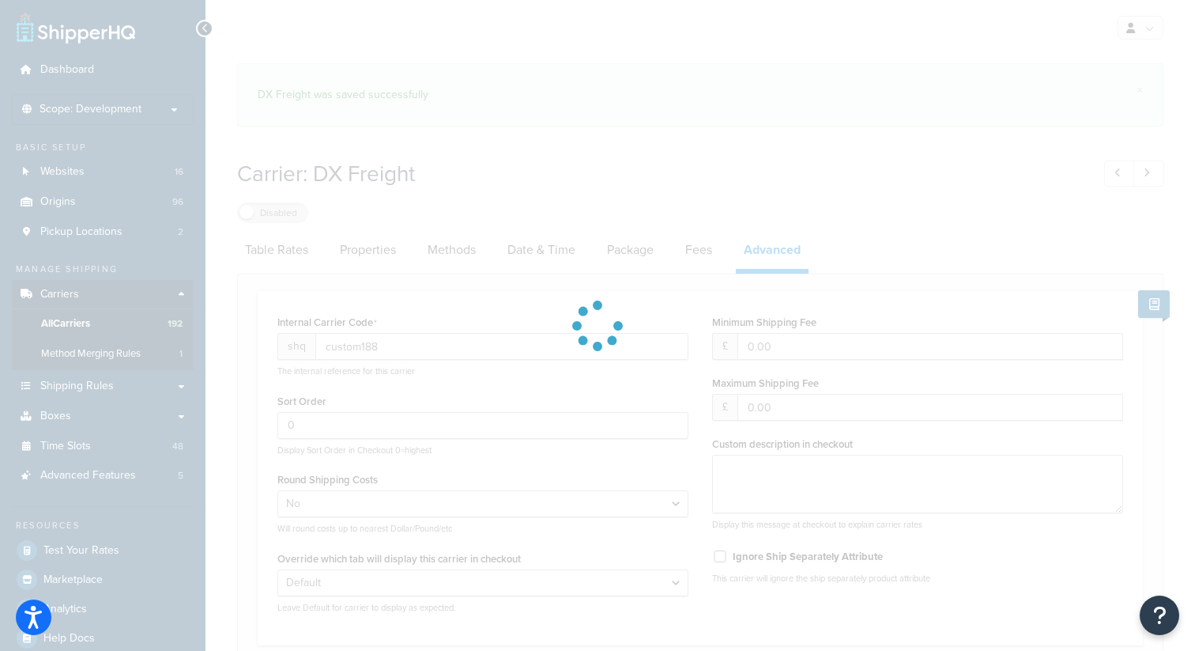
select select "false"
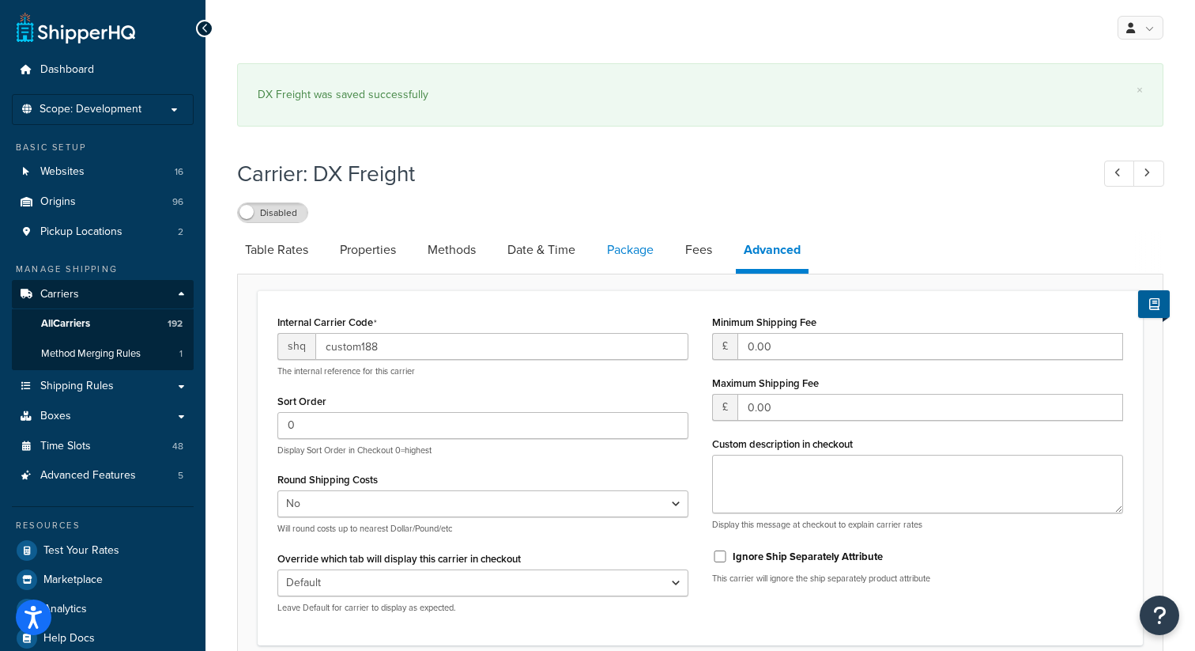
click at [640, 253] on link "Package" at bounding box center [630, 250] width 62 height 38
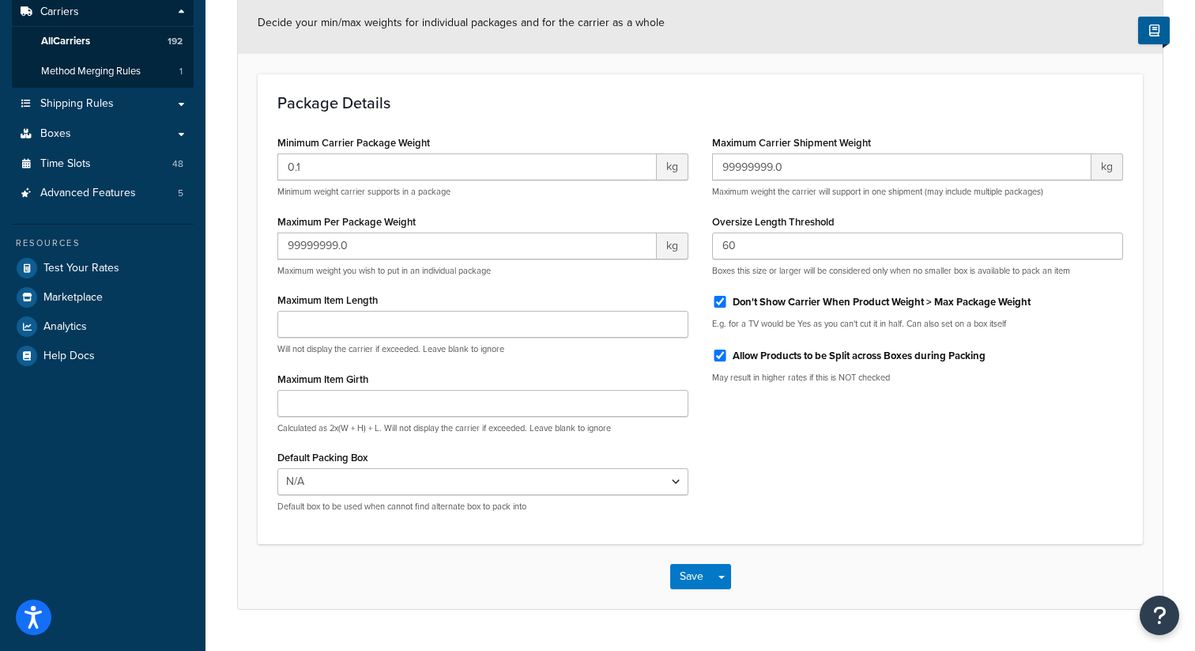
scroll to position [283, 0]
click at [719, 350] on input "Allow Products to be Split across Boxes during Packing" at bounding box center [720, 355] width 16 height 12
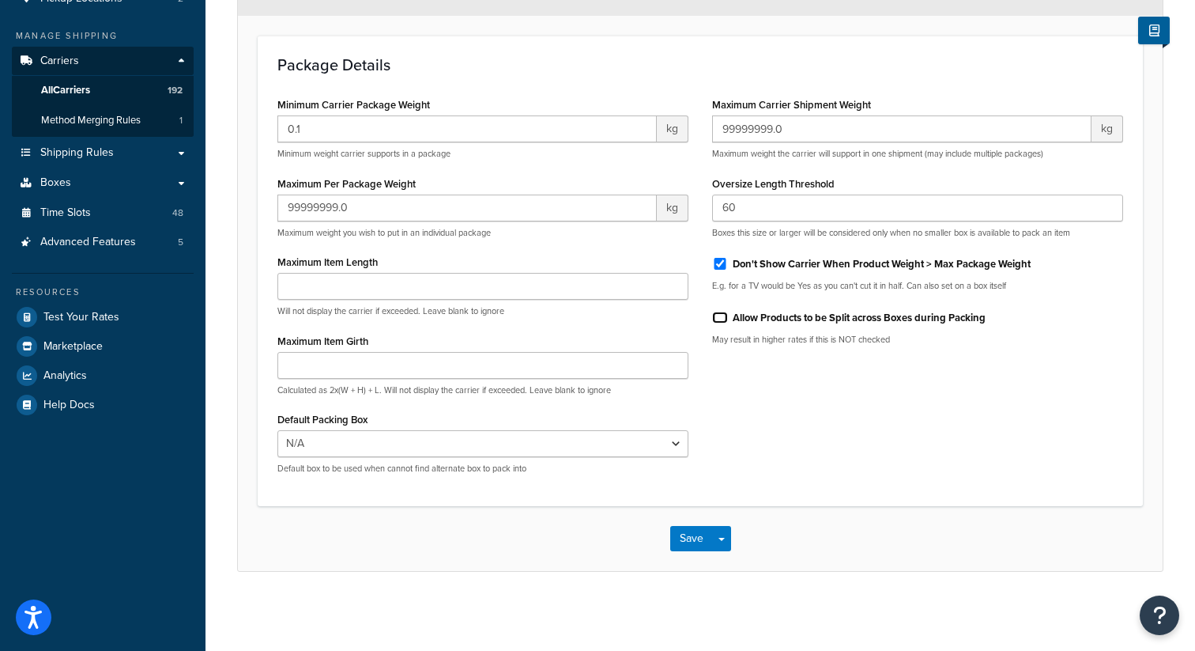
scroll to position [235, 0]
click at [722, 316] on input "Allow Products to be Split across Boxes during Packing" at bounding box center [720, 317] width 16 height 12
checkbox input "true"
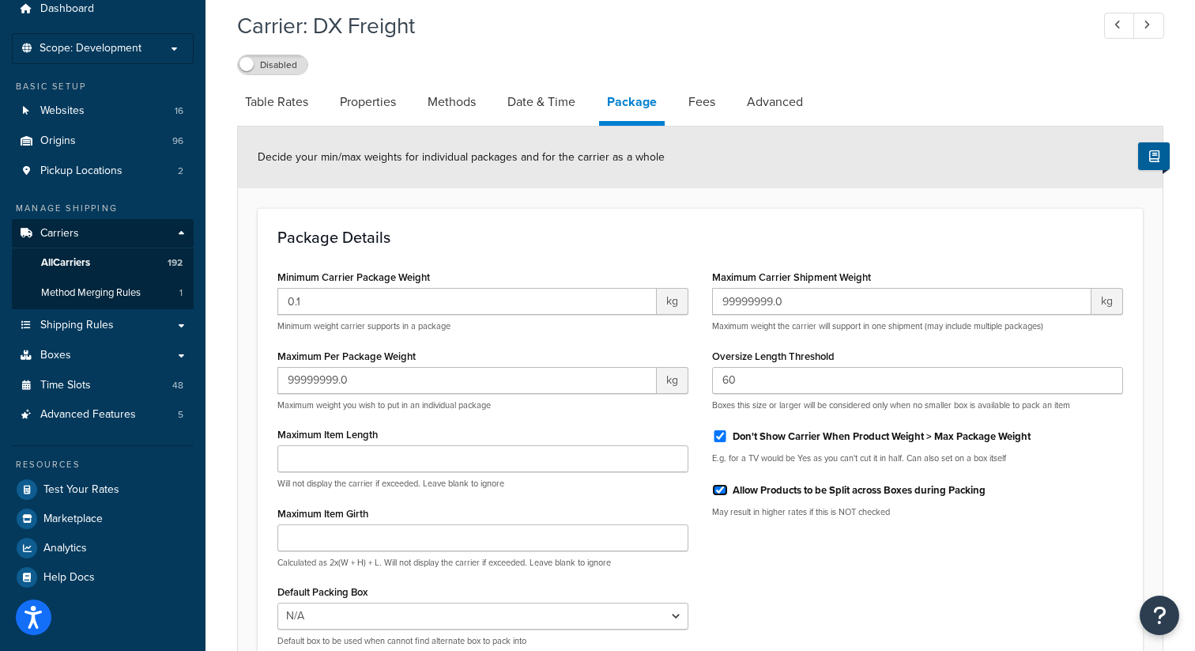
scroll to position [0, 0]
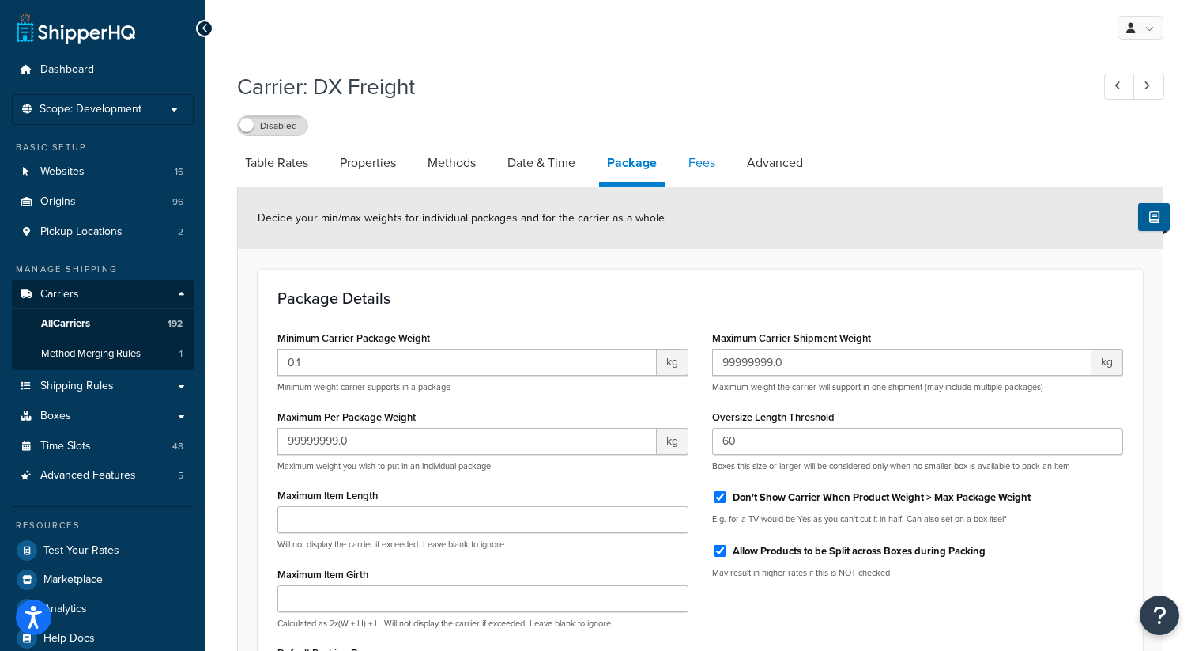
click at [702, 170] on link "Fees" at bounding box center [702, 163] width 43 height 38
select select "AFTER"
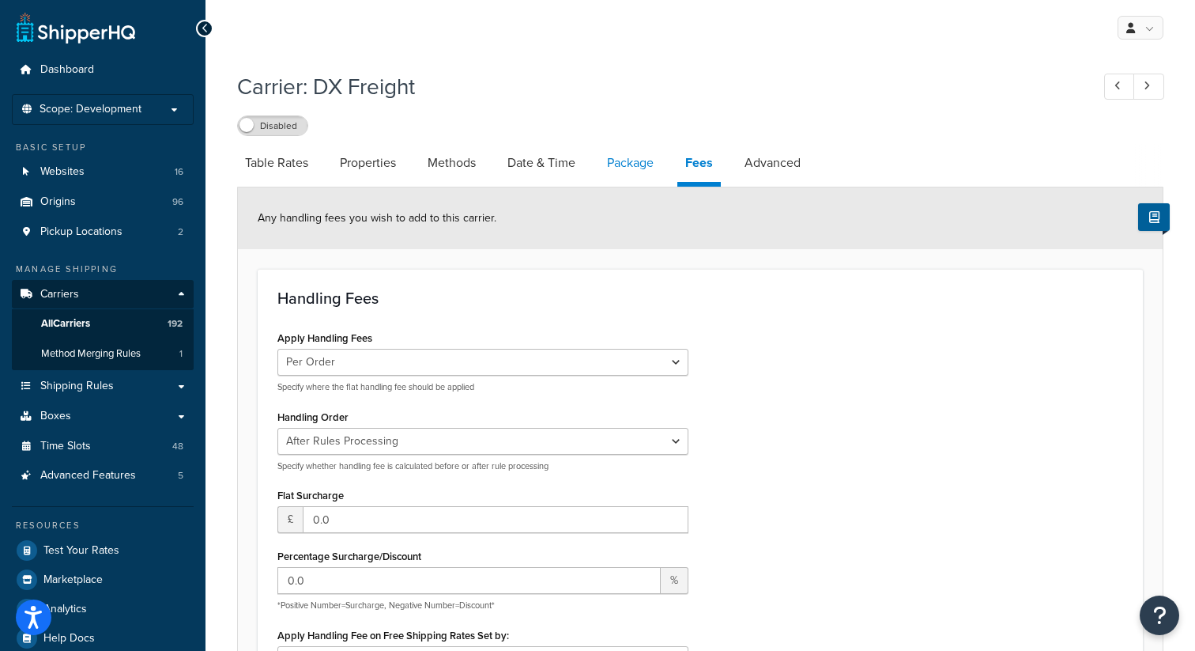
click at [608, 162] on link "Package" at bounding box center [630, 163] width 62 height 38
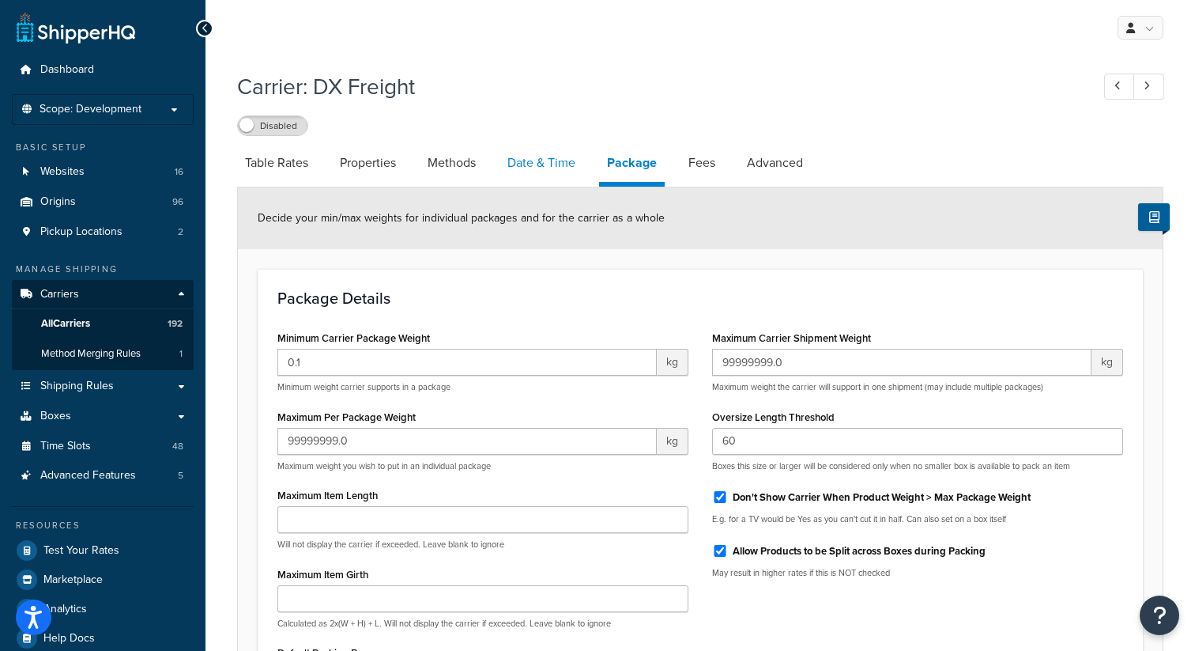
click at [555, 165] on link "Date & Time" at bounding box center [542, 163] width 84 height 38
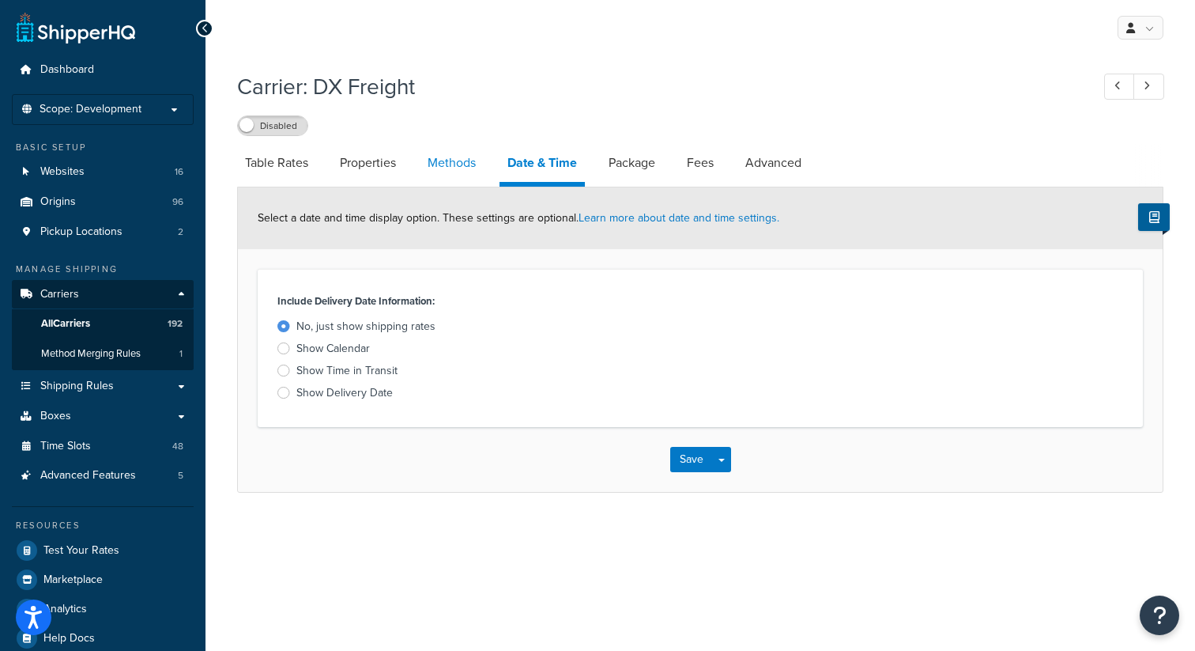
click at [435, 160] on link "Methods" at bounding box center [452, 163] width 64 height 38
select select "25"
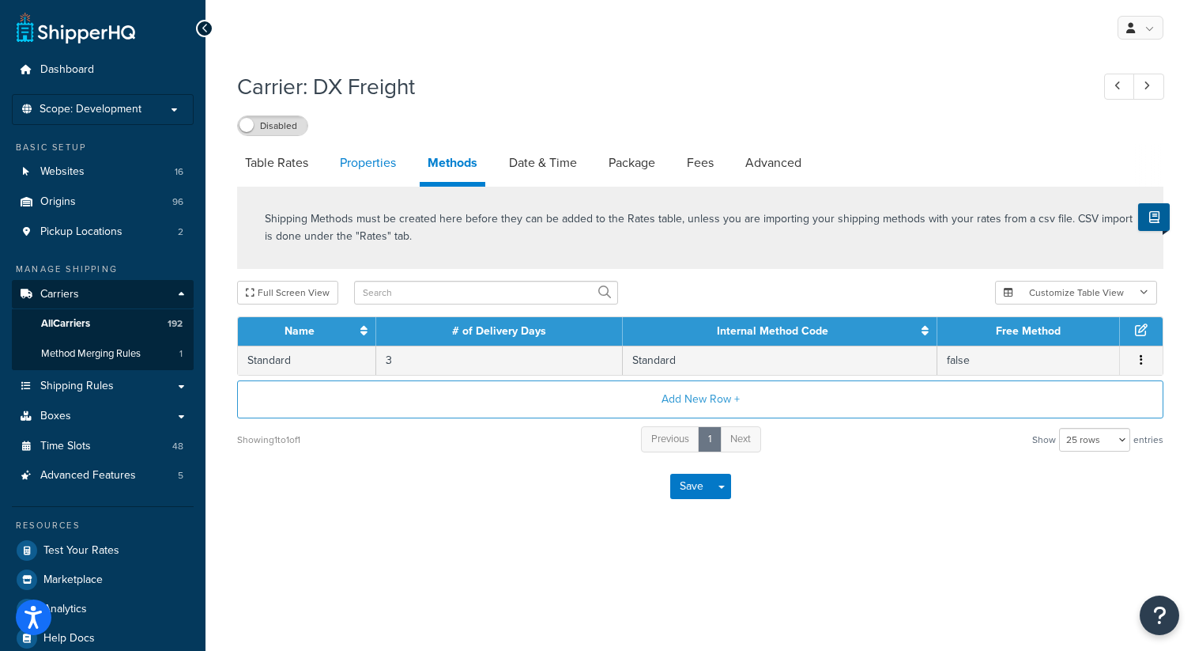
click at [372, 168] on link "Properties" at bounding box center [368, 163] width 72 height 38
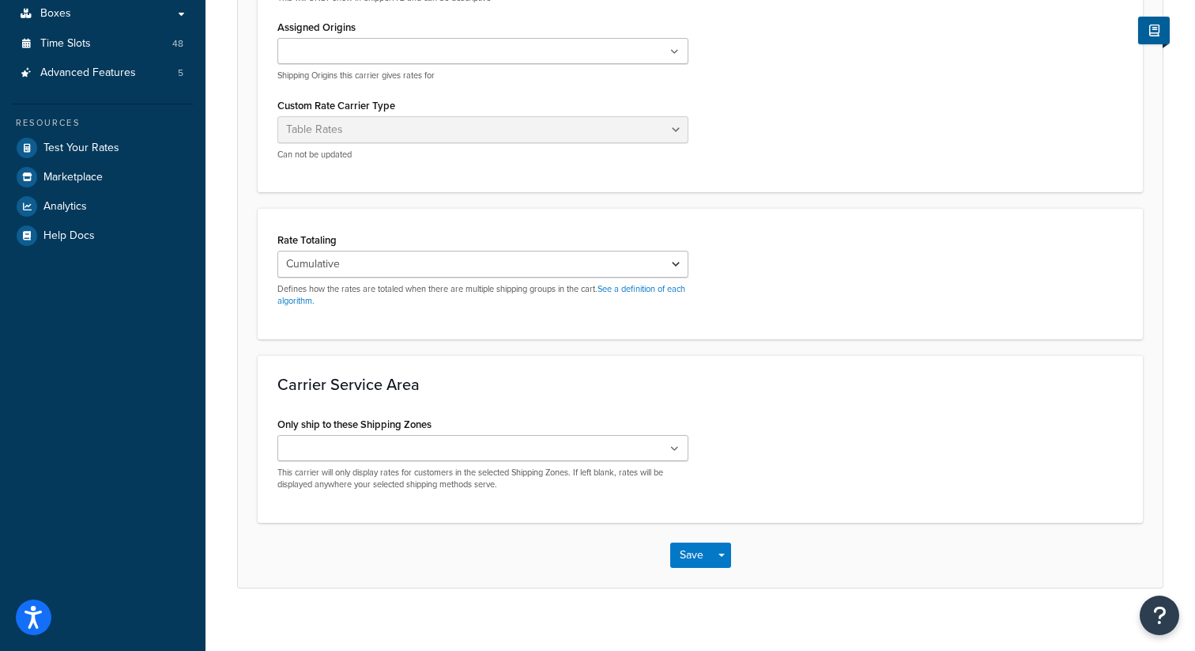
scroll to position [409, 0]
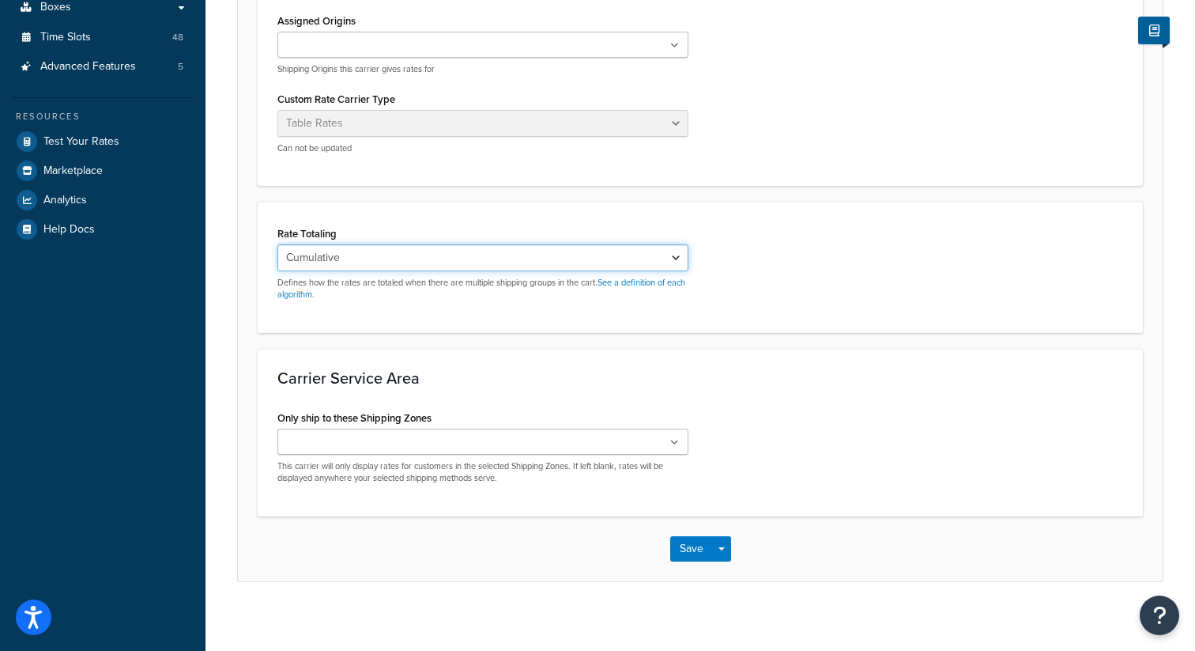
click at [334, 267] on select "Cumulative Highest Per Item Per SKU" at bounding box center [482, 257] width 411 height 27
select select "HIGHEST"
click at [263, 192] on form "Carrier Overview Carrier Title in Checkout DX Freight This will be displayed to…" at bounding box center [700, 187] width 925 height 786
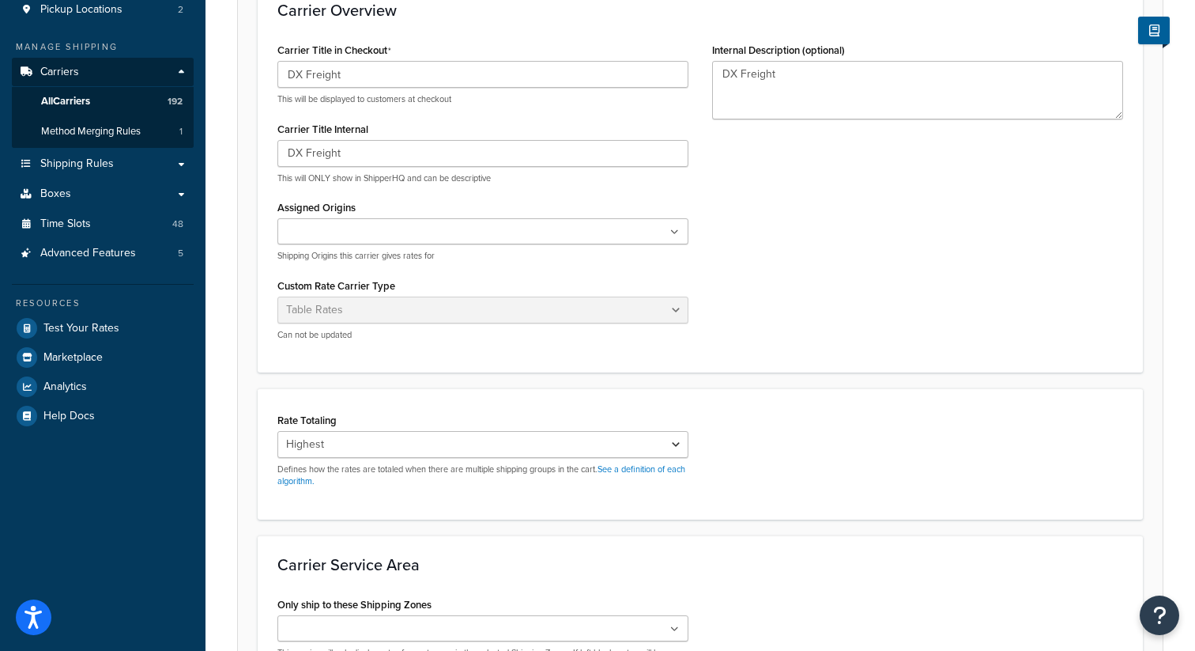
scroll to position [0, 0]
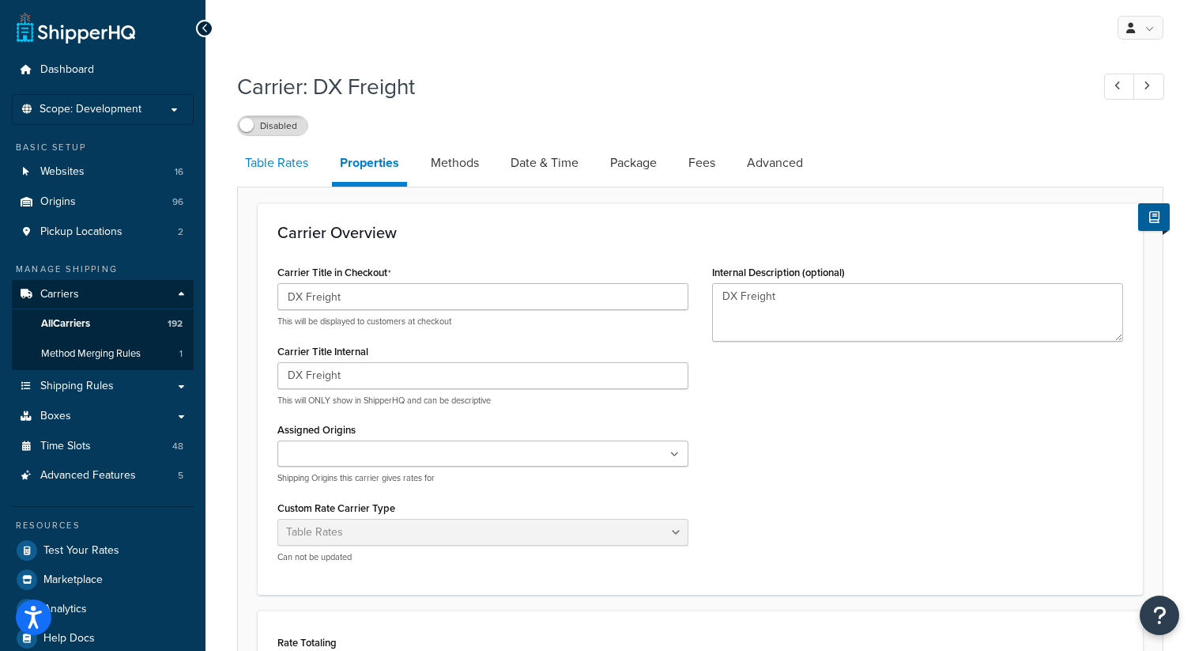
click at [273, 172] on link "Table Rates" at bounding box center [276, 163] width 79 height 38
select select "25"
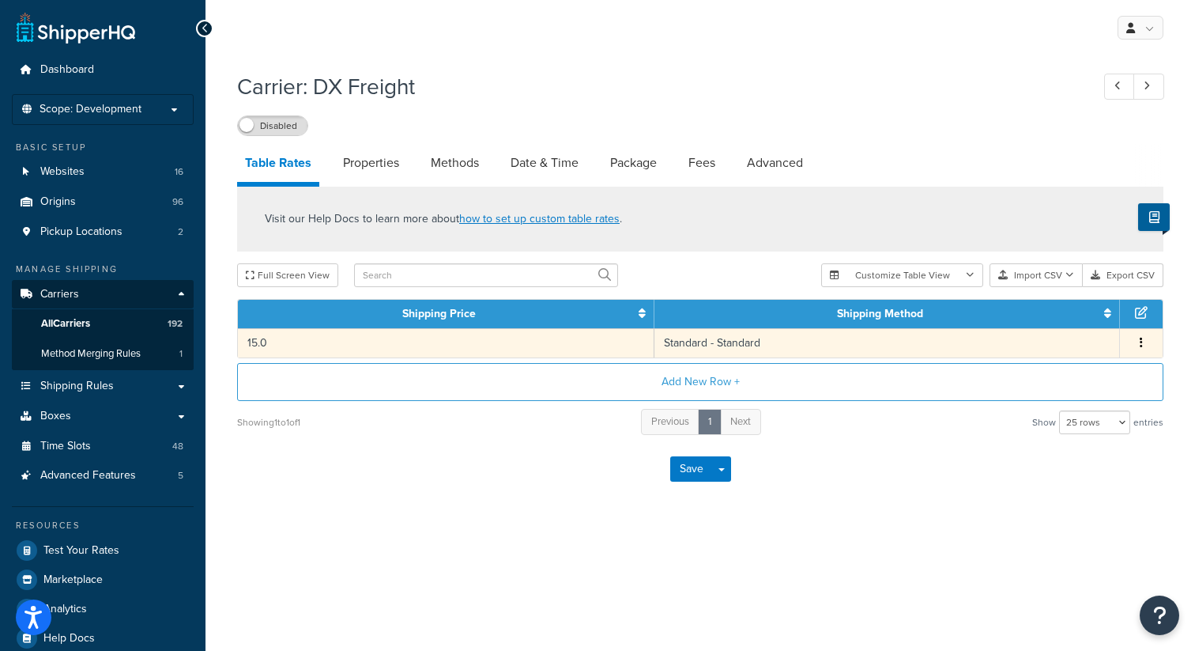
click at [1138, 347] on button "button" at bounding box center [1141, 342] width 13 height 17
click at [1060, 316] on div "Edit" at bounding box center [1062, 313] width 112 height 32
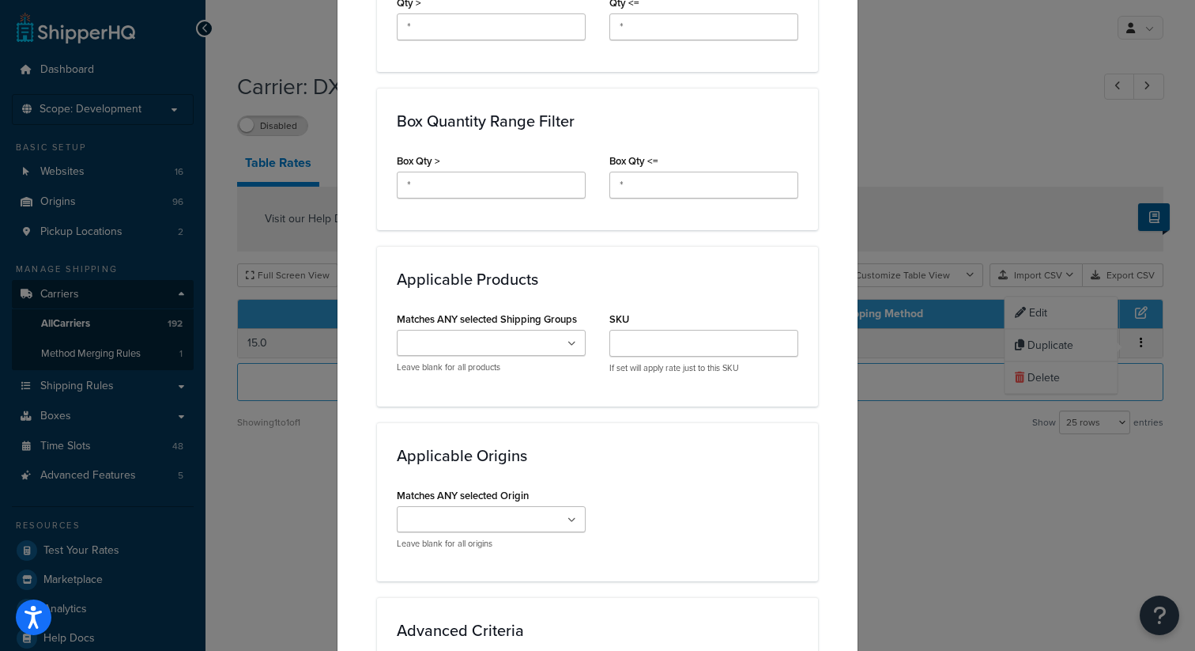
scroll to position [1172, 0]
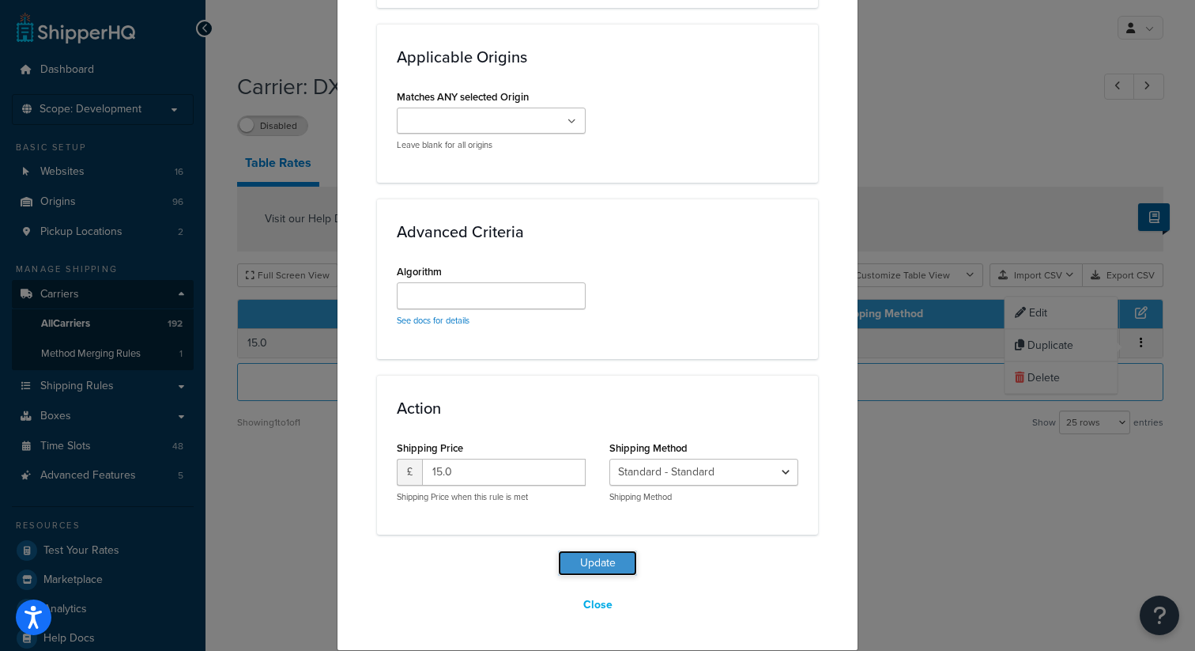
click at [602, 565] on button "Update" at bounding box center [597, 562] width 79 height 25
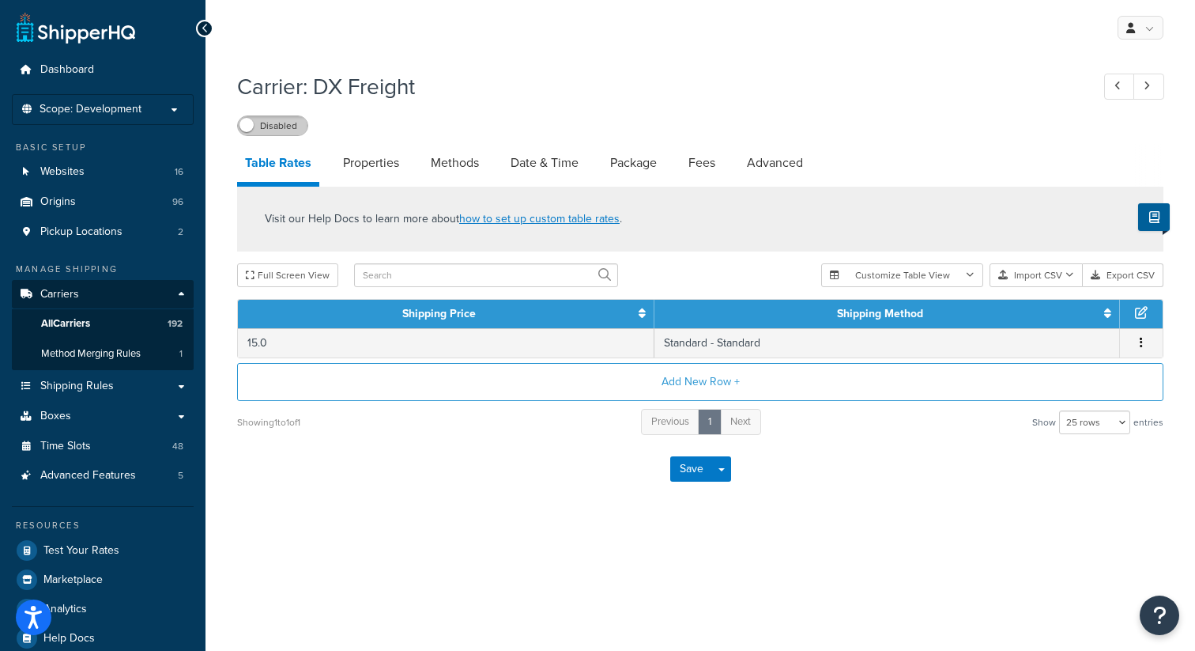
click at [293, 129] on label "Disabled" at bounding box center [273, 125] width 70 height 19
click at [811, 169] on link "Advanced" at bounding box center [775, 163] width 72 height 38
select select "false"
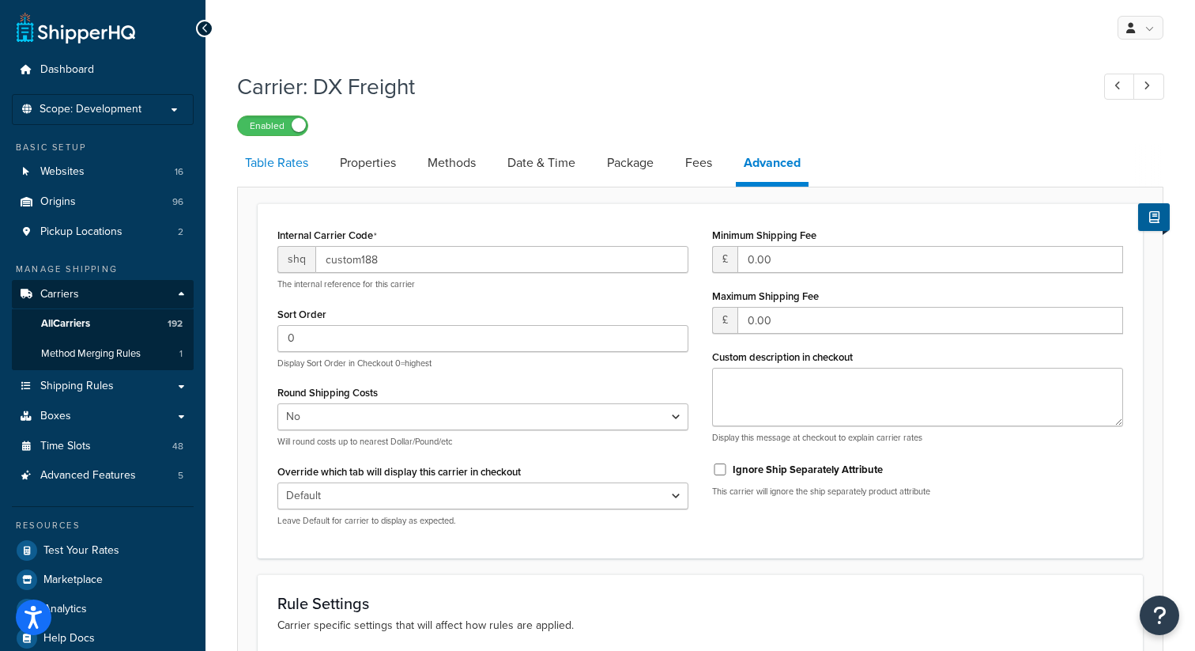
click at [293, 167] on link "Table Rates" at bounding box center [276, 163] width 79 height 38
select select "25"
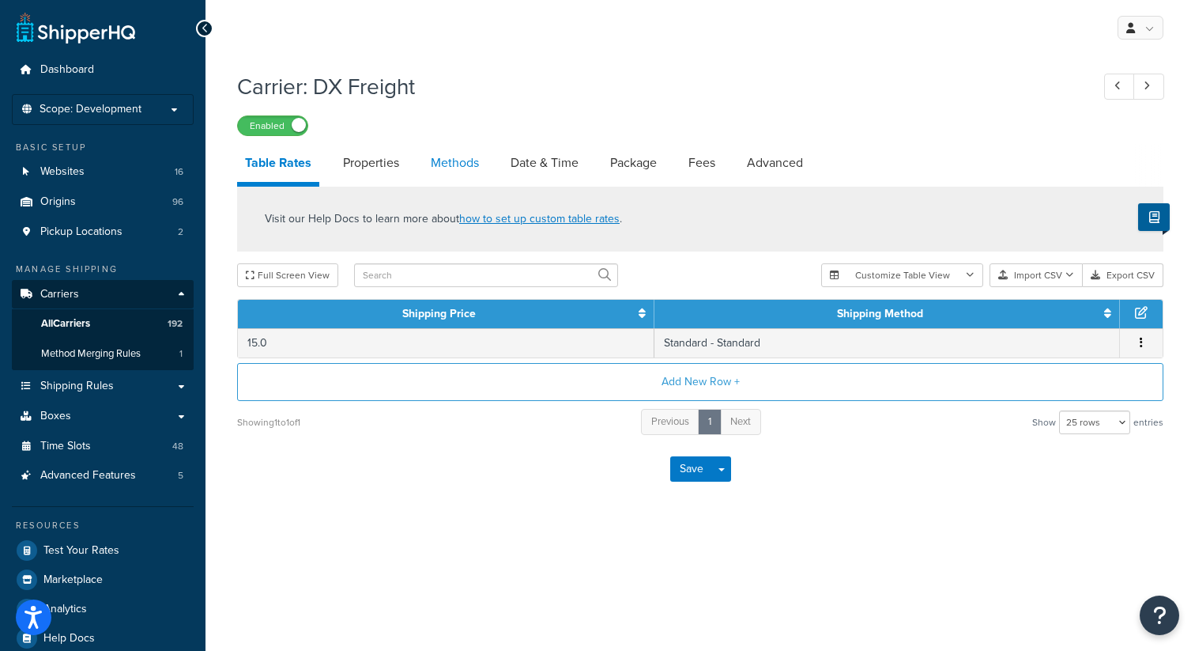
click at [470, 162] on link "Methods" at bounding box center [455, 163] width 64 height 38
select select "25"
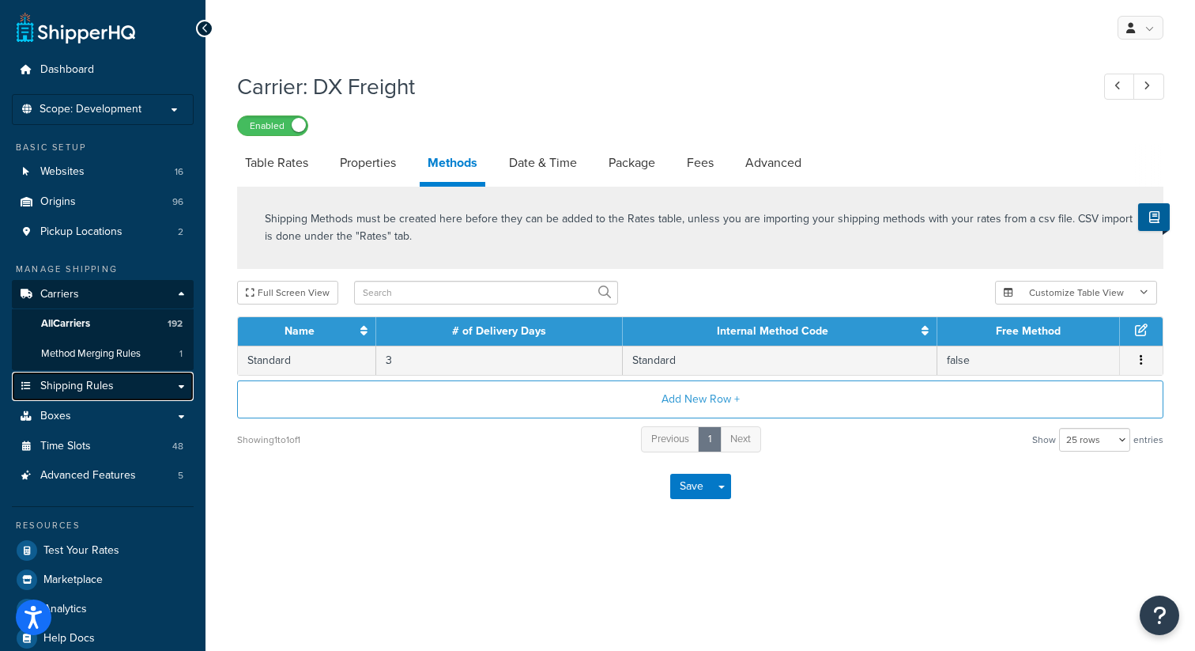
click at [181, 387] on link "Shipping Rules" at bounding box center [103, 386] width 182 height 29
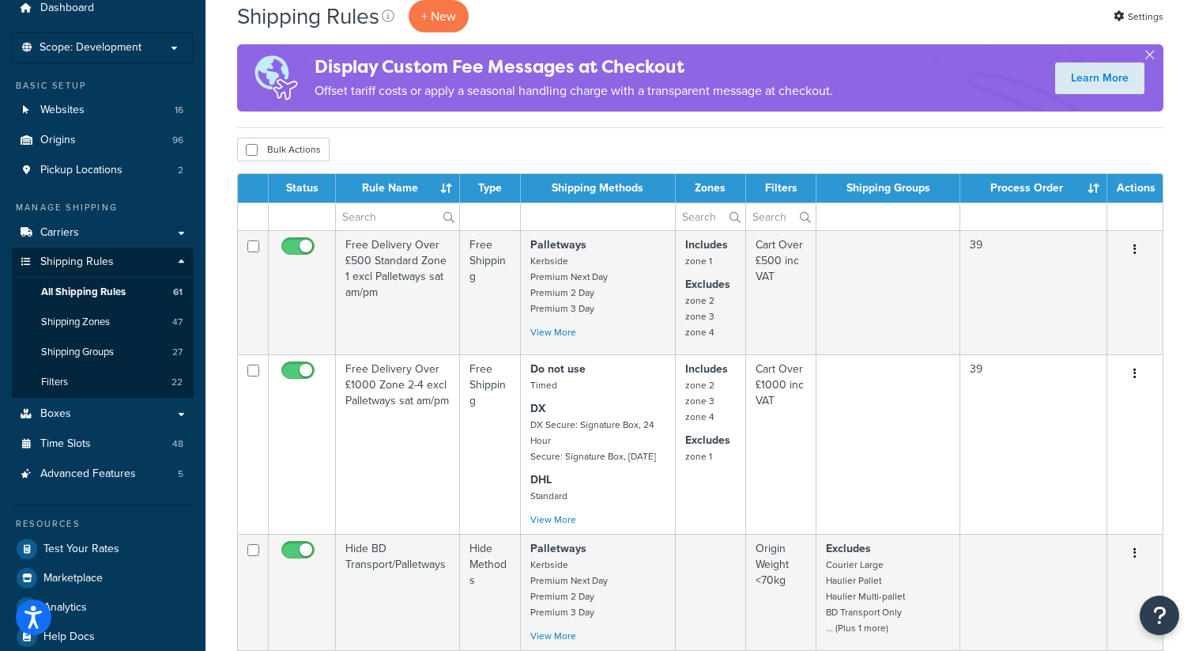
scroll to position [85, 0]
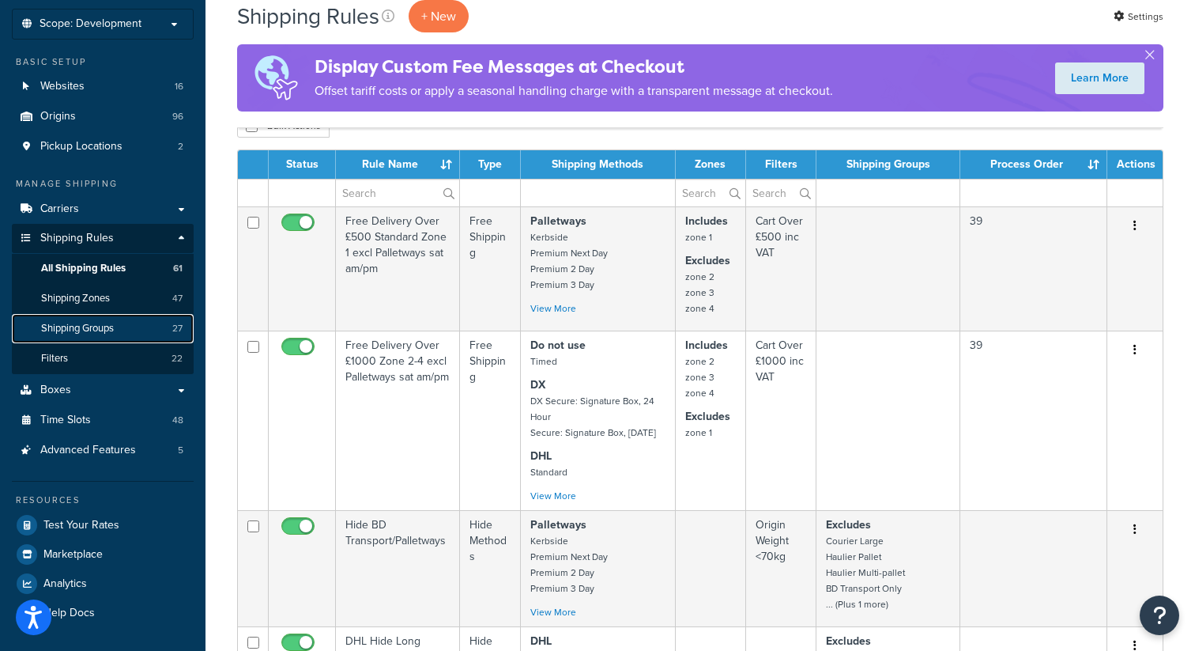
click at [100, 330] on span "Shipping Groups" at bounding box center [77, 328] width 73 height 13
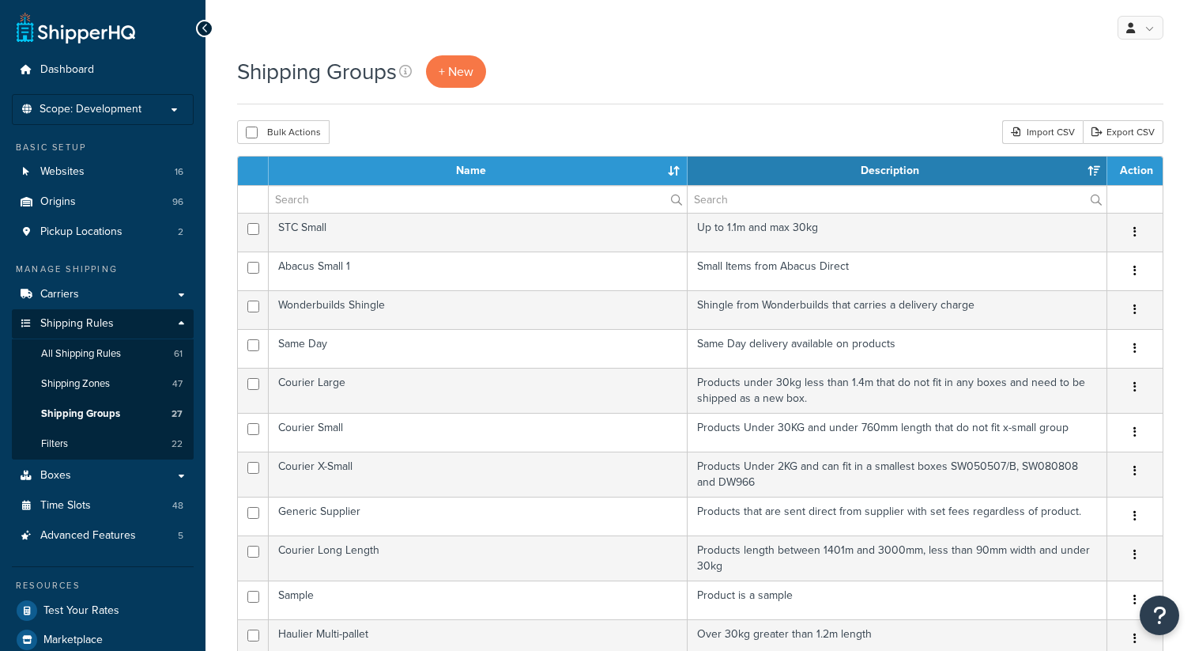
select select "15"
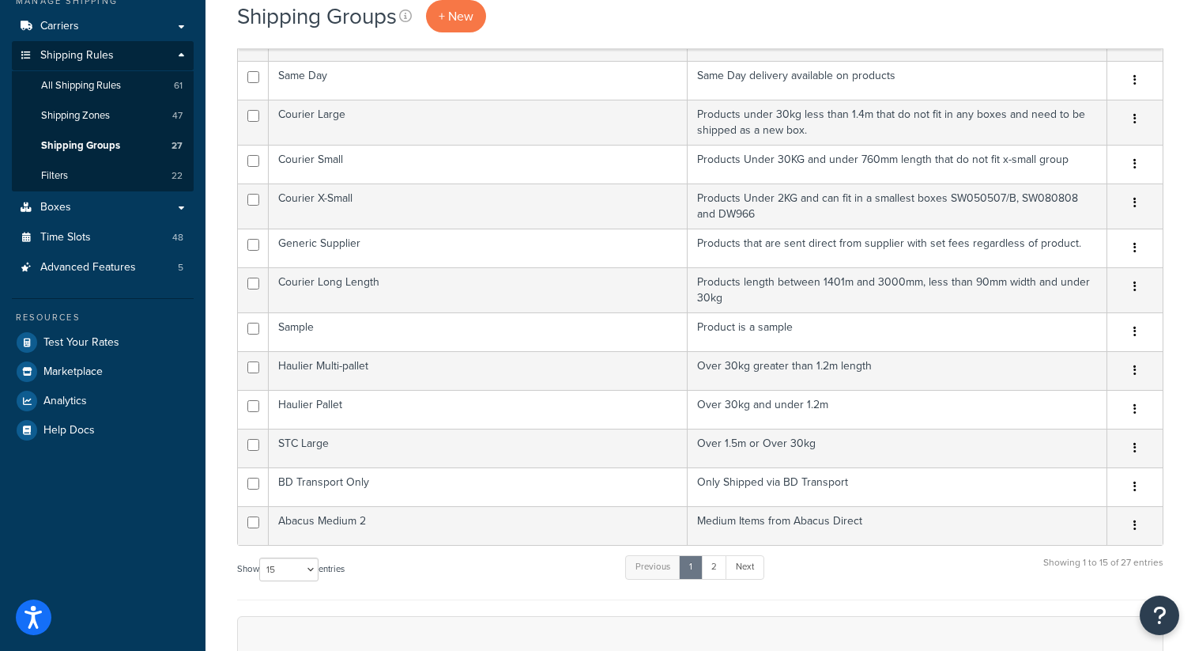
scroll to position [277, 0]
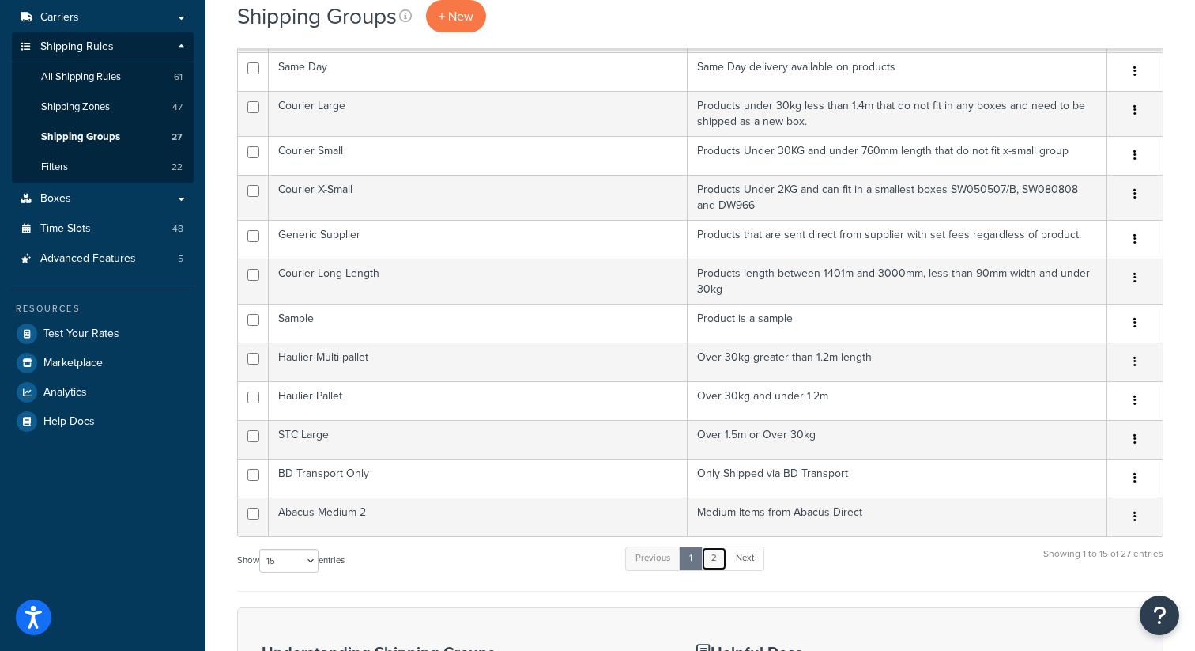
click at [716, 558] on link "2" at bounding box center [714, 558] width 26 height 24
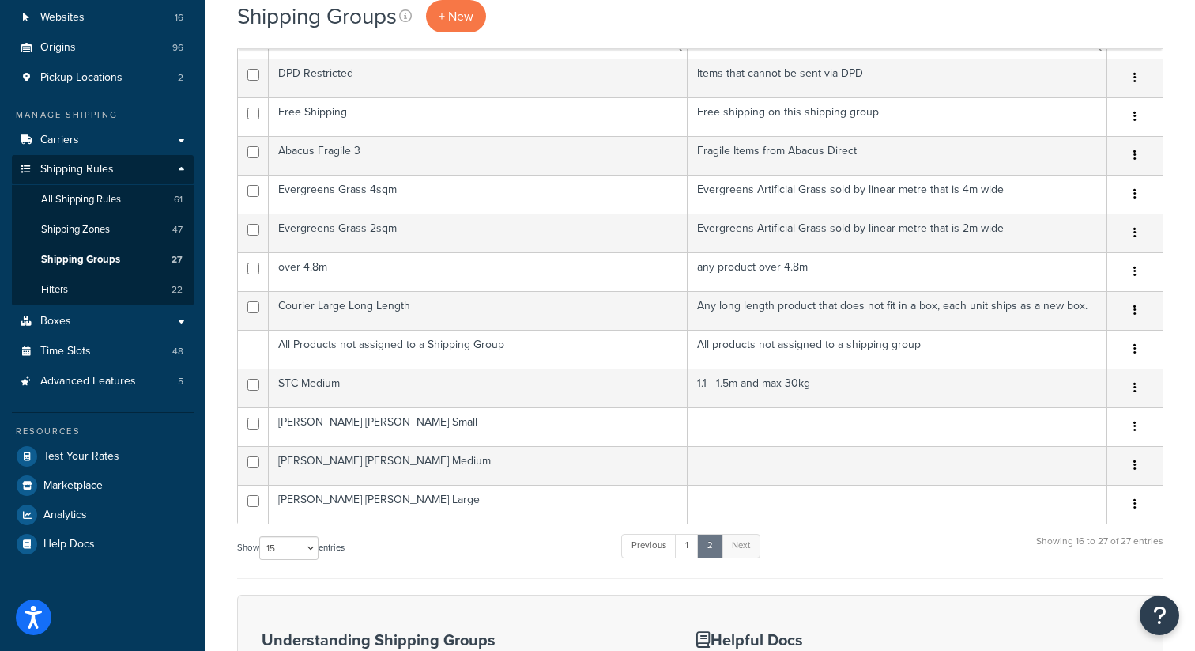
scroll to position [157, 0]
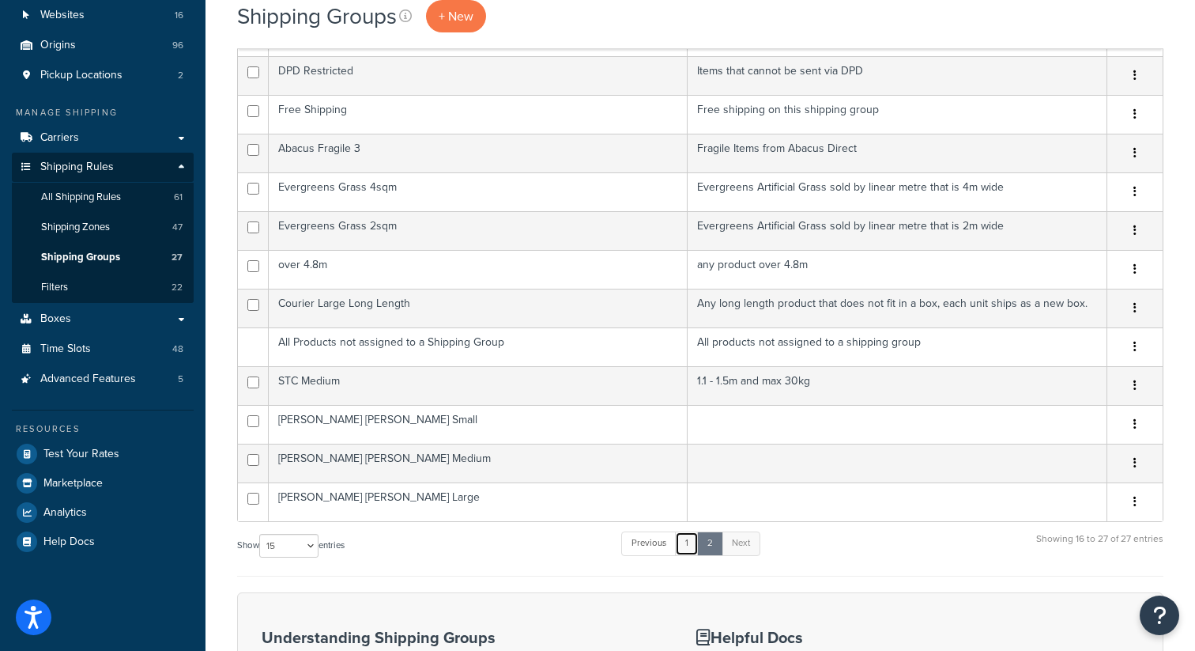
click at [687, 546] on link "1" at bounding box center [687, 543] width 24 height 24
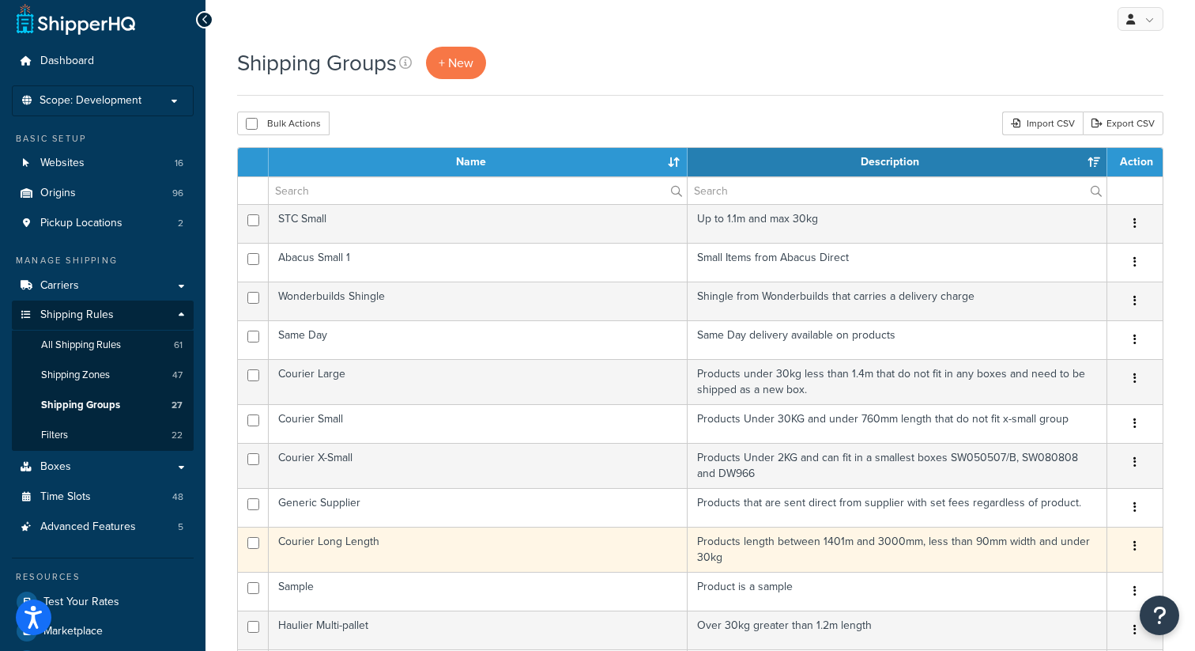
scroll to position [0, 0]
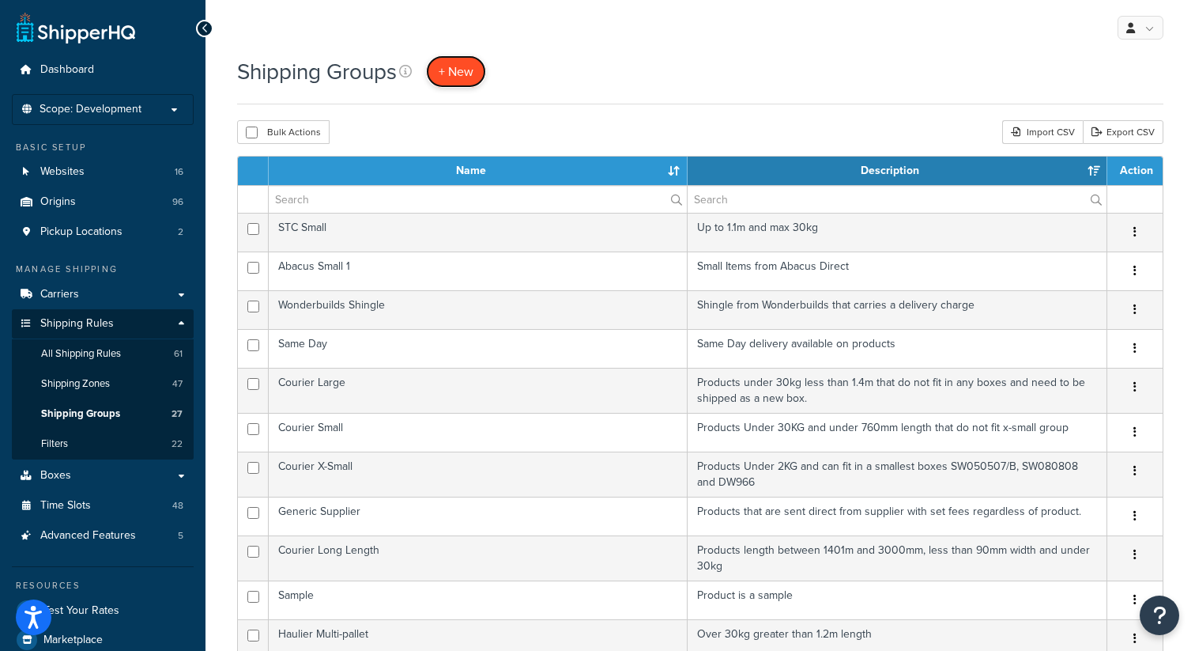
click at [463, 66] on span "+ New" at bounding box center [456, 71] width 35 height 18
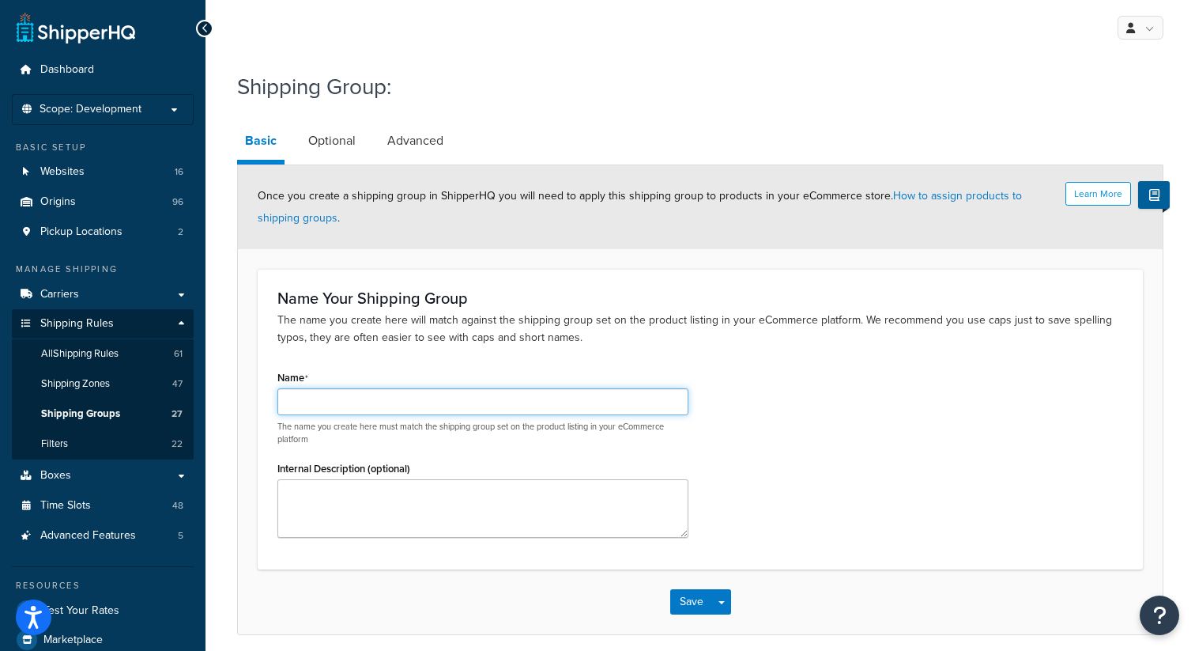
click at [429, 403] on input "Name" at bounding box center [482, 401] width 411 height 27
type input "DX Freight"
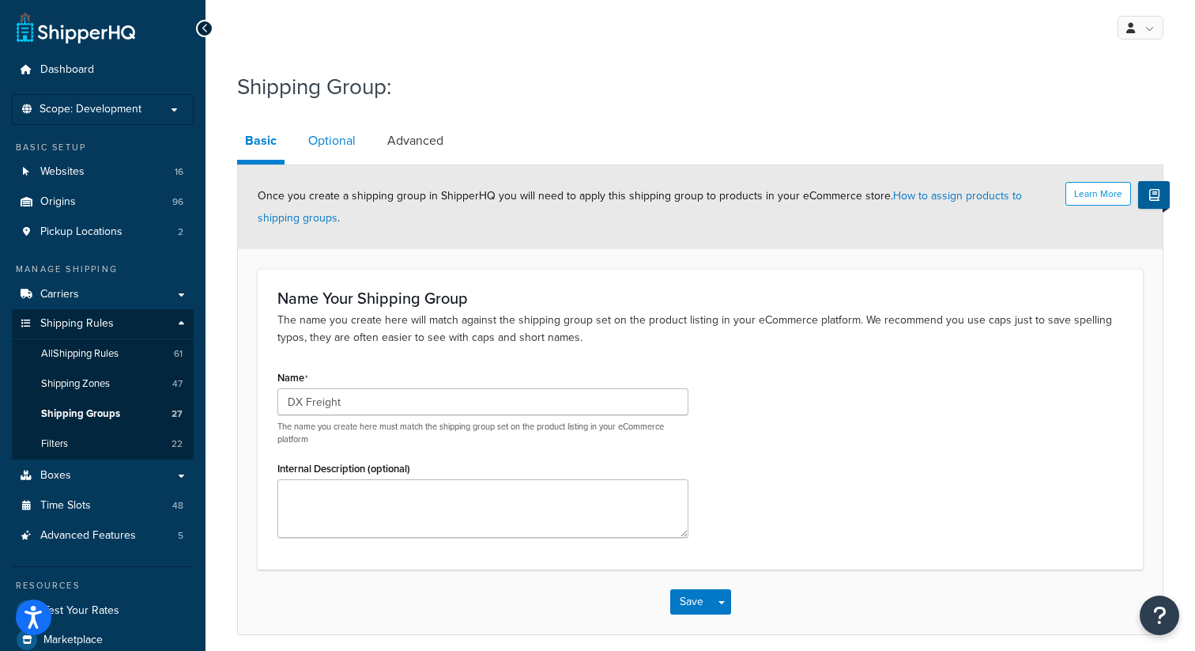
click at [335, 140] on link "Optional" at bounding box center [331, 141] width 63 height 38
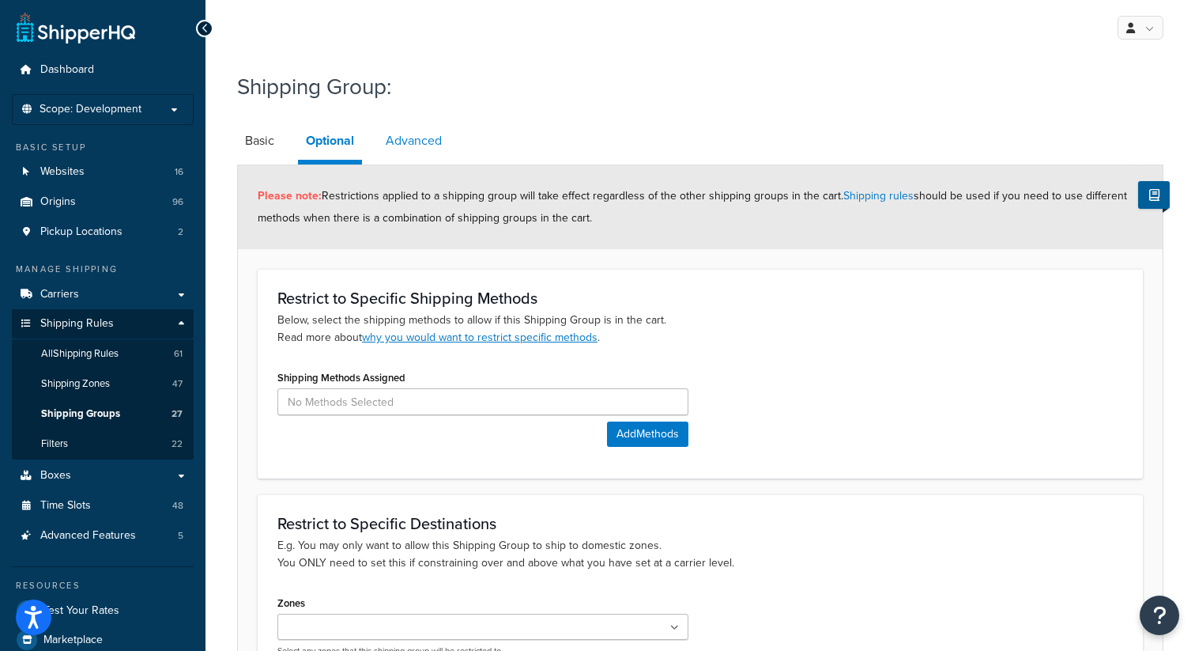
click at [410, 136] on link "Advanced" at bounding box center [414, 141] width 72 height 38
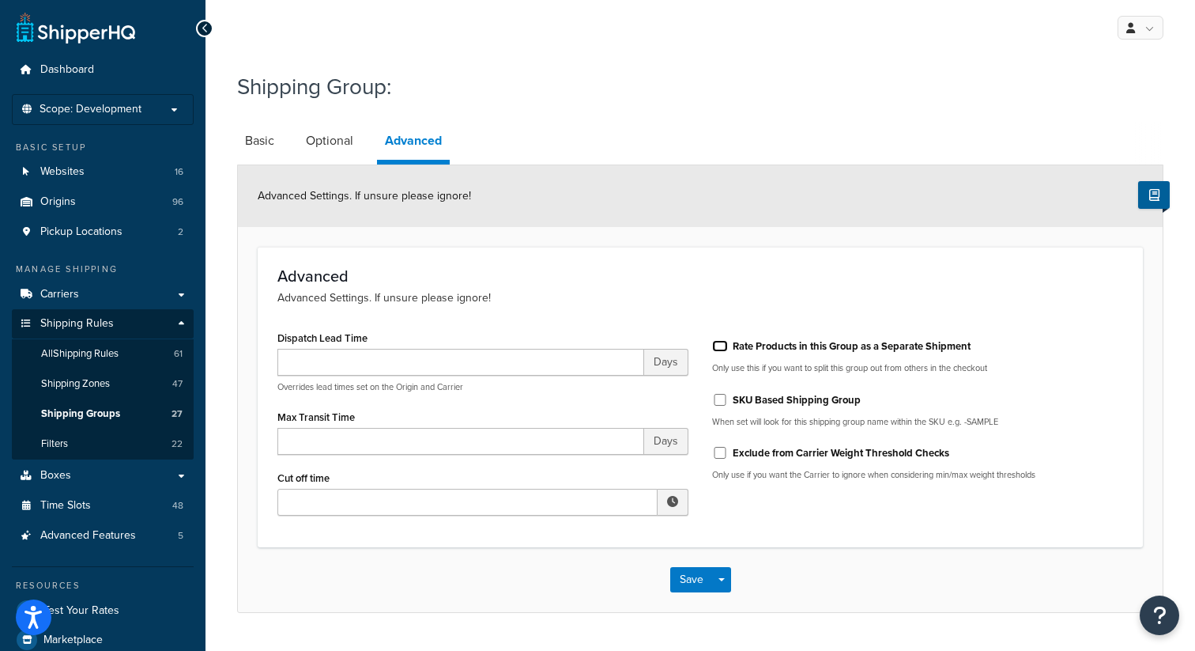
click at [721, 346] on input "Rate Products in this Group as a Separate Shipment" at bounding box center [720, 346] width 16 height 12
checkbox input "true"
click at [330, 133] on link "Optional" at bounding box center [329, 141] width 63 height 38
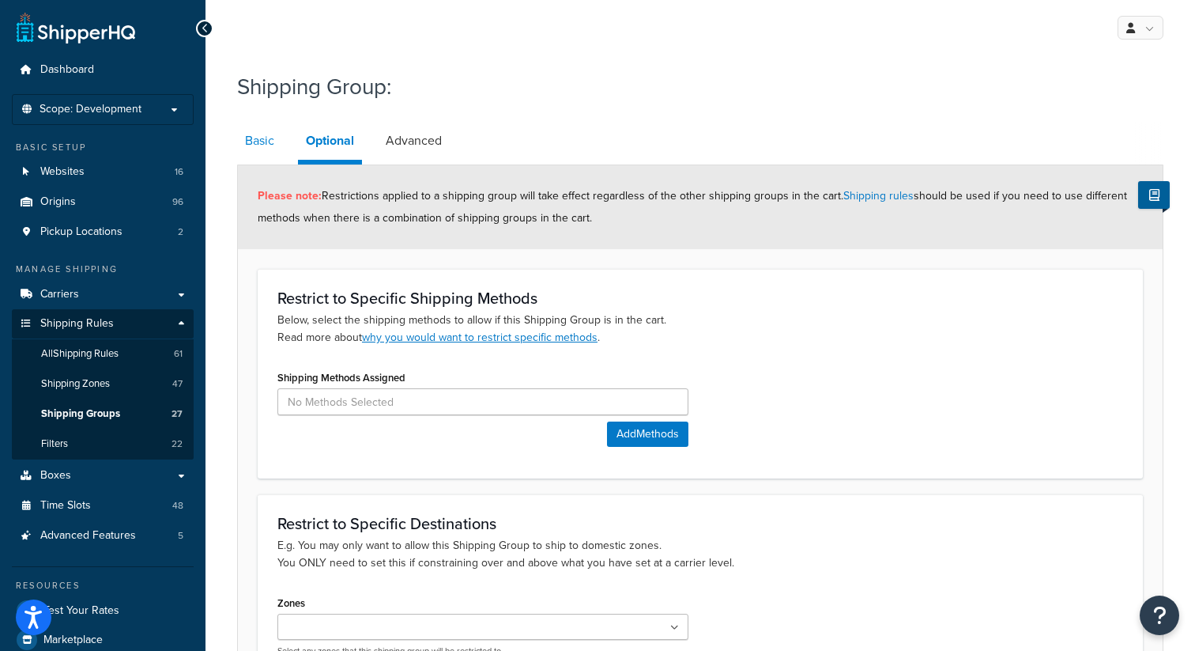
click at [261, 148] on link "Basic" at bounding box center [259, 141] width 45 height 38
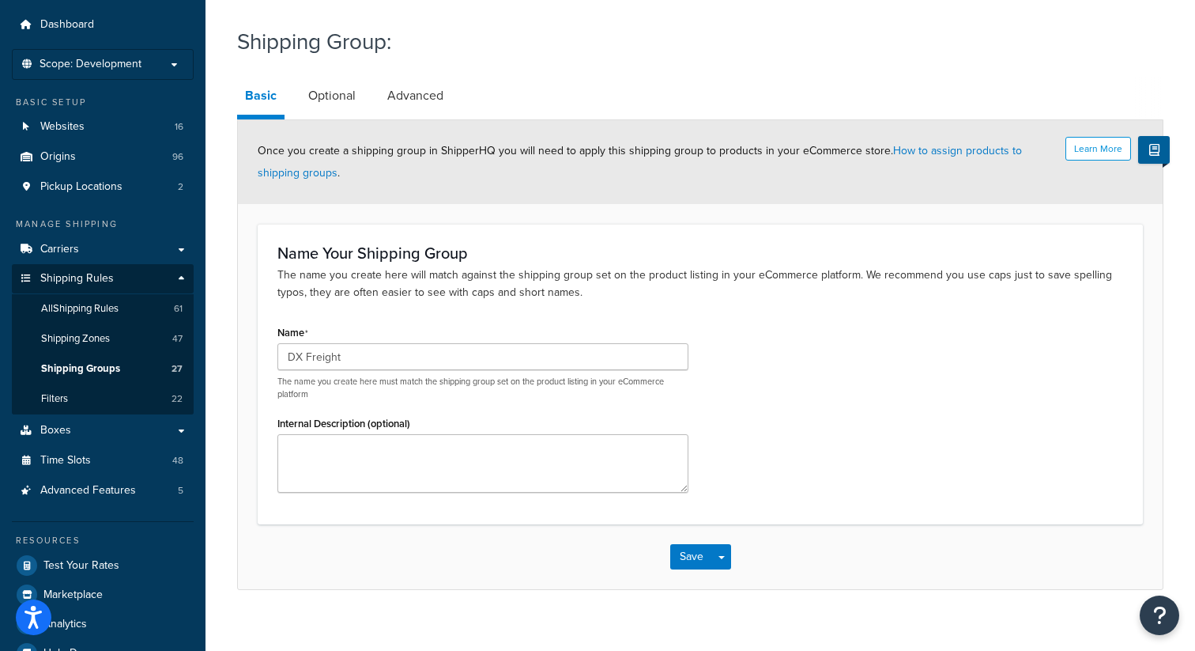
scroll to position [81, 0]
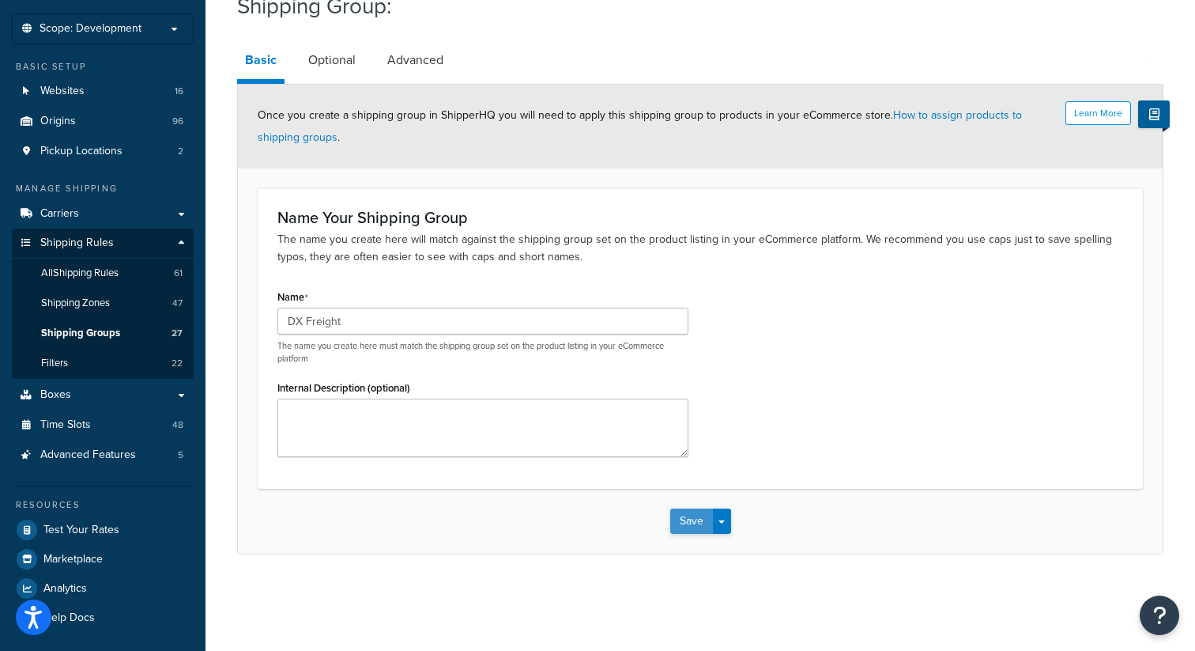
click at [686, 525] on button "Save" at bounding box center [691, 520] width 43 height 25
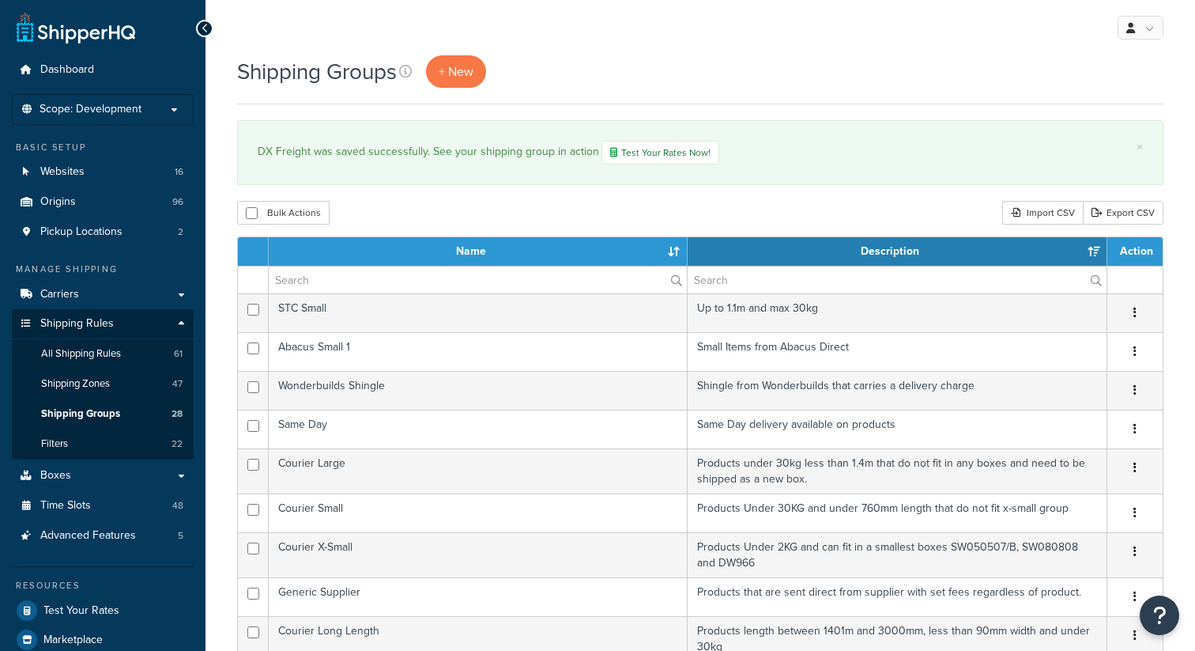
select select "15"
